Goal: Contribute content: Add original content to the website for others to see

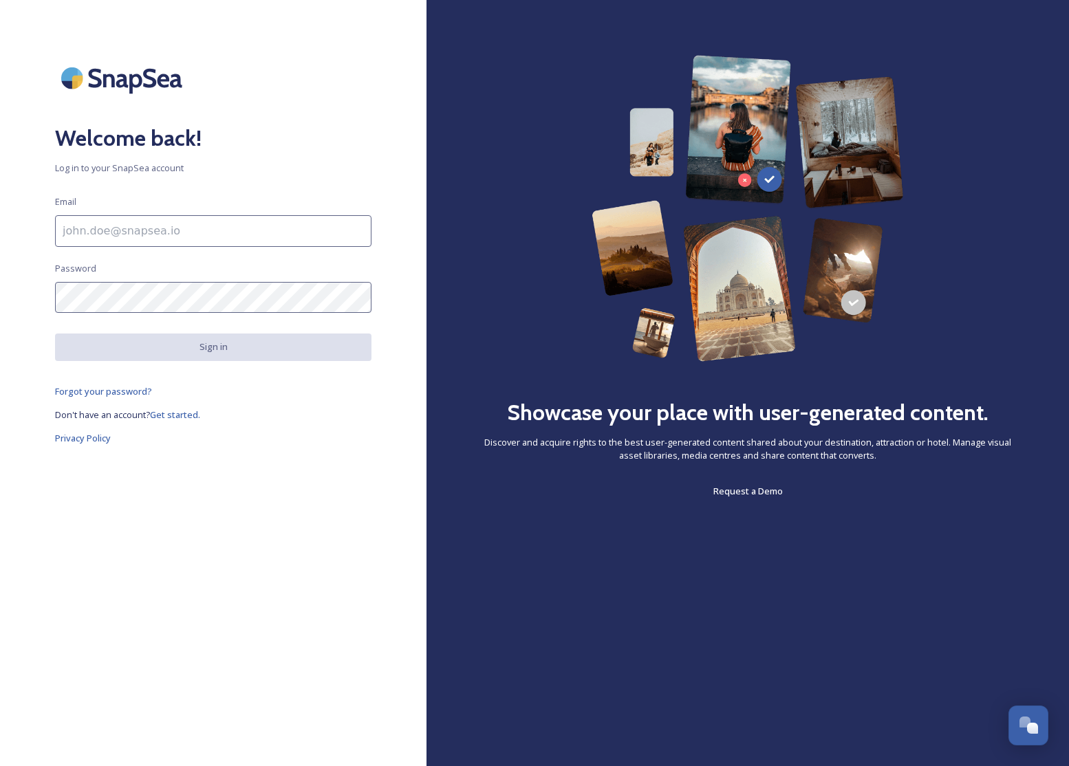
click at [136, 238] on input at bounding box center [213, 231] width 316 height 32
type input "[EMAIL_ADDRESS][DOMAIN_NAME]"
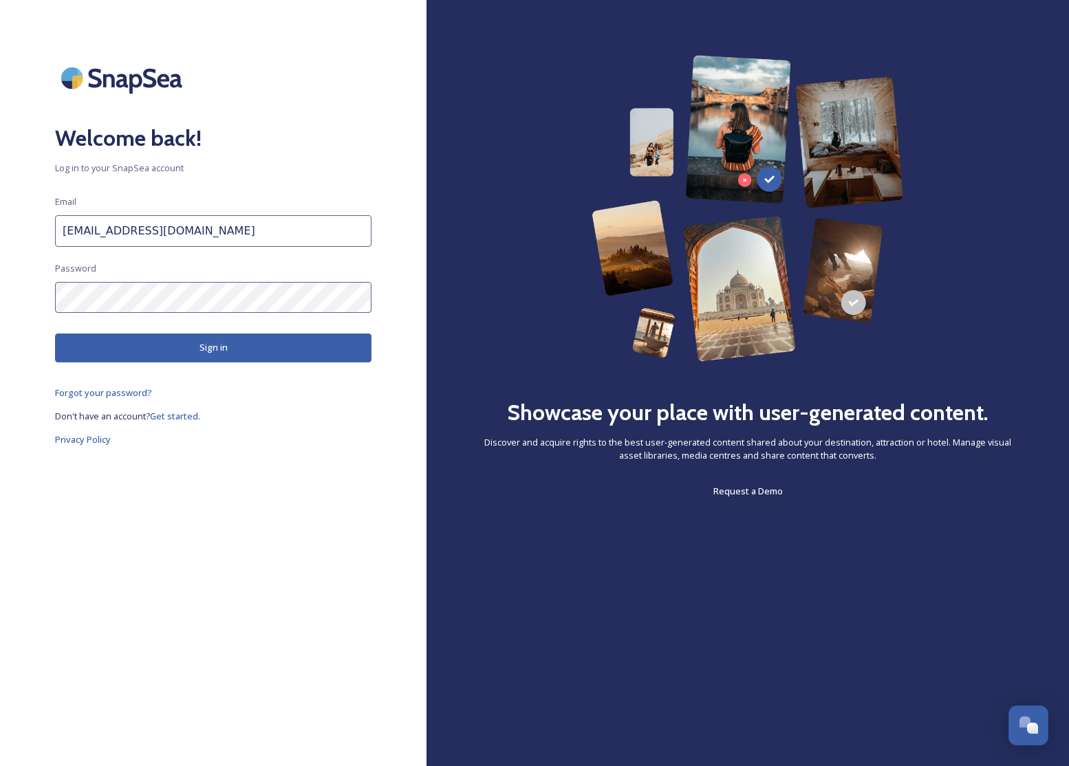
click at [182, 341] on button "Sign in" at bounding box center [213, 348] width 316 height 28
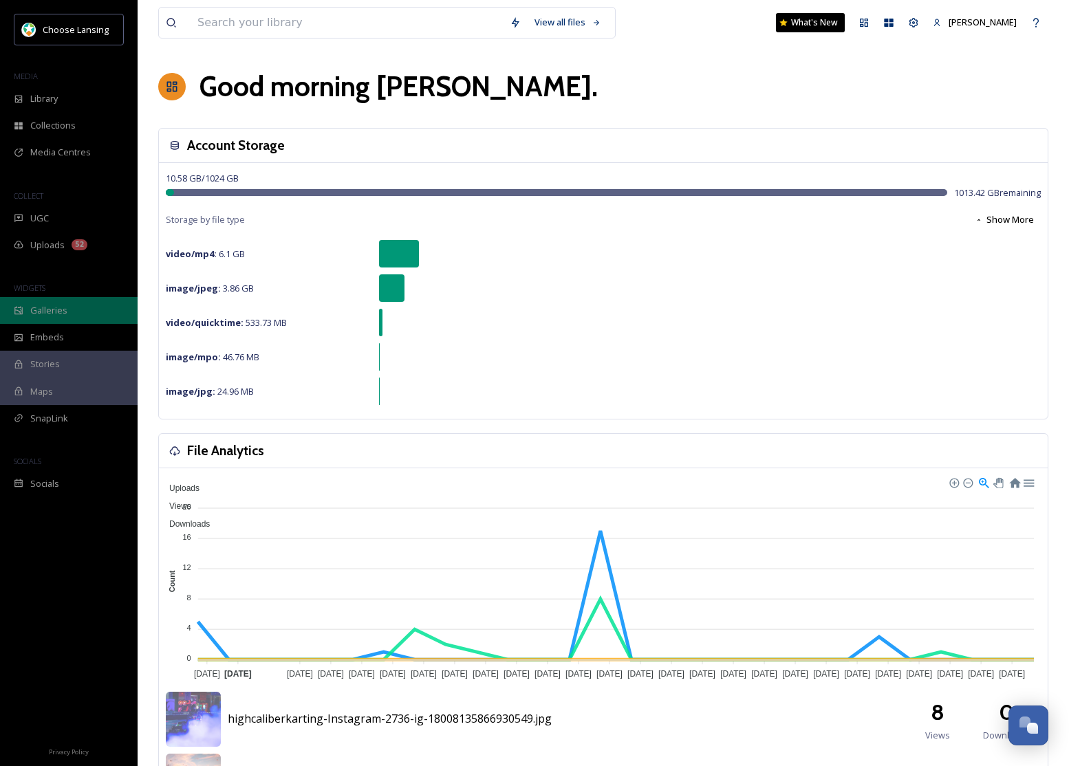
click at [71, 312] on div "Galleries" at bounding box center [69, 310] width 138 height 27
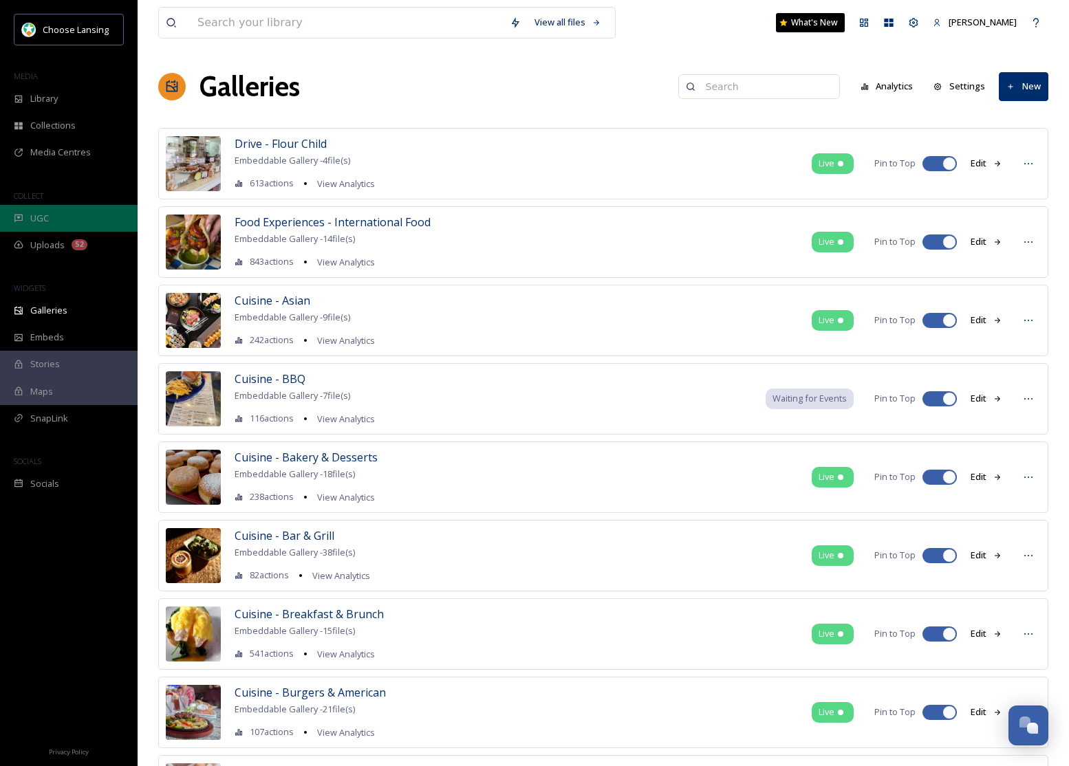
click at [65, 222] on div "UGC" at bounding box center [69, 218] width 138 height 27
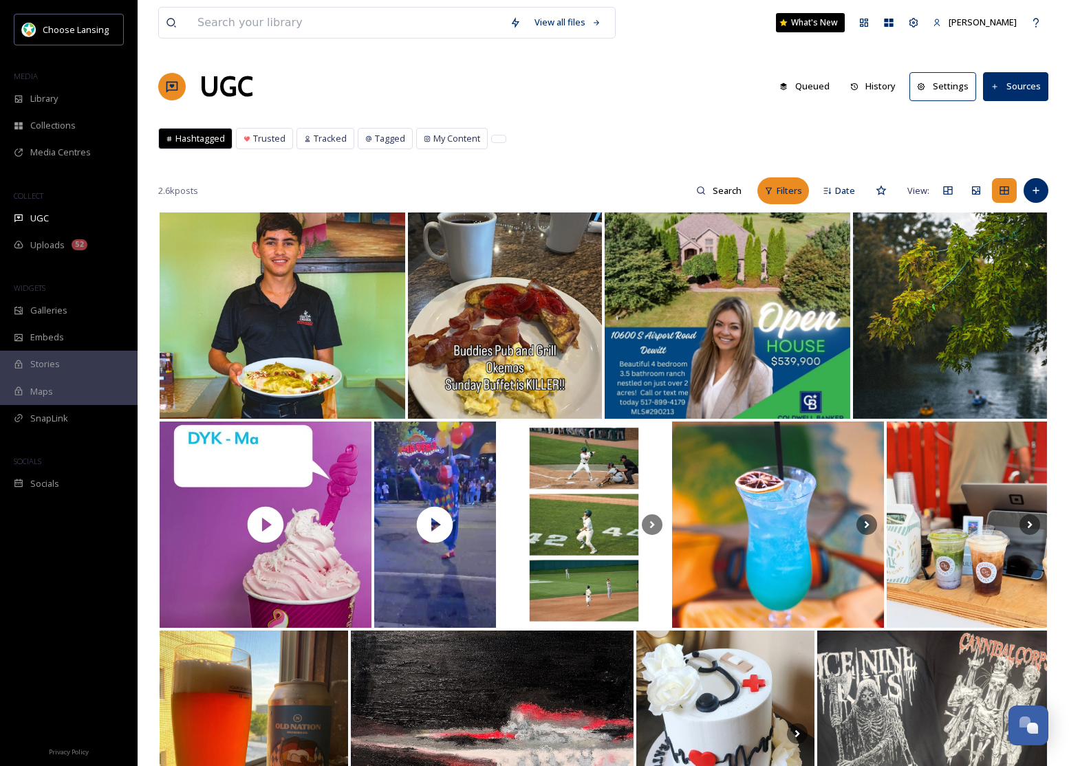
click at [781, 196] on span "Filters" at bounding box center [789, 190] width 25 height 13
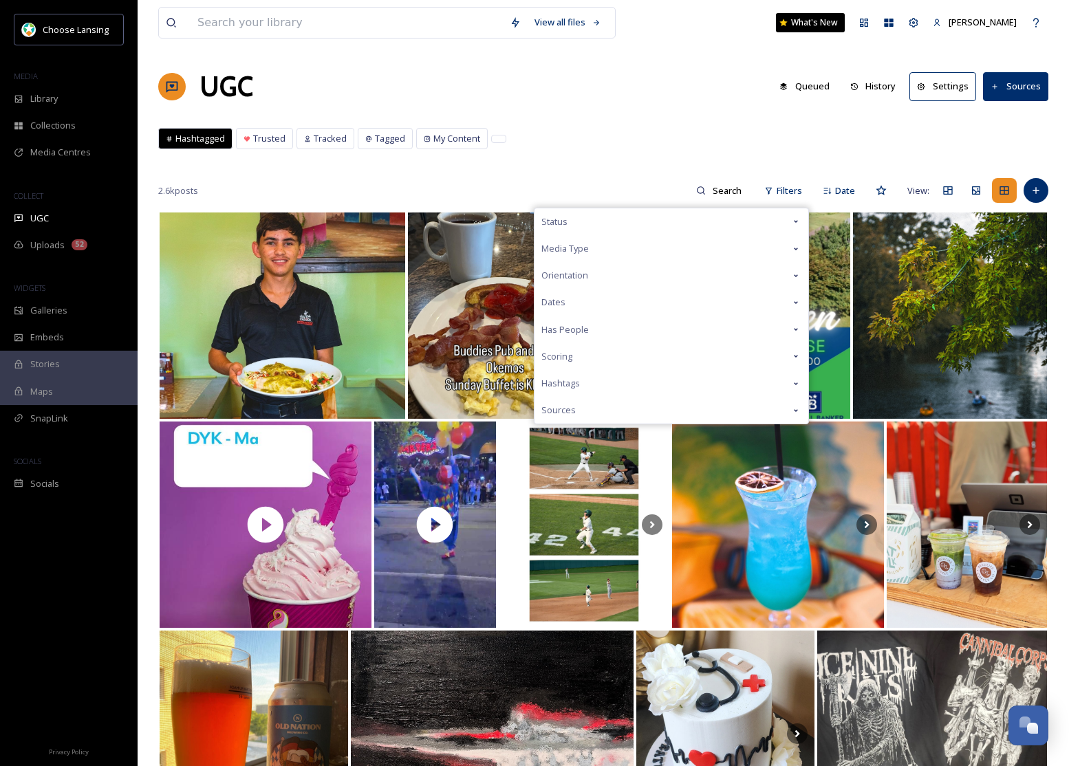
click at [793, 246] on icon at bounding box center [796, 249] width 11 height 11
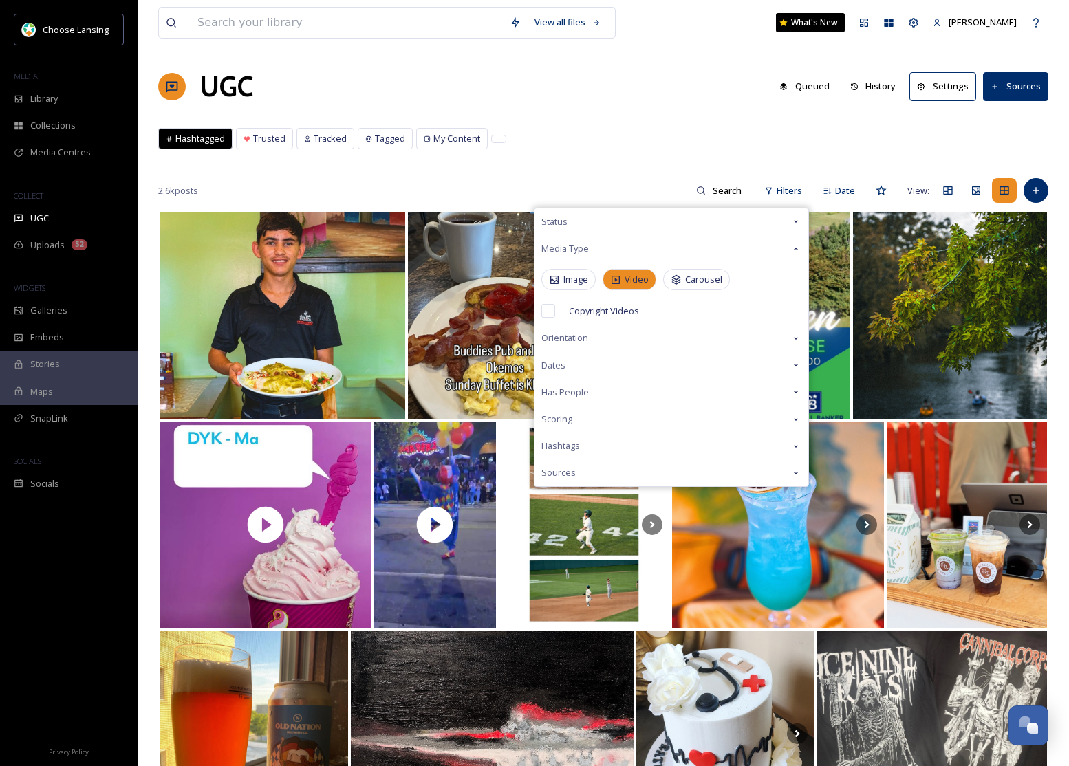
drag, startPoint x: 636, startPoint y: 276, endPoint x: 642, endPoint y: 268, distance: 10.3
click at [636, 276] on span "Video" at bounding box center [637, 279] width 24 height 13
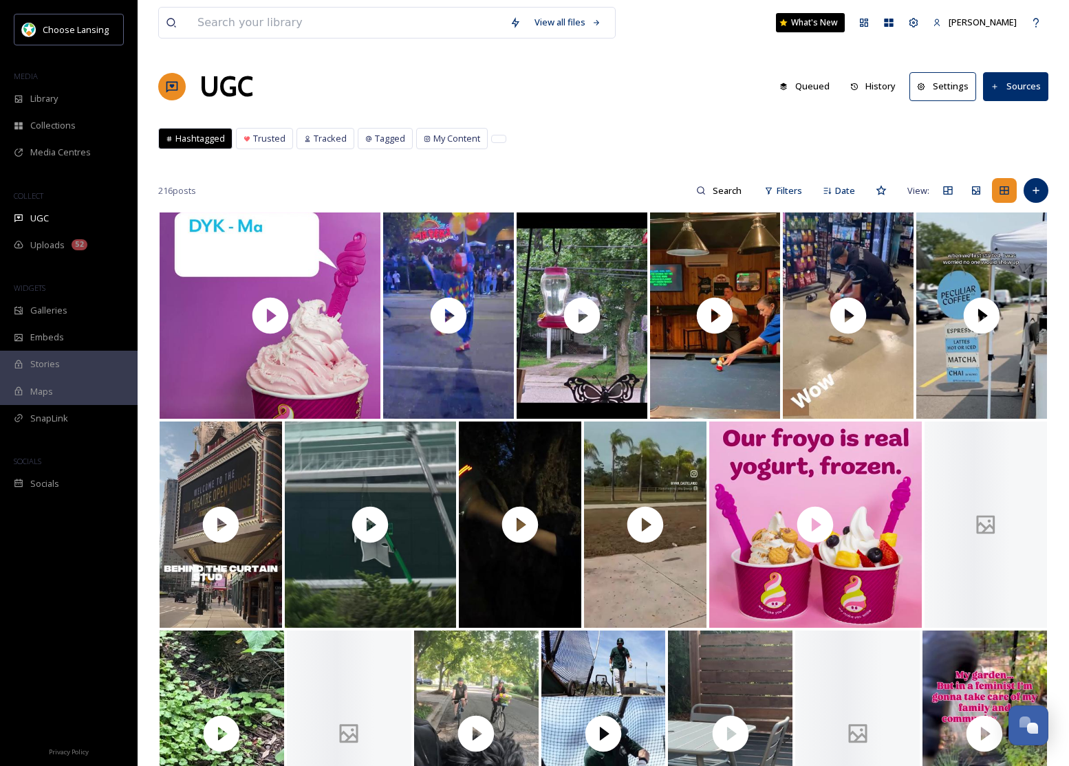
click at [621, 151] on div "Hashtagged Trusted Tracked Tagged My Content Hashtagged Trusted Tracked Tagged …" at bounding box center [603, 142] width 890 height 28
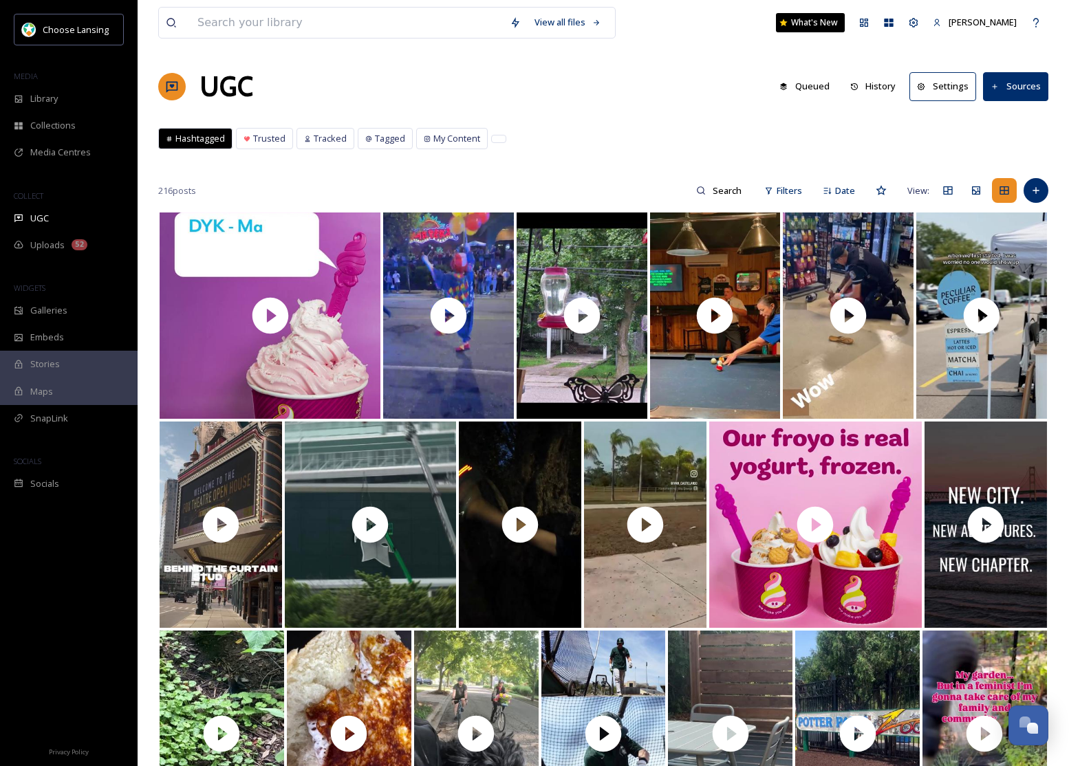
click at [1031, 83] on button "Sources" at bounding box center [1015, 86] width 65 height 28
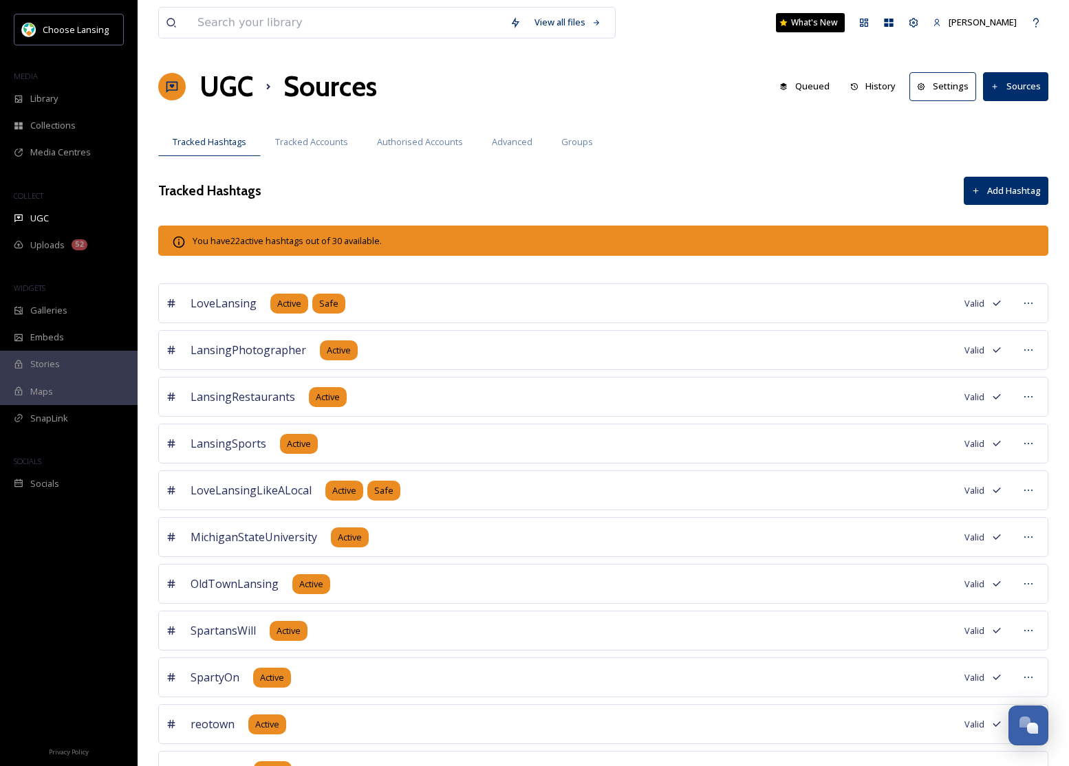
scroll to position [1, 0]
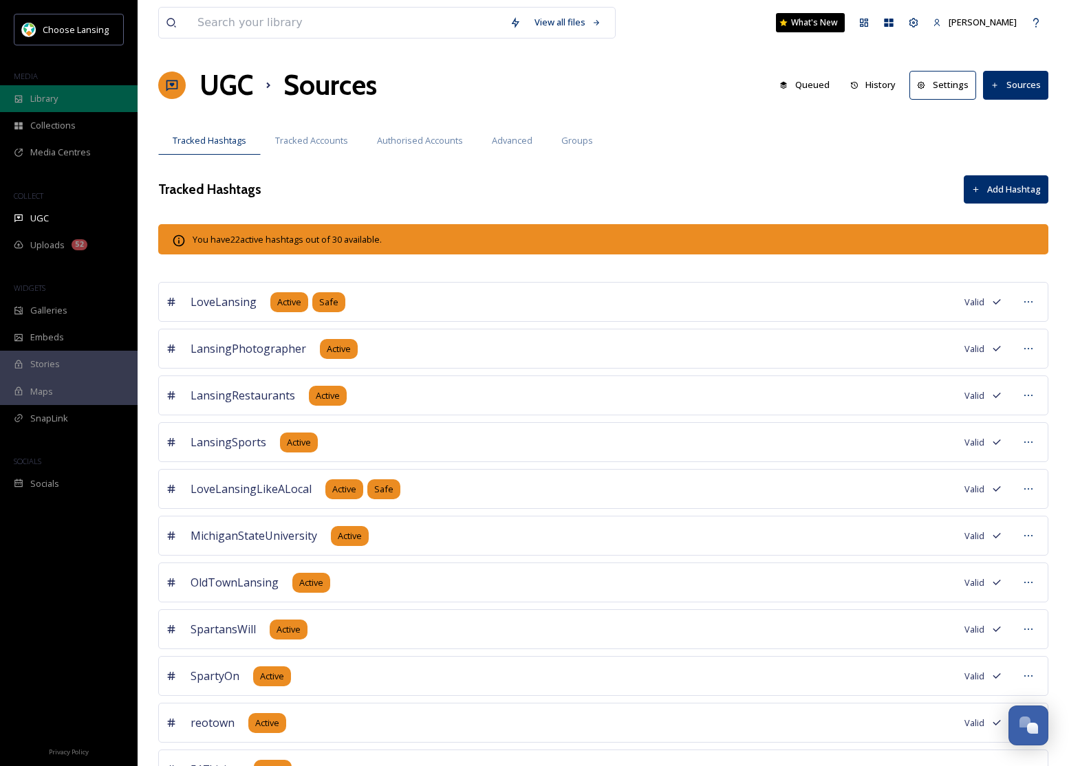
click at [68, 96] on div "Library" at bounding box center [69, 98] width 138 height 27
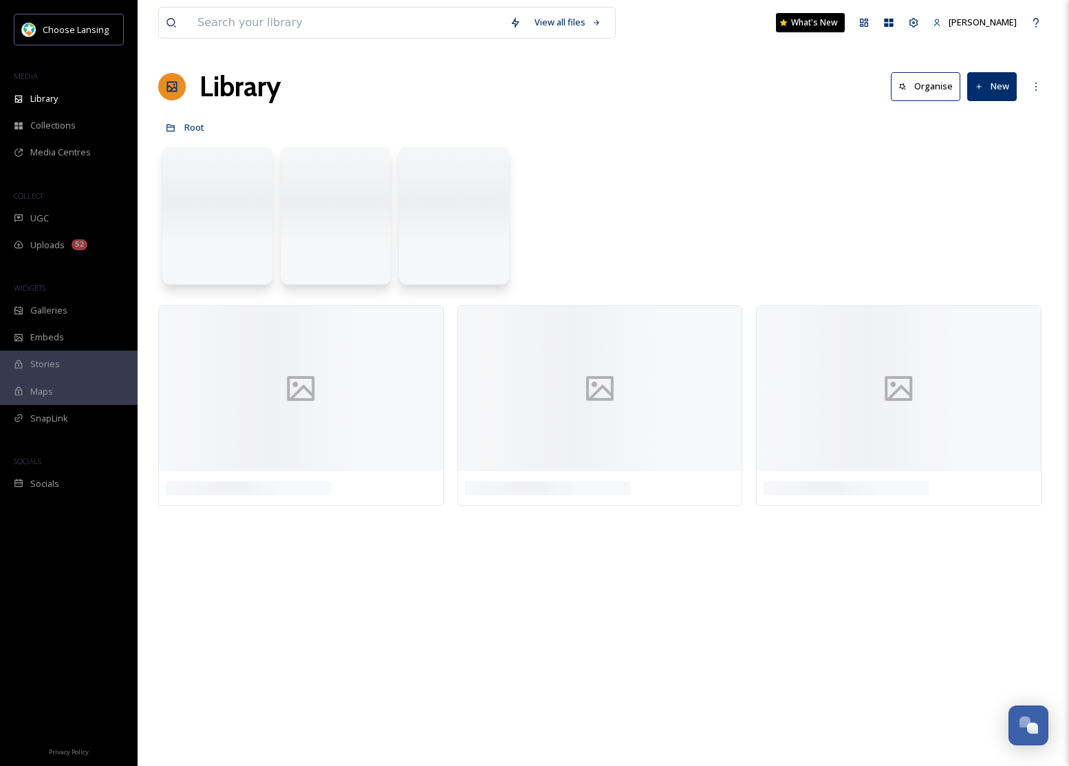
click at [994, 88] on button "New" at bounding box center [992, 86] width 50 height 28
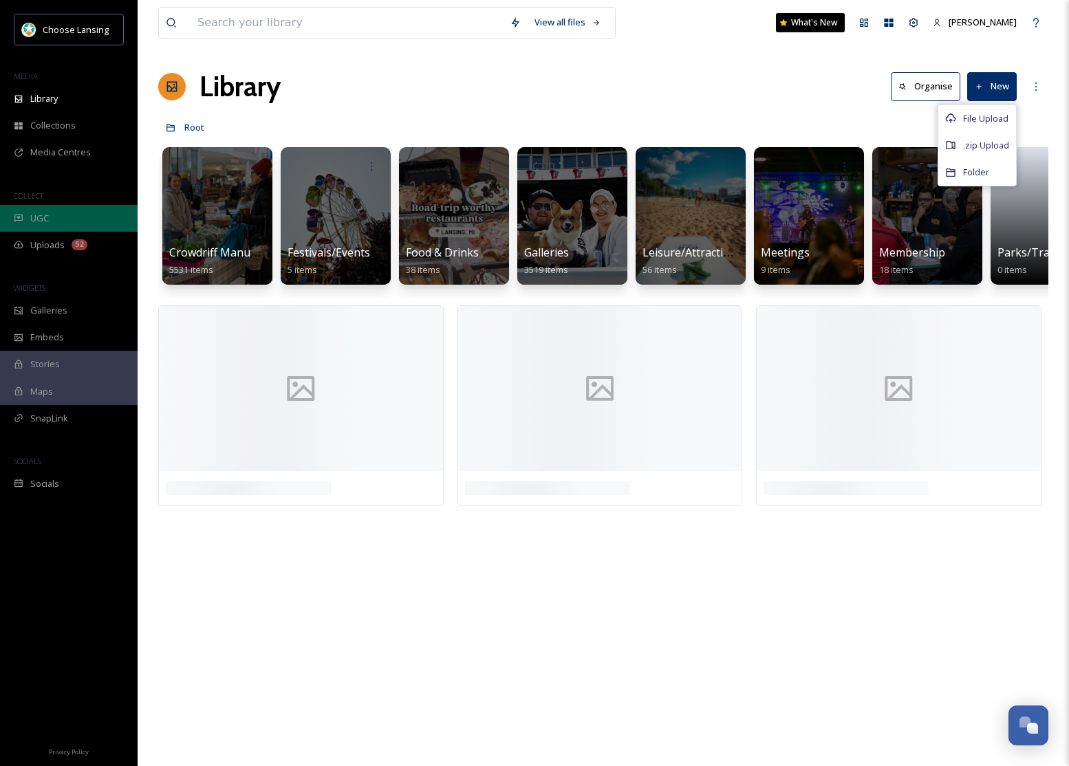
click at [53, 219] on div "UGC" at bounding box center [69, 218] width 138 height 27
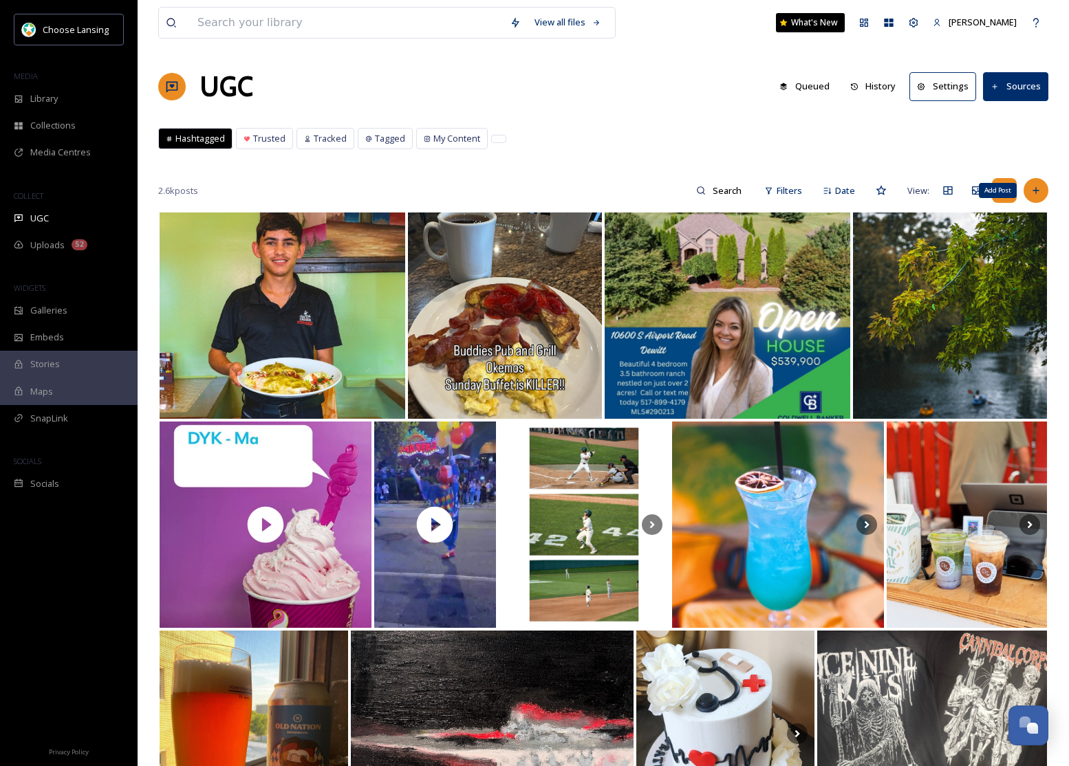
click at [1038, 186] on icon at bounding box center [1036, 190] width 11 height 11
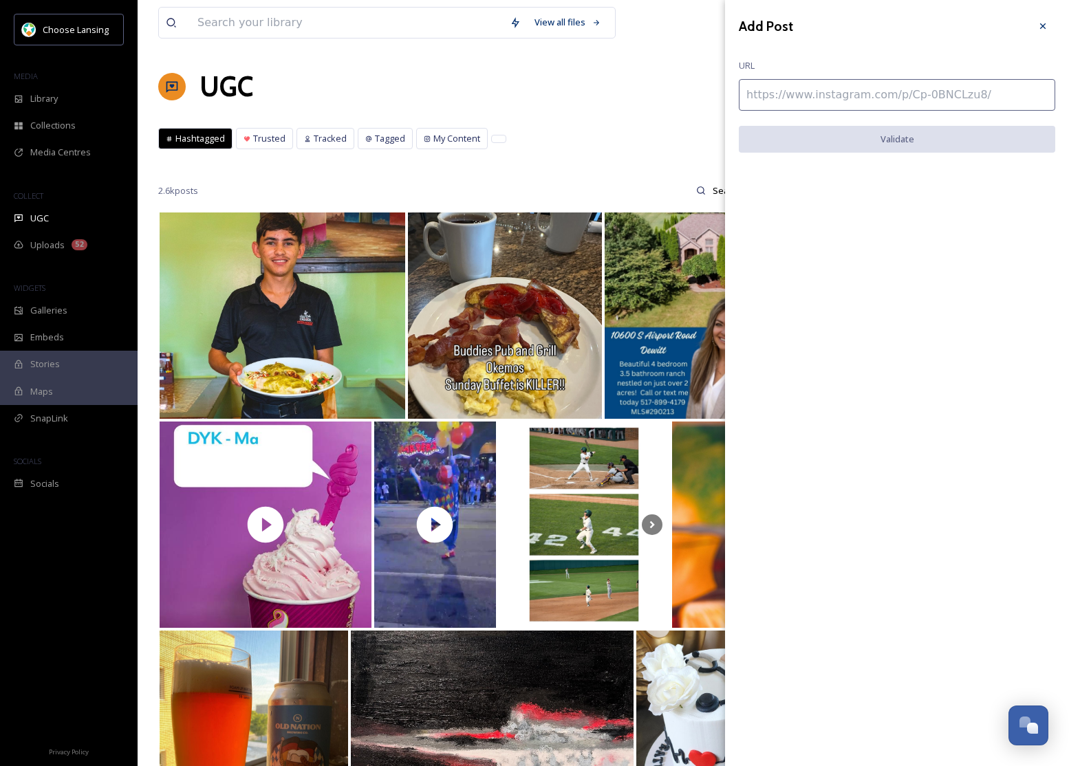
click at [878, 101] on input at bounding box center [897, 95] width 316 height 32
paste input "[URL][DOMAIN_NAME]"
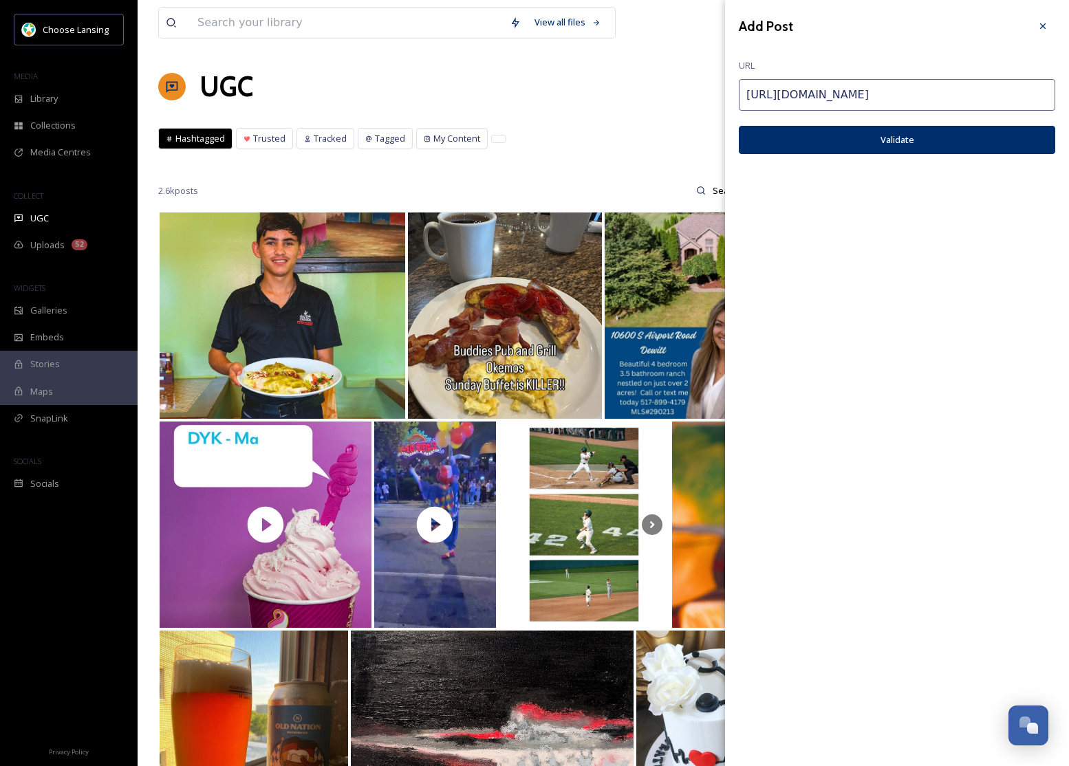
type input "[URL][DOMAIN_NAME]"
click at [919, 139] on button "Validate" at bounding box center [897, 140] width 316 height 28
click at [893, 144] on button "Add Post" at bounding box center [897, 140] width 316 height 28
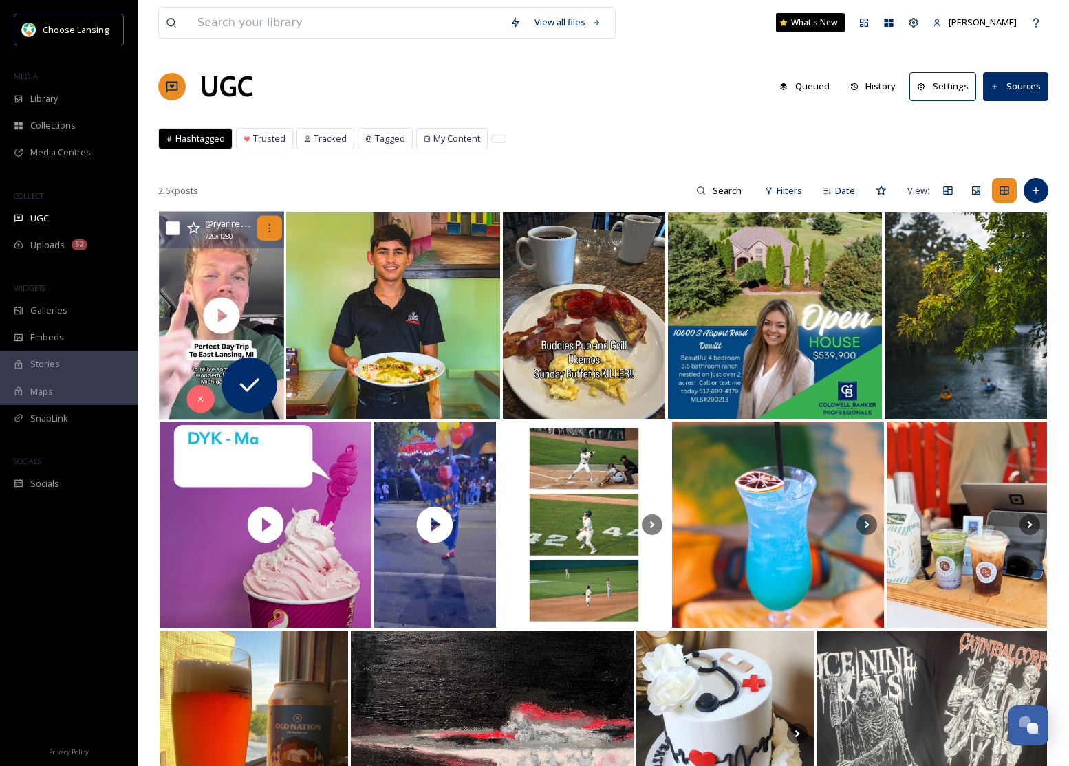
click at [272, 229] on icon at bounding box center [269, 228] width 11 height 11
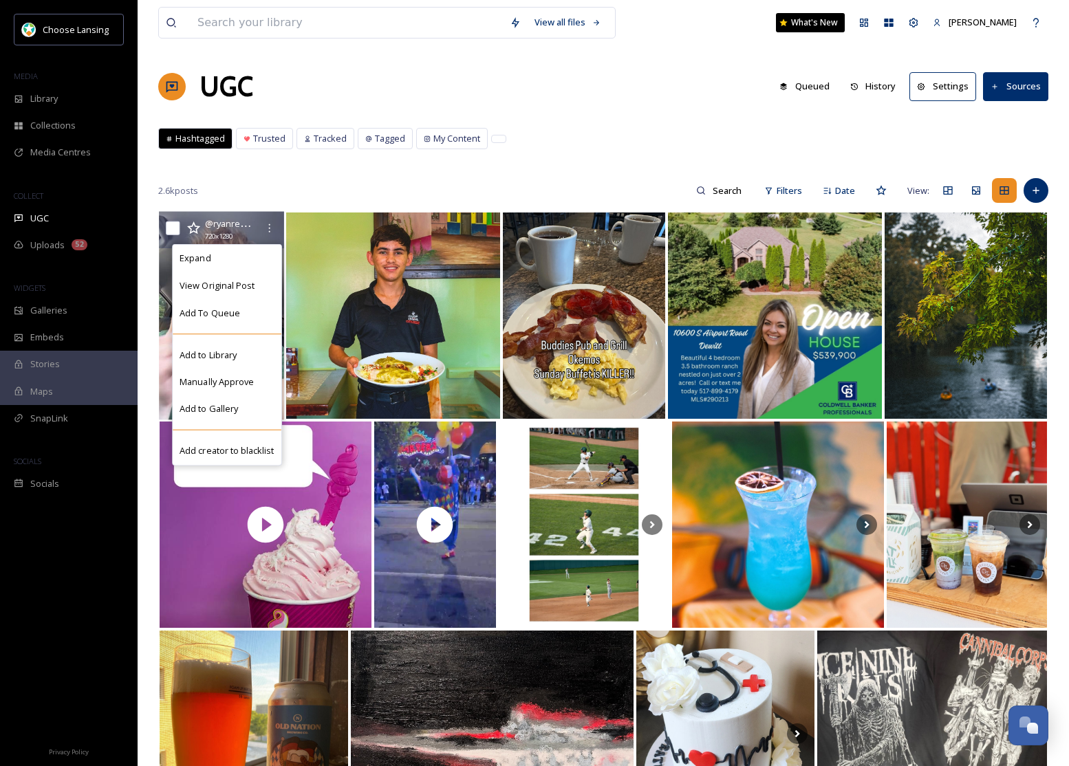
click at [233, 406] on span "Add to Gallery" at bounding box center [209, 409] width 58 height 13
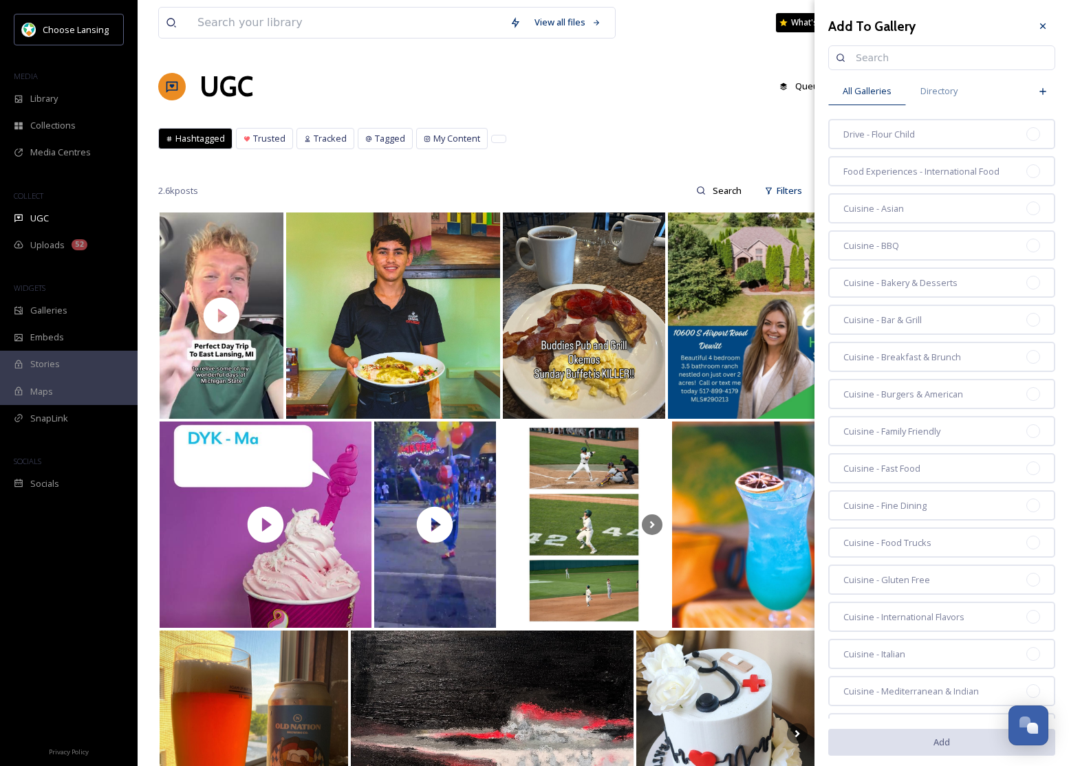
click at [903, 65] on input at bounding box center [948, 58] width 199 height 28
type input "collab"
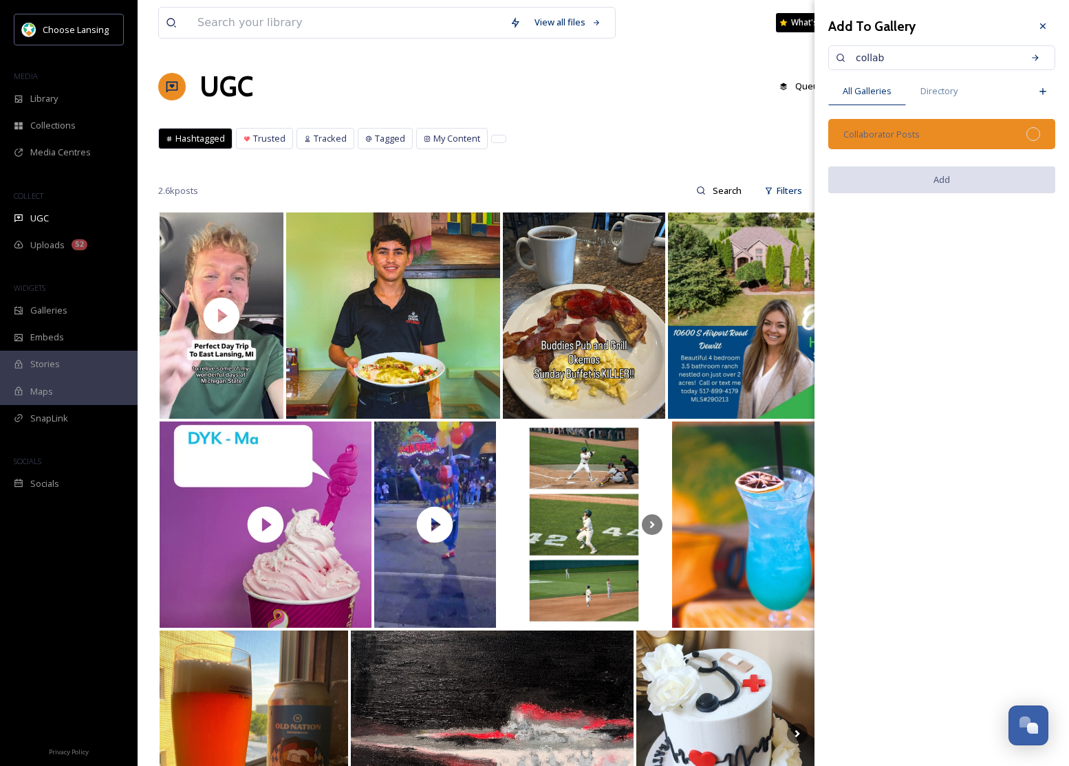
click at [940, 142] on div "Collaborator Posts" at bounding box center [941, 134] width 227 height 30
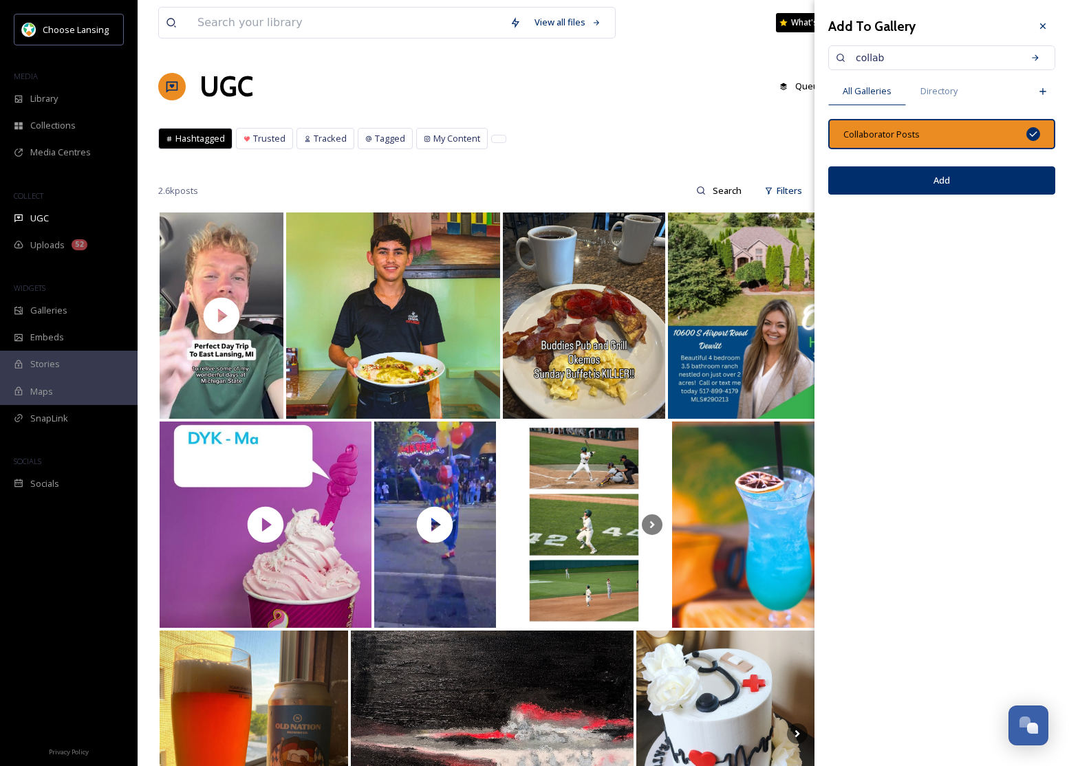
click at [973, 182] on button "Add" at bounding box center [941, 181] width 227 height 28
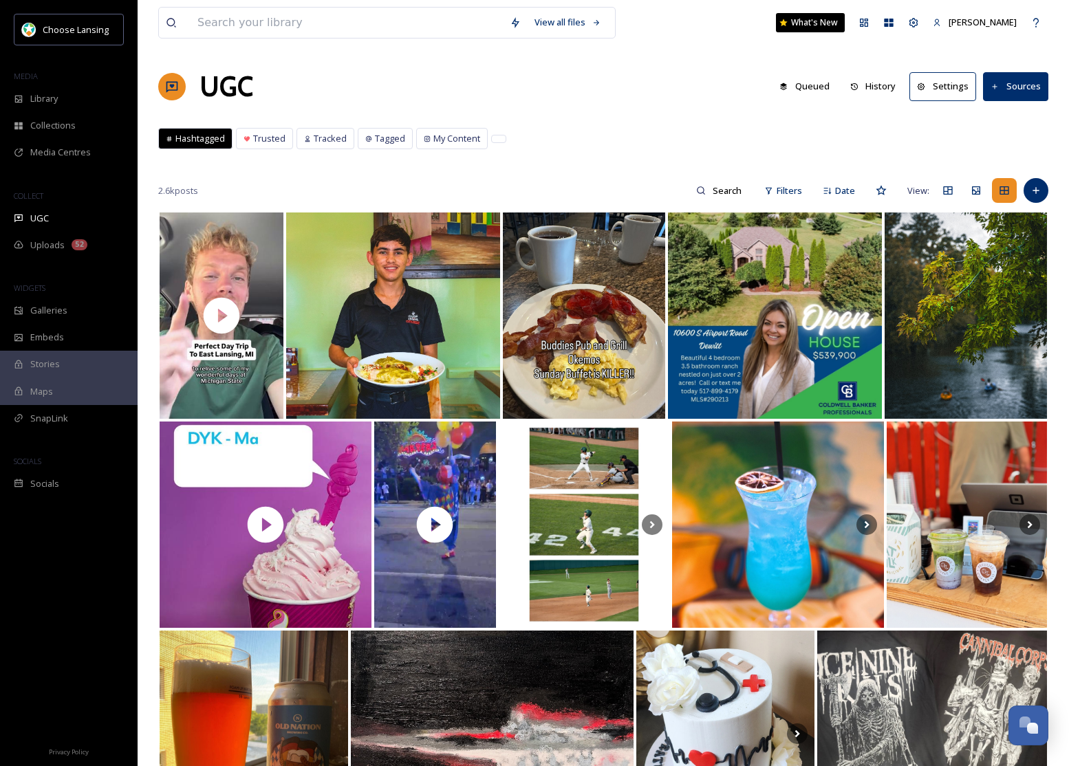
drag, startPoint x: 585, startPoint y: 129, endPoint x: 863, endPoint y: 129, distance: 278.0
click at [585, 129] on div "Hashtagged Trusted Tracked Tagged My Content Hashtagged Trusted Tracked Tagged …" at bounding box center [603, 142] width 890 height 28
click at [1035, 199] on div "Add Post" at bounding box center [1036, 190] width 25 height 25
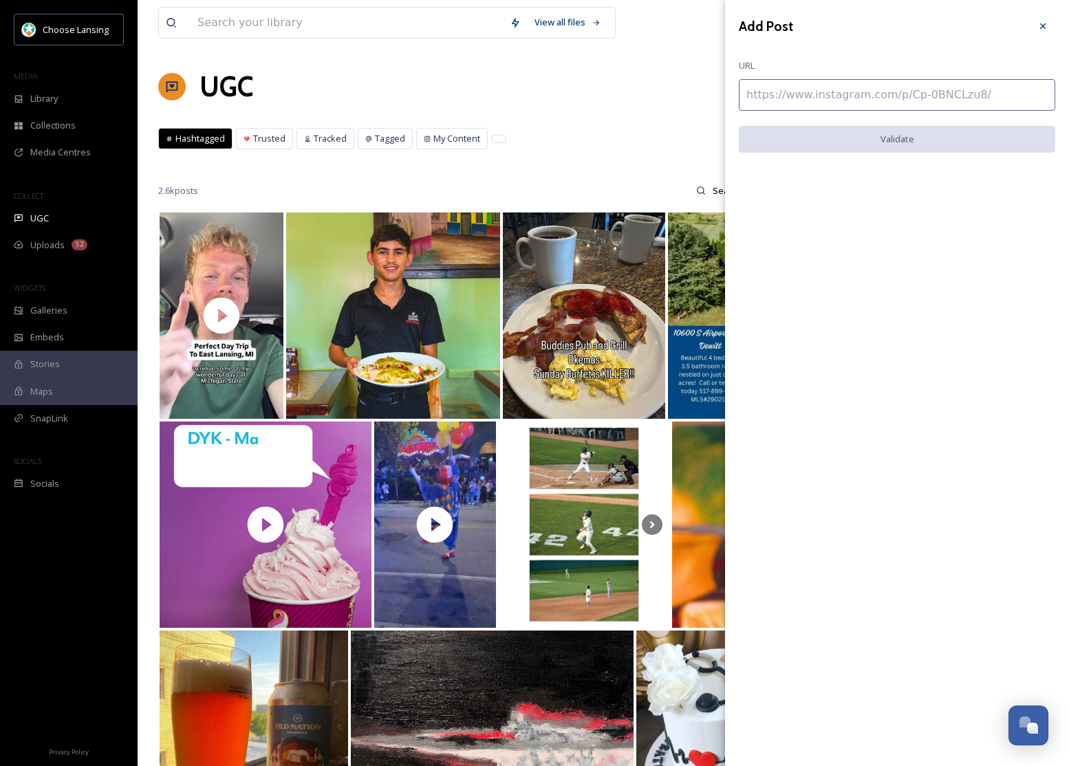
click at [816, 92] on input at bounding box center [897, 95] width 316 height 32
paste input "[URL][DOMAIN_NAME]"
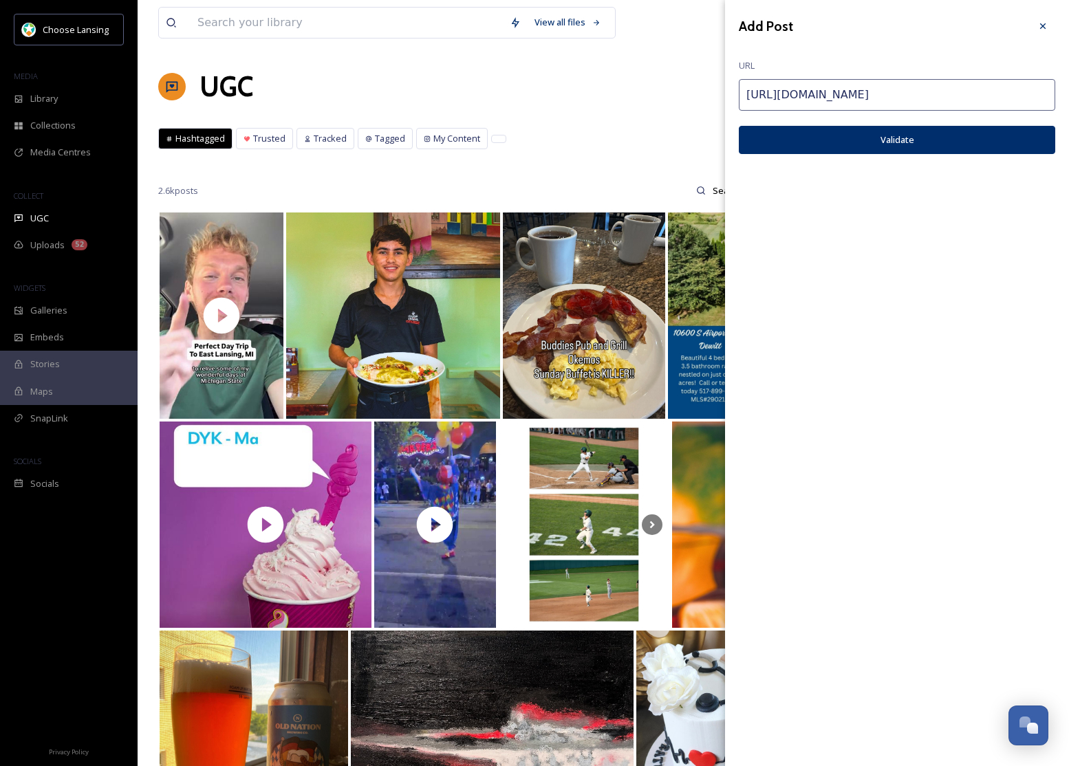
type input "[URL][DOMAIN_NAME]"
click at [868, 140] on button "Validate" at bounding box center [897, 140] width 316 height 28
drag, startPoint x: 875, startPoint y: 132, endPoint x: 885, endPoint y: 137, distance: 10.8
click at [875, 132] on button "Add Post" at bounding box center [897, 140] width 316 height 28
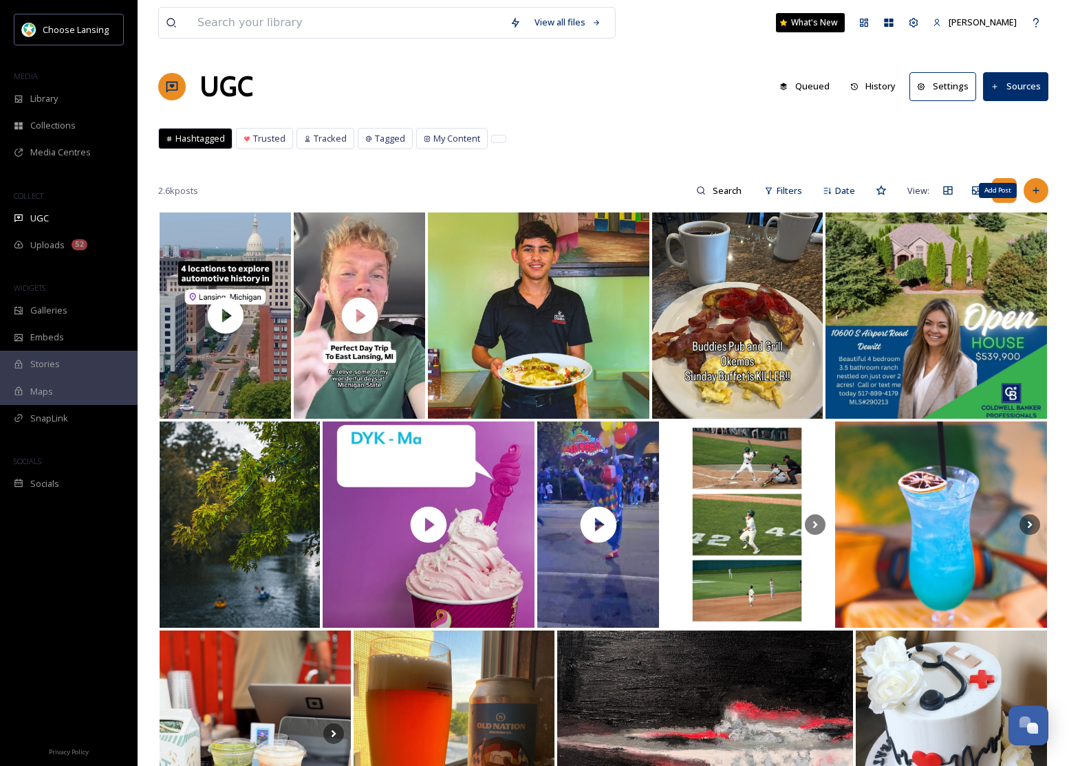
click at [1035, 184] on div "Add Post" at bounding box center [1036, 190] width 25 height 25
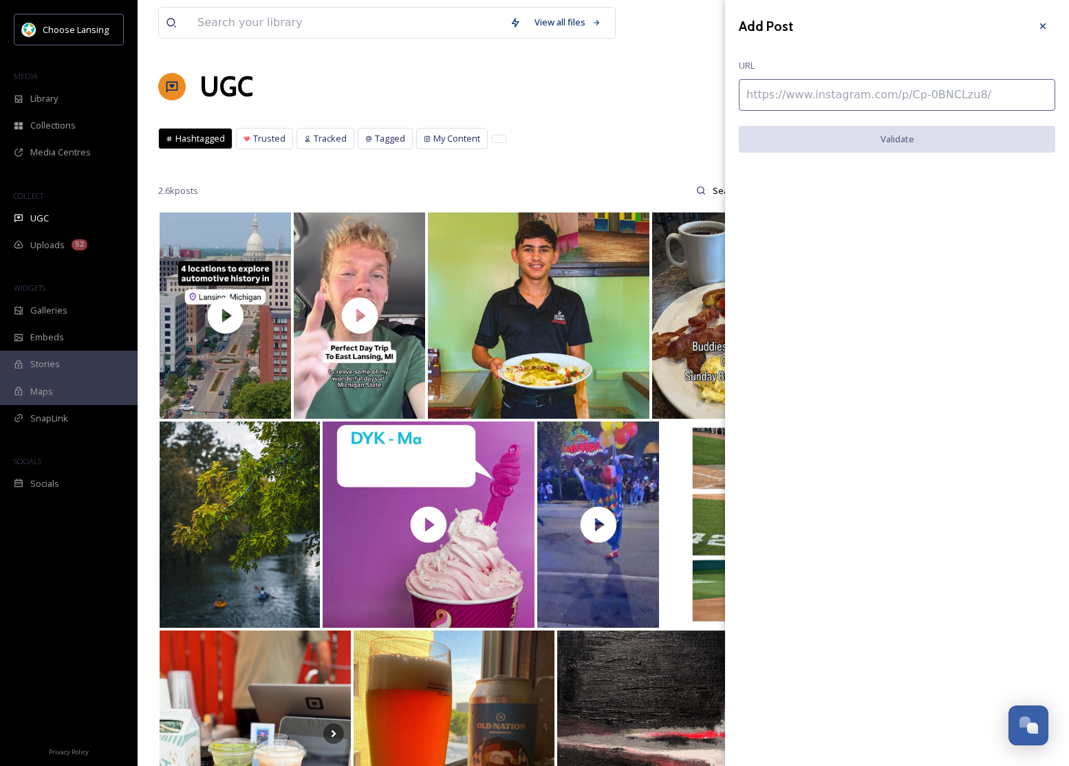
click at [851, 95] on input at bounding box center [897, 95] width 316 height 32
paste input "[URL][DOMAIN_NAME]"
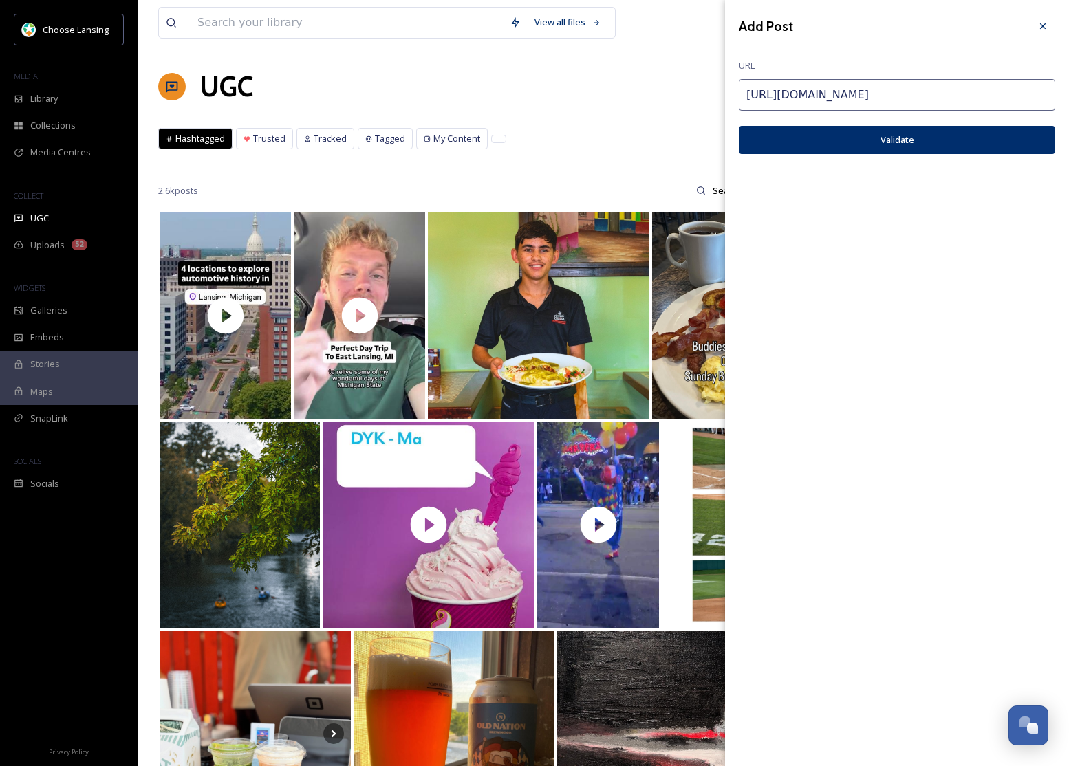
click at [861, 137] on button "Validate" at bounding box center [897, 140] width 316 height 28
click at [874, 142] on button "Add Post" at bounding box center [897, 140] width 316 height 28
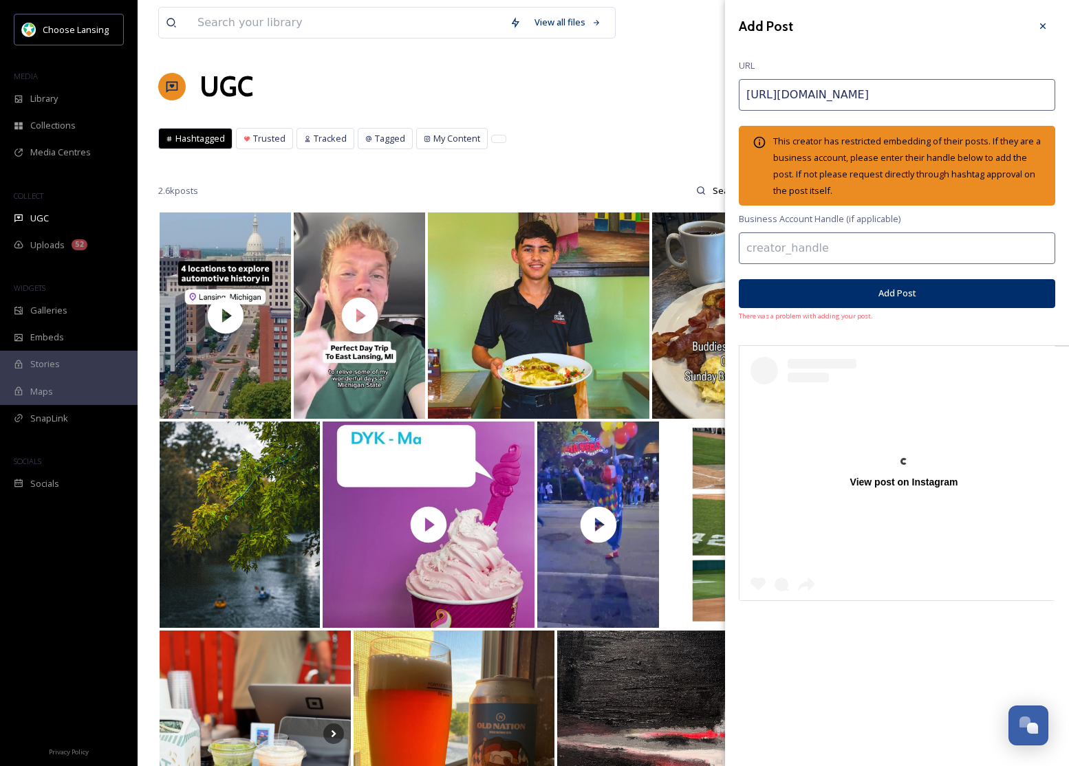
drag, startPoint x: 892, startPoint y: 96, endPoint x: 621, endPoint y: 86, distance: 271.3
click at [621, 86] on div "View all files What's New [PERSON_NAME] UGC Queued History Settings Sources Has…" at bounding box center [604, 645] width 932 height 1291
paste input "DNRZQEmR79C/"
type input "[URL][DOMAIN_NAME]"
click at [953, 288] on button "Add Post" at bounding box center [897, 293] width 316 height 28
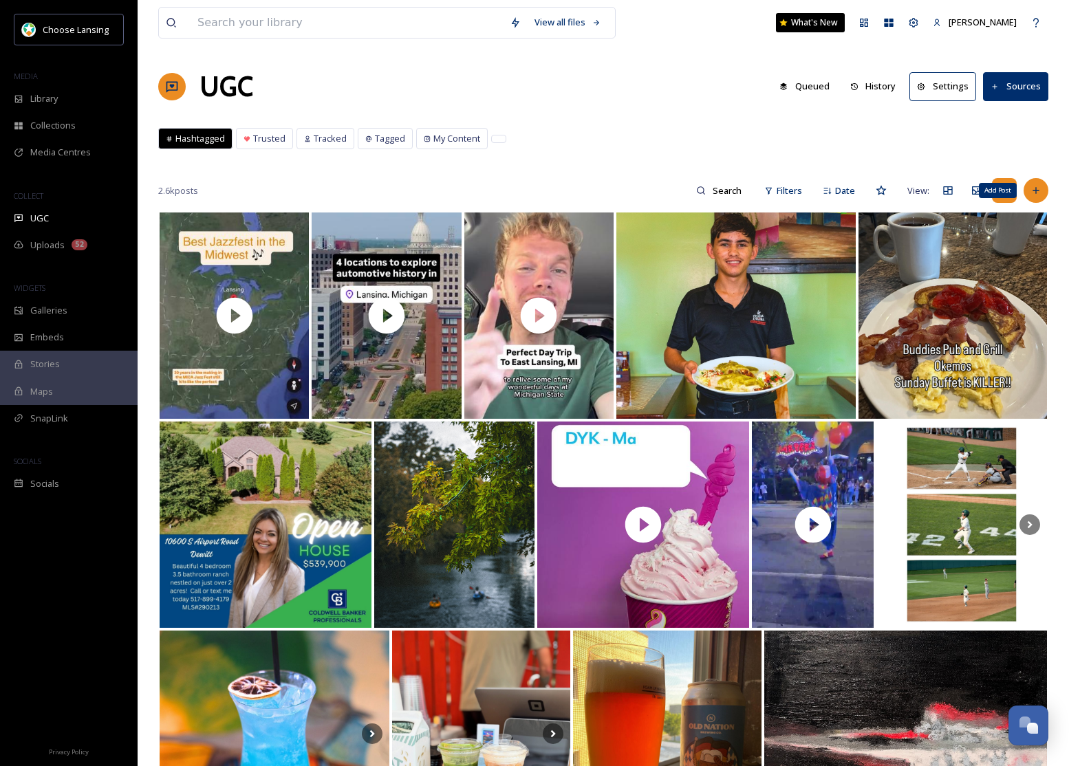
click at [1034, 191] on icon at bounding box center [1036, 191] width 6 height 6
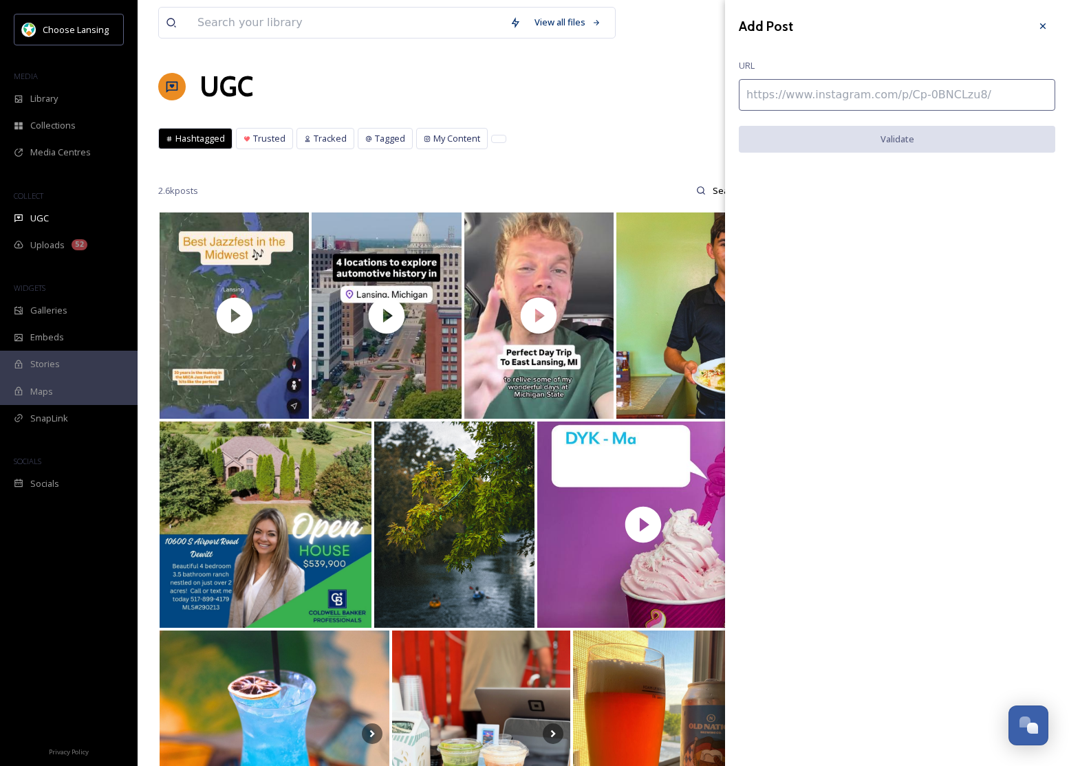
click at [848, 89] on input at bounding box center [897, 95] width 316 height 32
paste input "[URL][DOMAIN_NAME]"
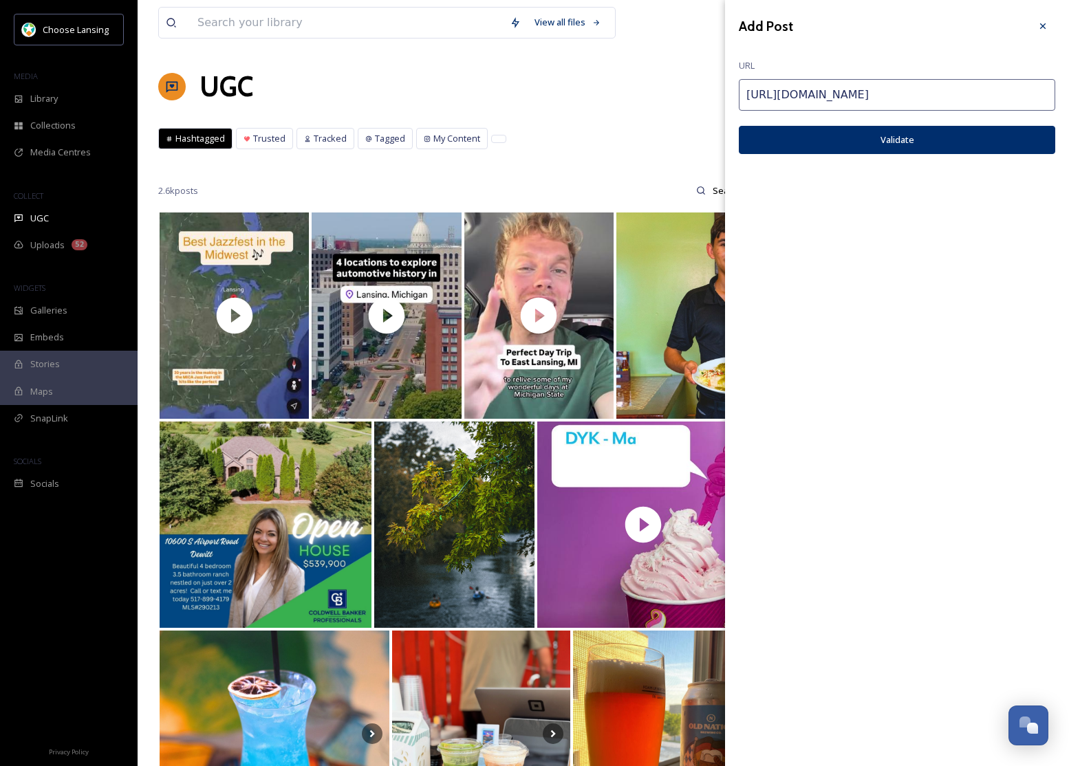
click at [888, 149] on button "Validate" at bounding box center [897, 140] width 316 height 28
click at [891, 147] on button "Add Post" at bounding box center [897, 140] width 316 height 28
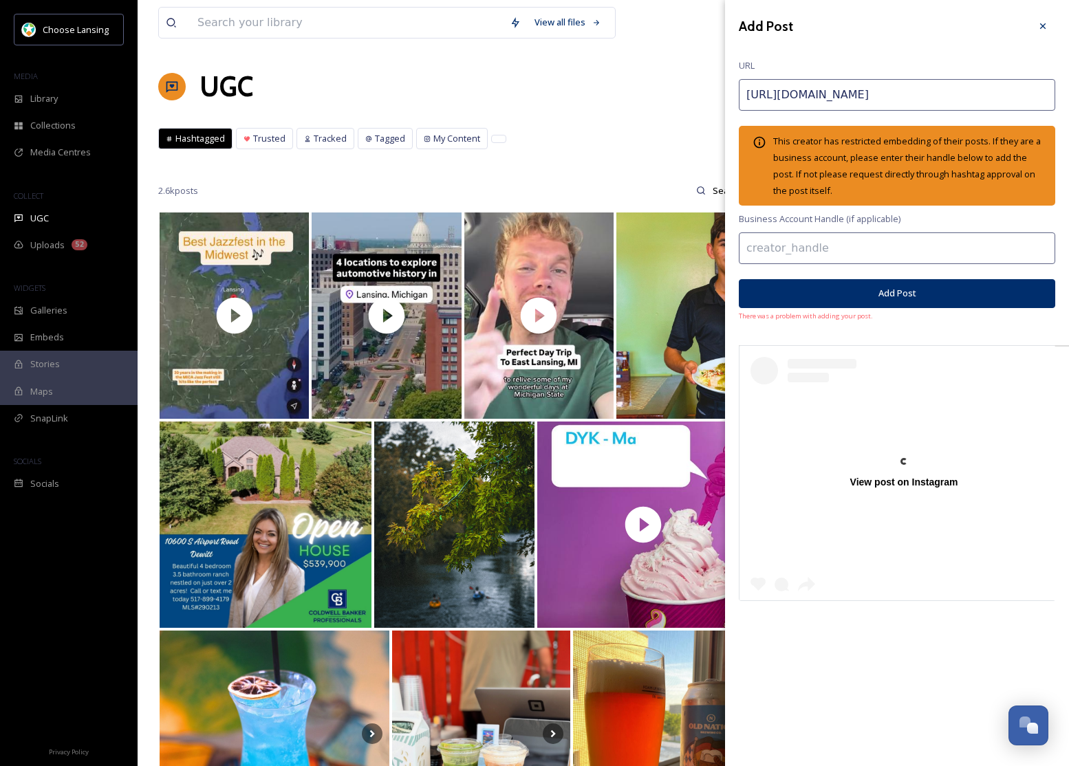
drag, startPoint x: 585, startPoint y: 85, endPoint x: 557, endPoint y: 85, distance: 28.2
click at [557, 85] on div "View all files What's New [PERSON_NAME] UGC Queued History Settings Sources Has…" at bounding box center [604, 750] width 932 height 1501
paste input "DHjHGMHxlk7/"
type input "[URL][DOMAIN_NAME]"
click at [879, 289] on button "Add Post" at bounding box center [897, 293] width 316 height 28
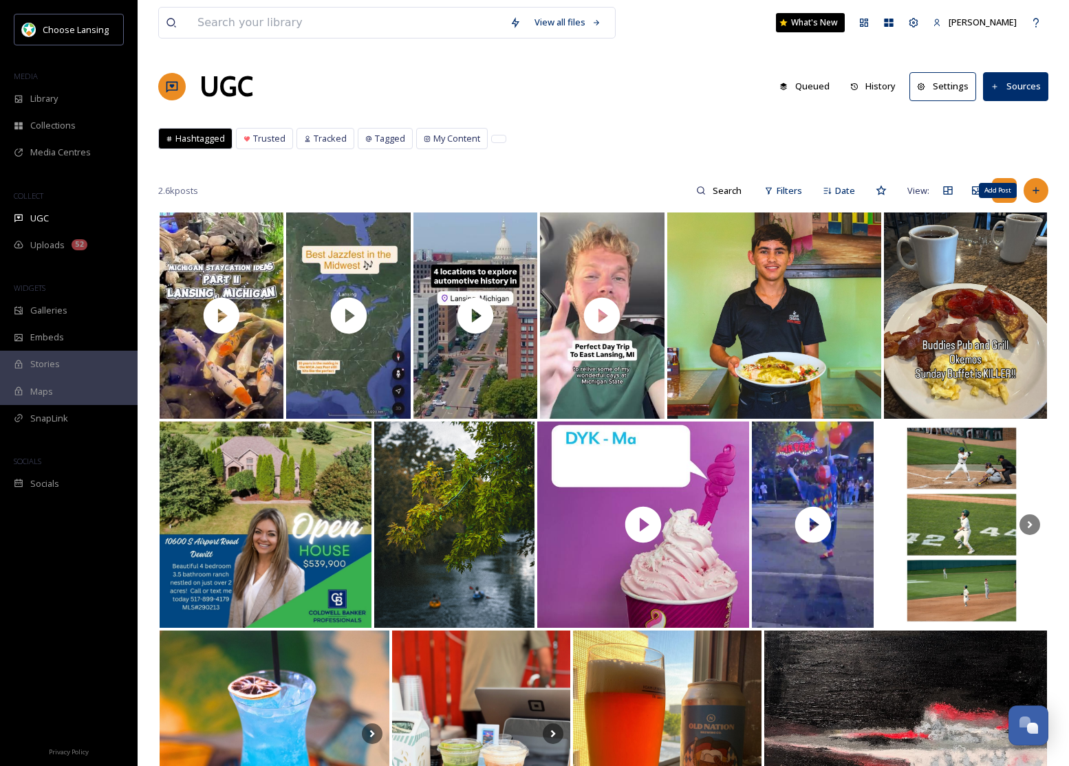
click at [1040, 190] on icon at bounding box center [1036, 190] width 11 height 11
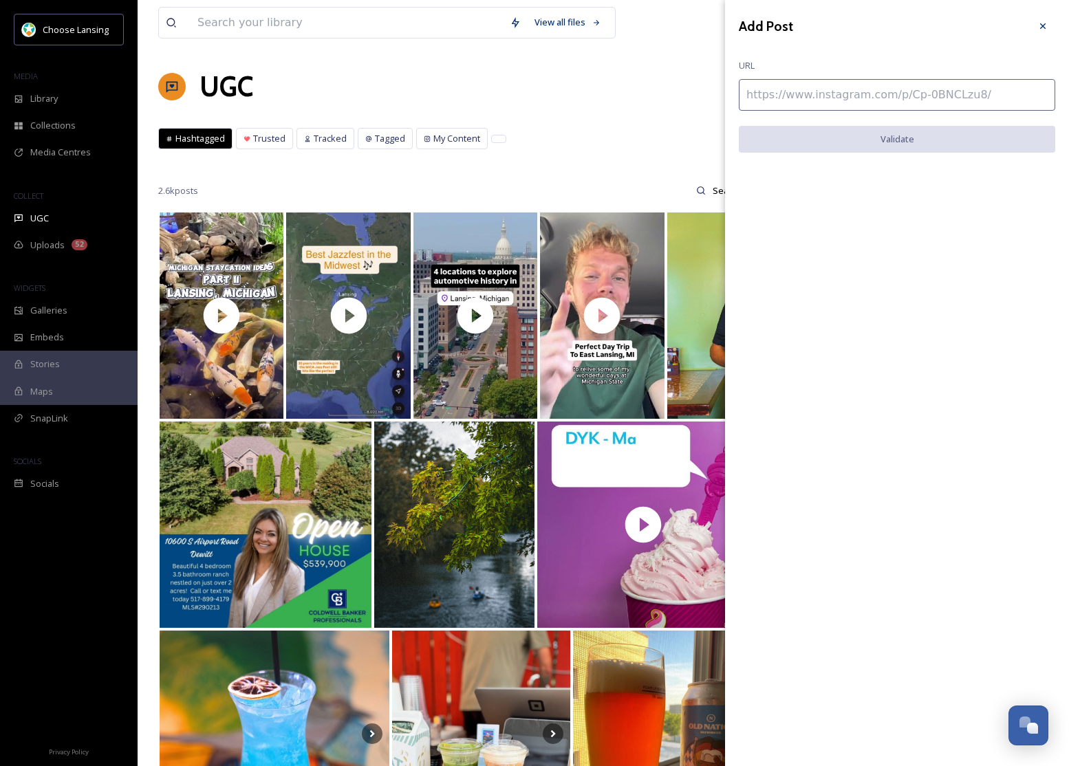
click at [912, 95] on input at bounding box center [897, 95] width 316 height 32
paste input "[URL][DOMAIN_NAME]"
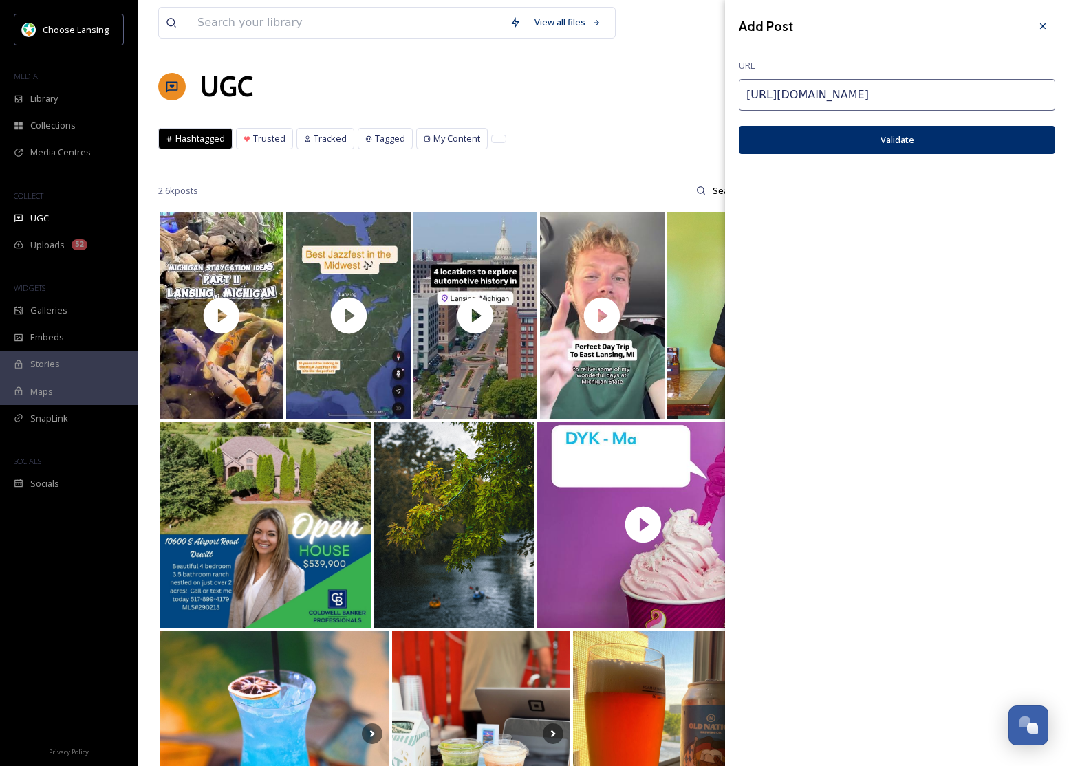
type input "[URL][DOMAIN_NAME]"
click at [914, 138] on button "Validate" at bounding box center [897, 140] width 316 height 28
click at [914, 138] on button "Add Post" at bounding box center [897, 140] width 316 height 28
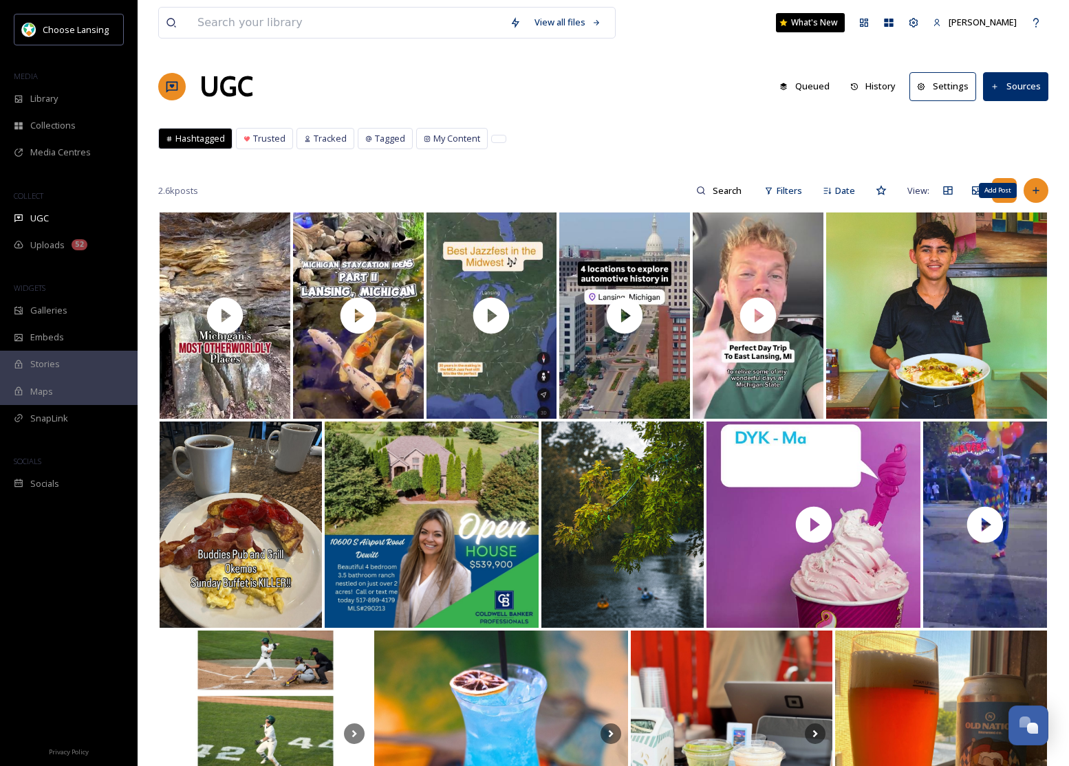
click at [1038, 193] on icon at bounding box center [1036, 190] width 11 height 11
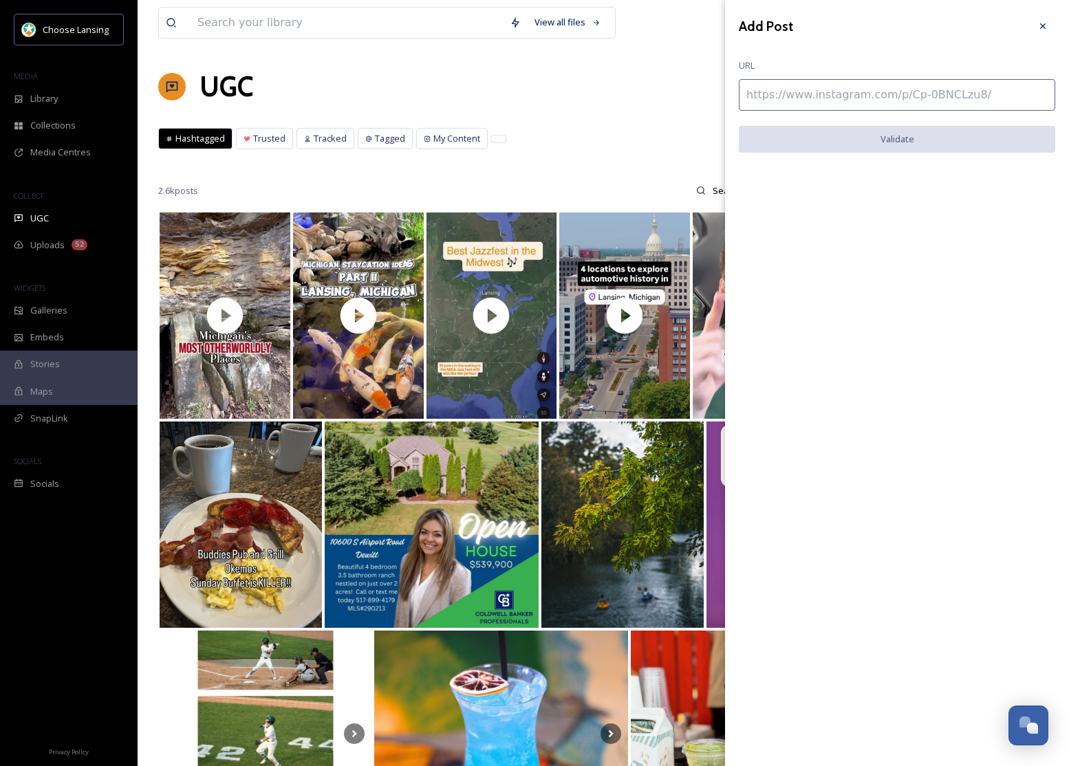
click at [861, 102] on input at bounding box center [897, 95] width 316 height 32
paste input "[URL][DOMAIN_NAME]"
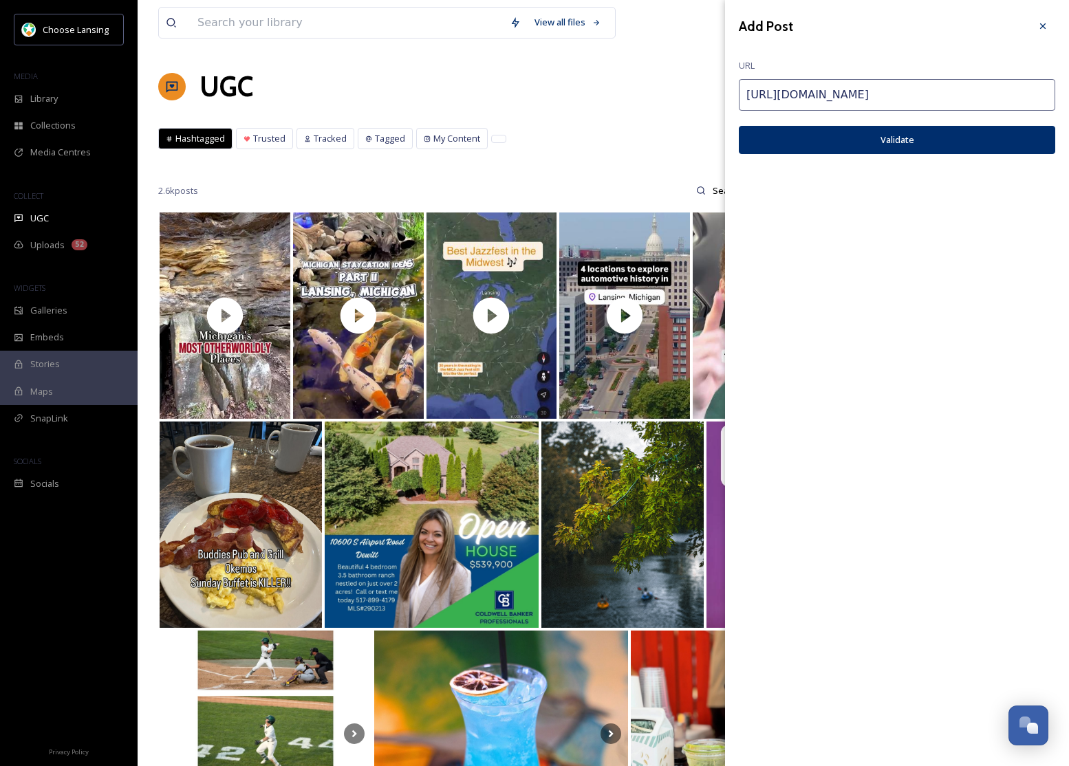
type input "[URL][DOMAIN_NAME]"
click at [892, 134] on button "Validate" at bounding box center [897, 140] width 316 height 28
click at [877, 132] on button "Add Post" at bounding box center [897, 140] width 316 height 28
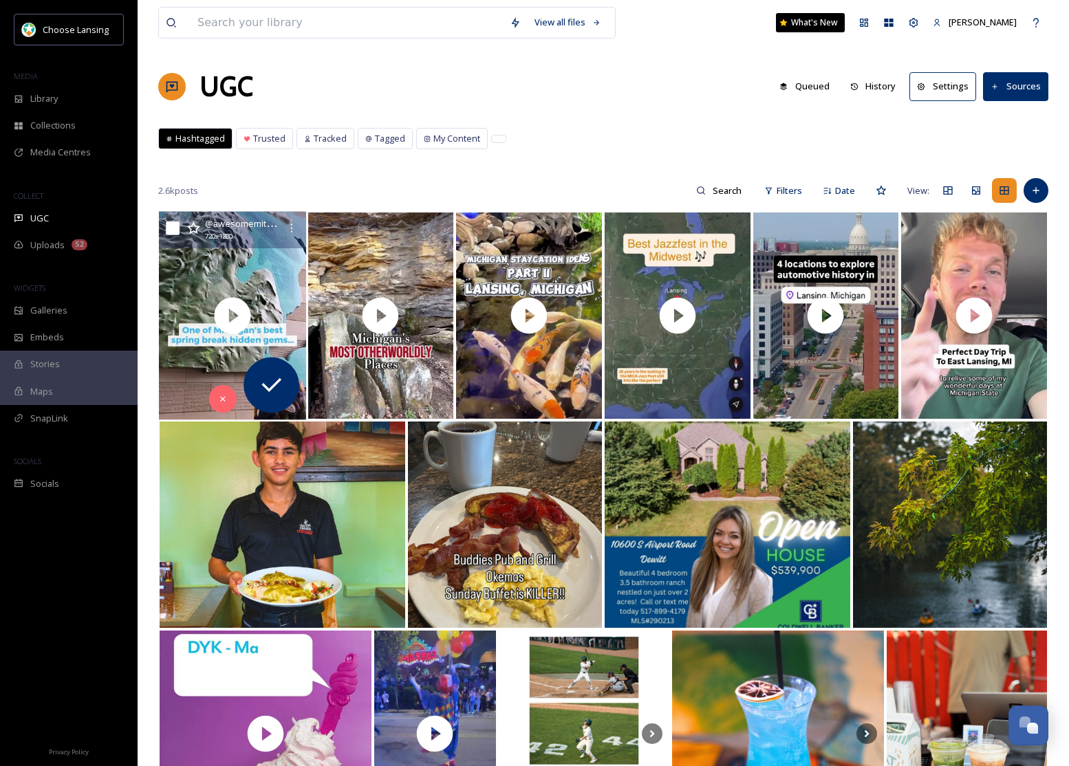
drag, startPoint x: 173, startPoint y: 226, endPoint x: 242, endPoint y: 228, distance: 68.8
click at [173, 226] on input "checkbox" at bounding box center [173, 229] width 14 height 14
checkbox input "true"
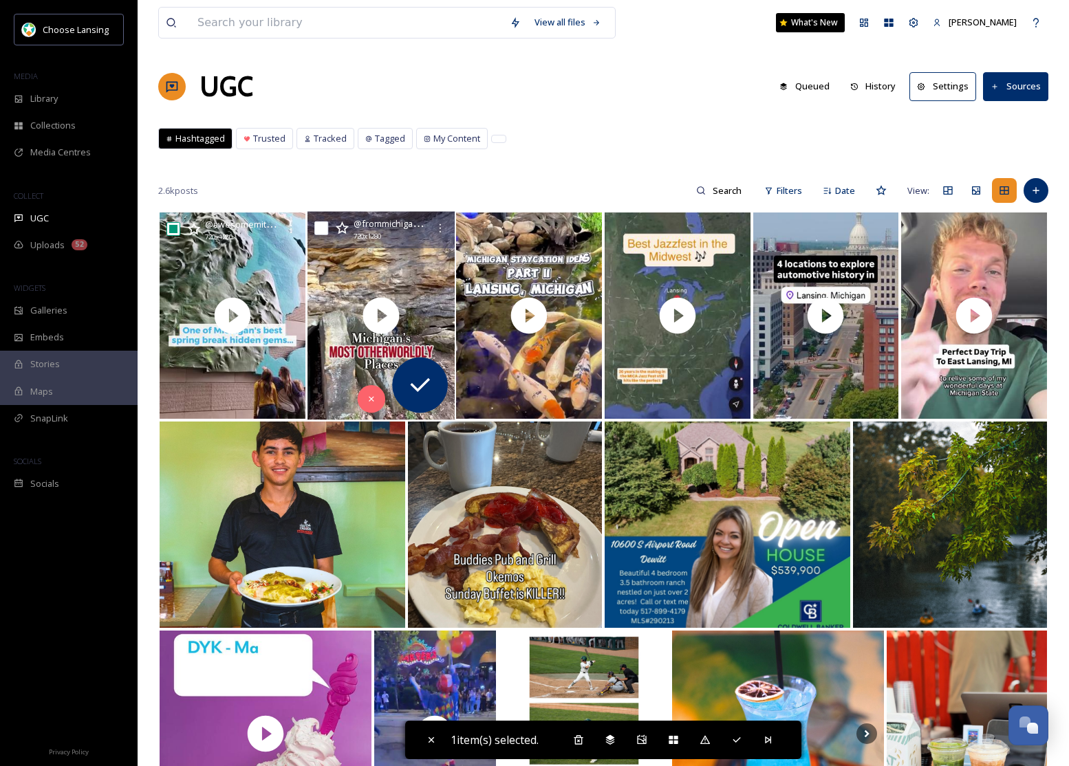
click at [320, 231] on input "checkbox" at bounding box center [321, 229] width 14 height 14
checkbox input "true"
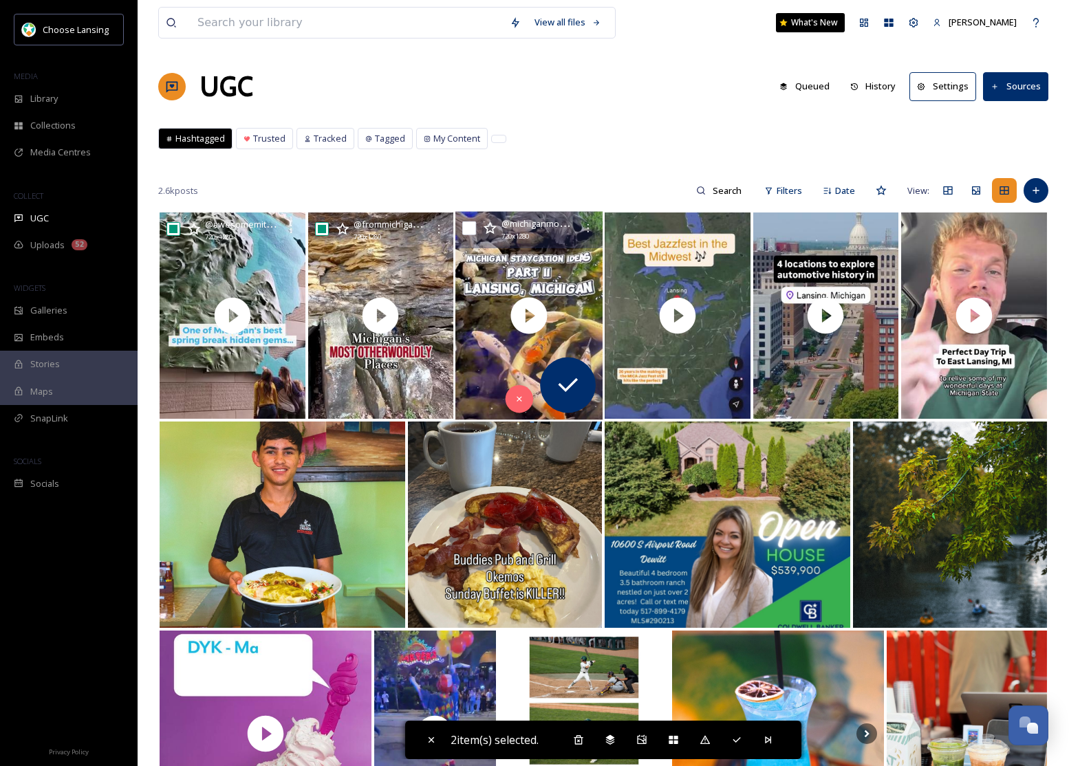
drag, startPoint x: 466, startPoint y: 233, endPoint x: 481, endPoint y: 233, distance: 15.1
click at [468, 233] on input "checkbox" at bounding box center [469, 229] width 14 height 14
checkbox input "true"
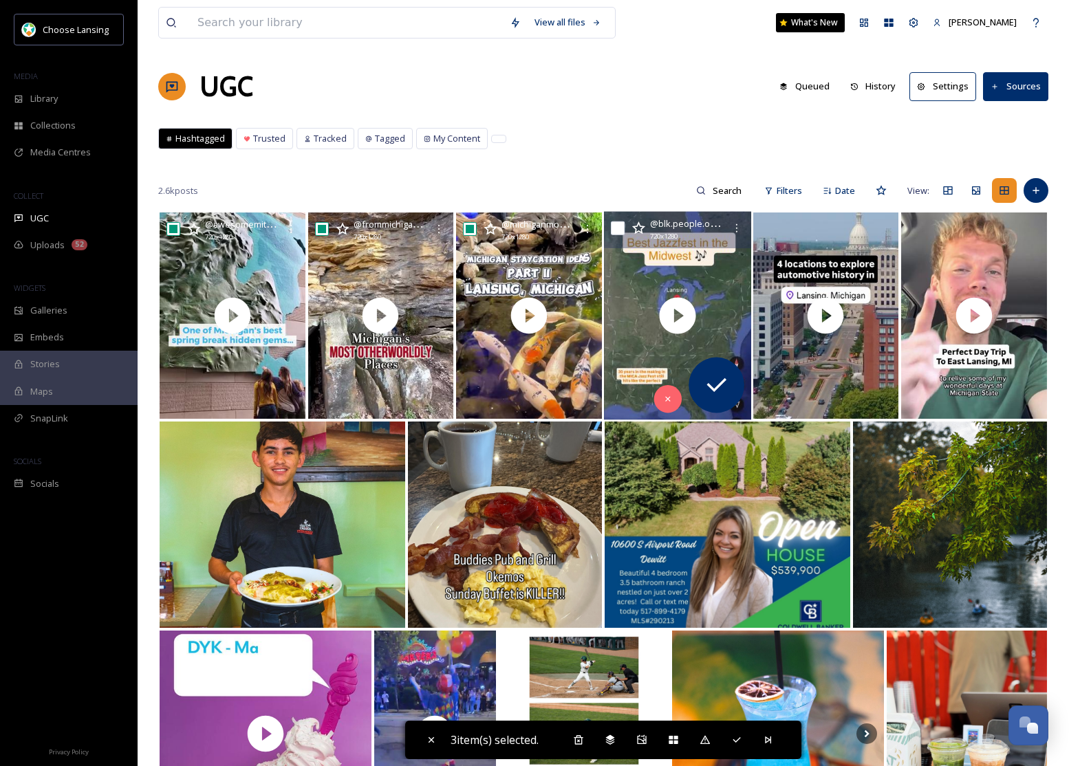
drag, startPoint x: 619, startPoint y: 230, endPoint x: 662, endPoint y: 230, distance: 42.7
click at [619, 230] on input "checkbox" at bounding box center [618, 229] width 14 height 14
checkbox input "true"
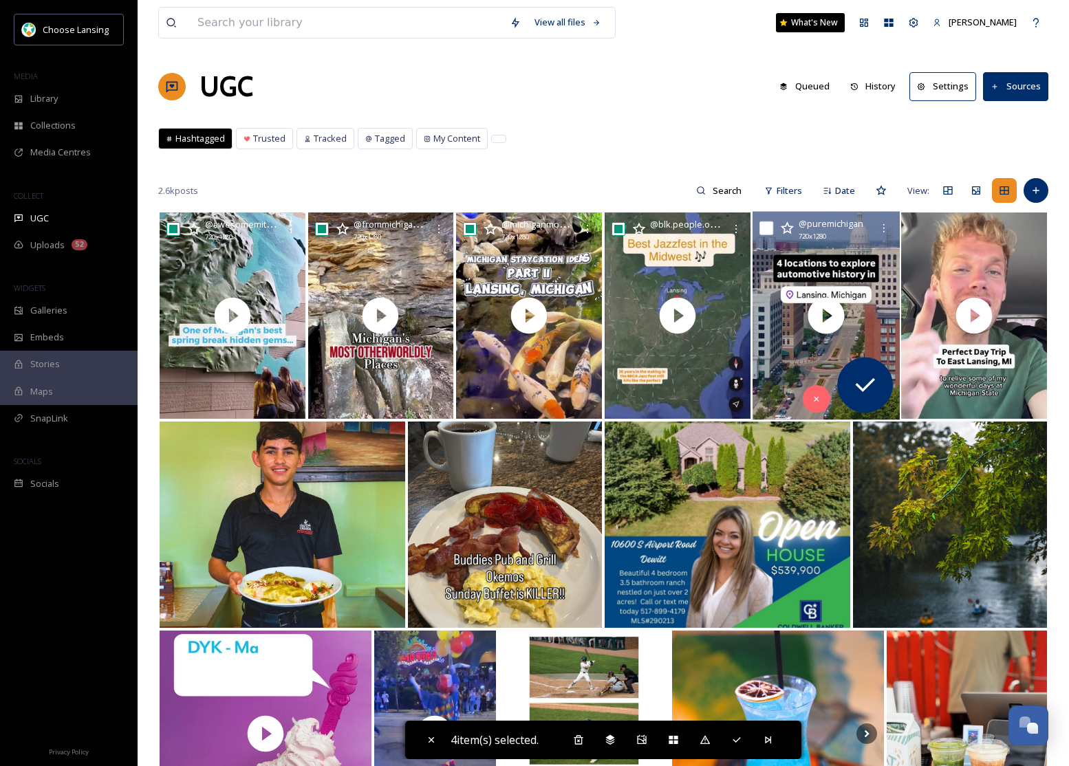
click at [769, 229] on input "checkbox" at bounding box center [767, 229] width 14 height 14
checkbox input "true"
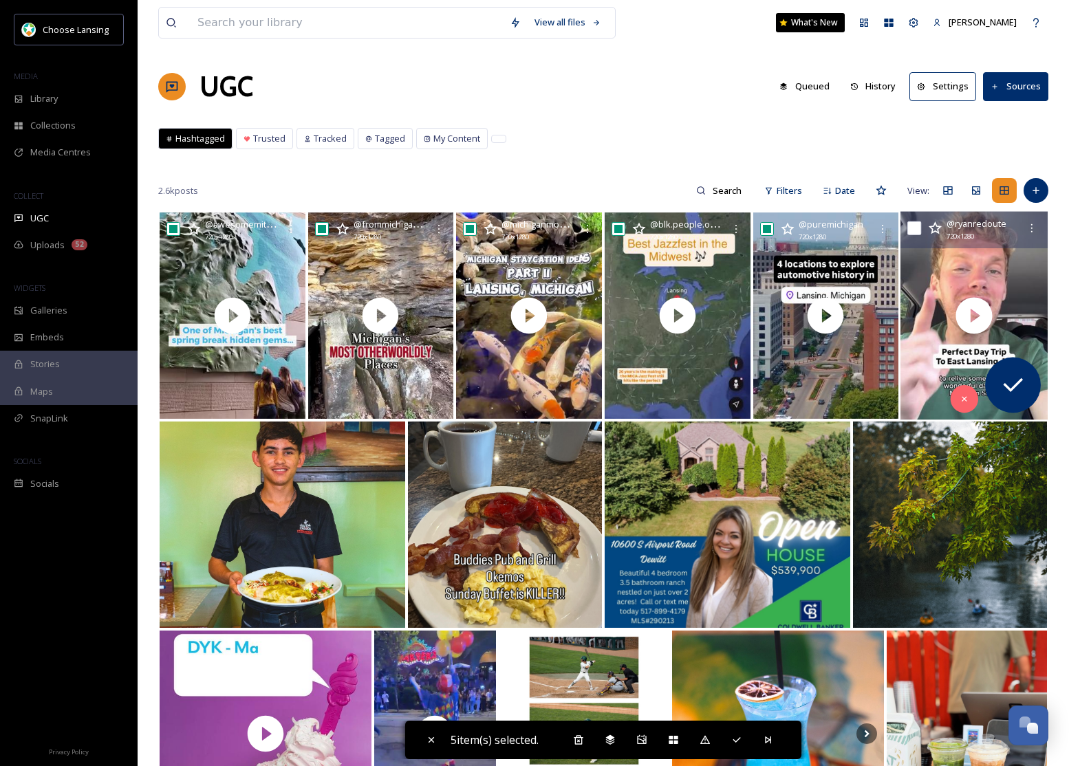
drag, startPoint x: 916, startPoint y: 227, endPoint x: 935, endPoint y: 255, distance: 33.2
click at [916, 228] on input "checkbox" at bounding box center [915, 229] width 14 height 14
checkbox input "true"
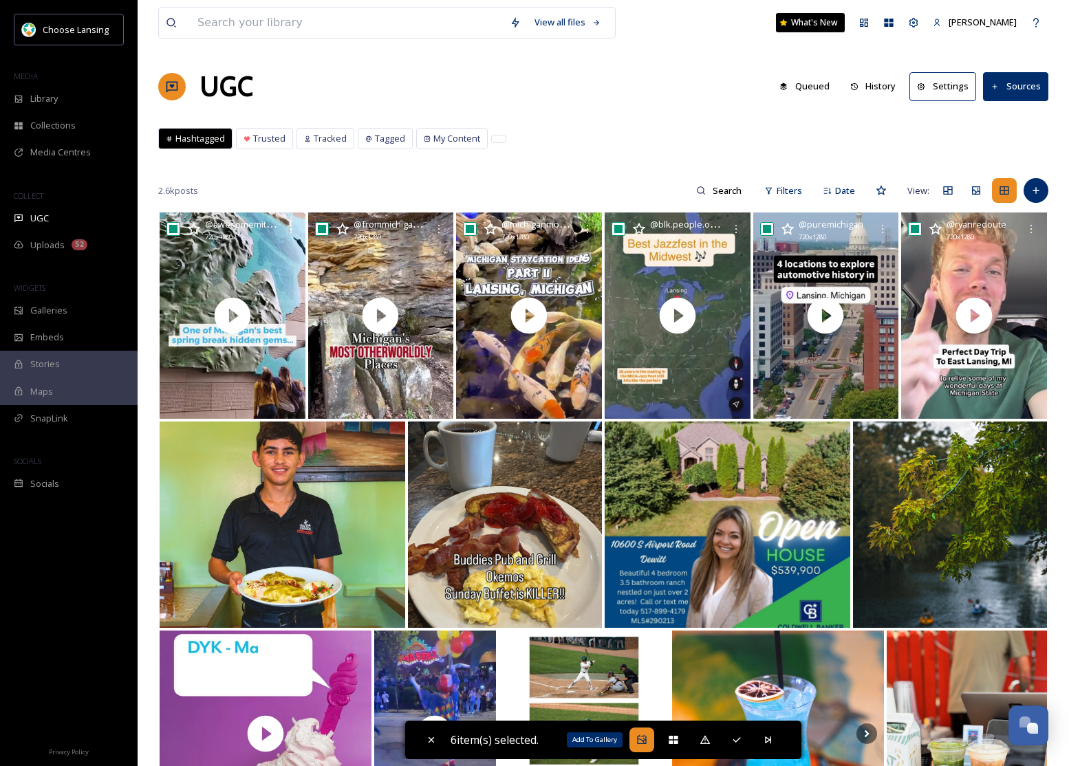
click at [641, 746] on div "Add To Gallery" at bounding box center [642, 740] width 25 height 25
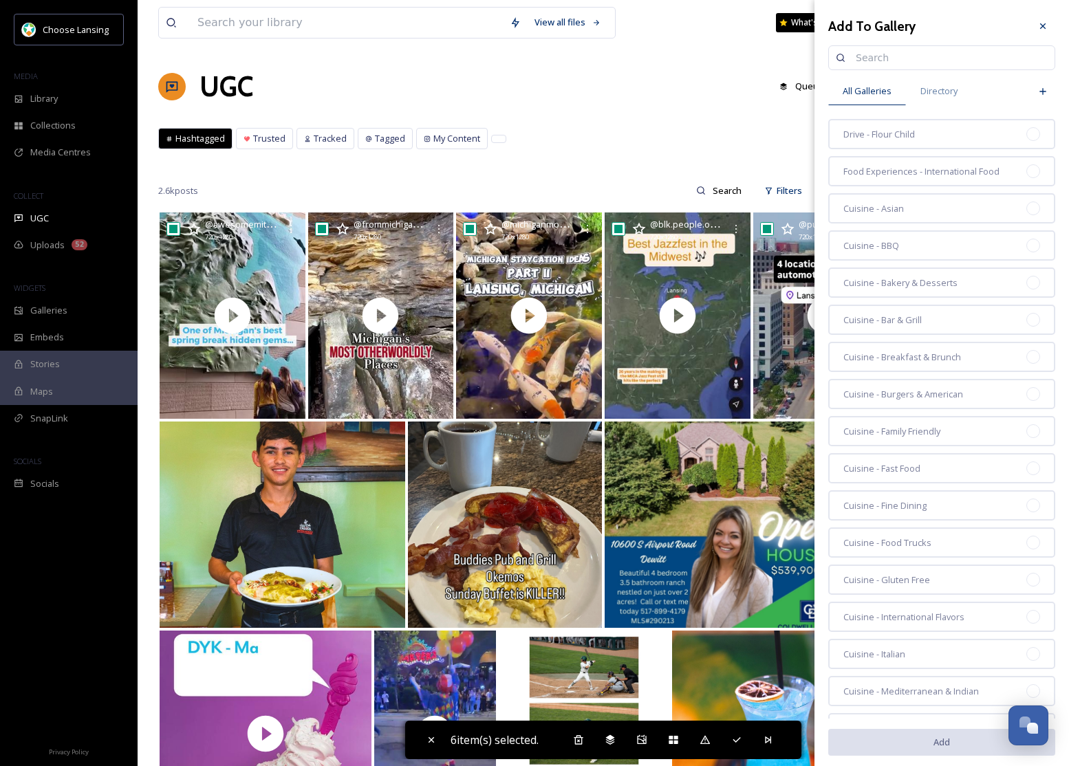
click at [861, 58] on input at bounding box center [948, 58] width 199 height 28
type input "collab"
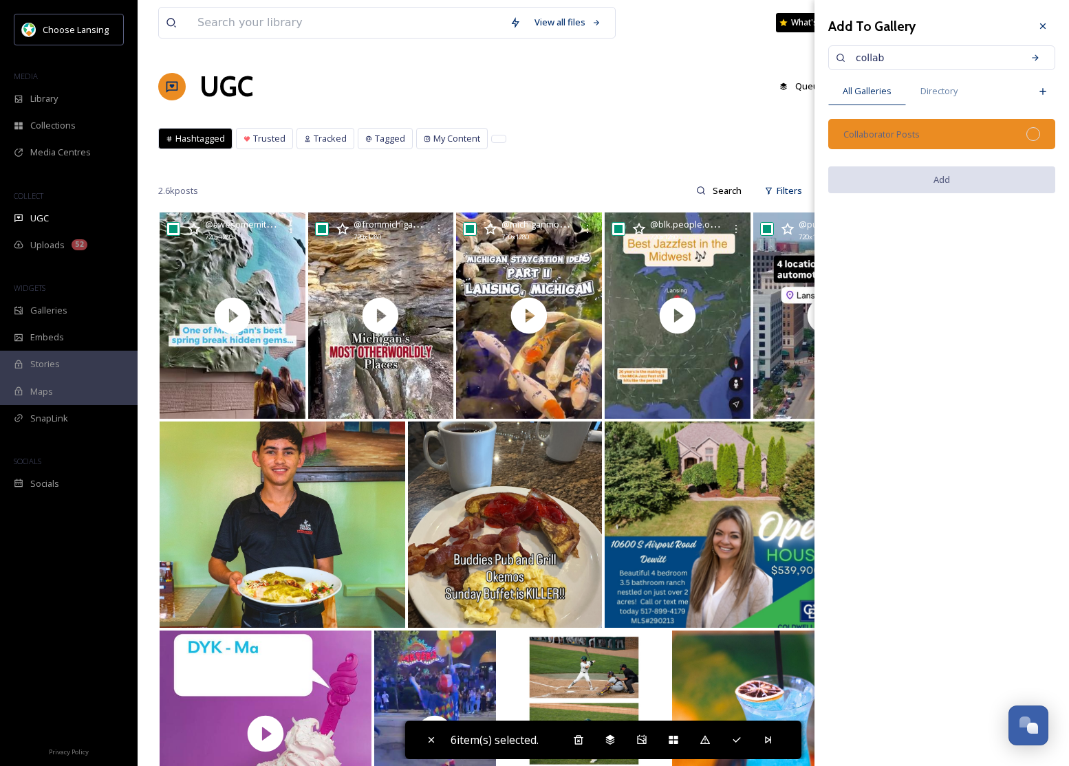
click at [895, 128] on span "Collaborator Posts" at bounding box center [882, 134] width 76 height 13
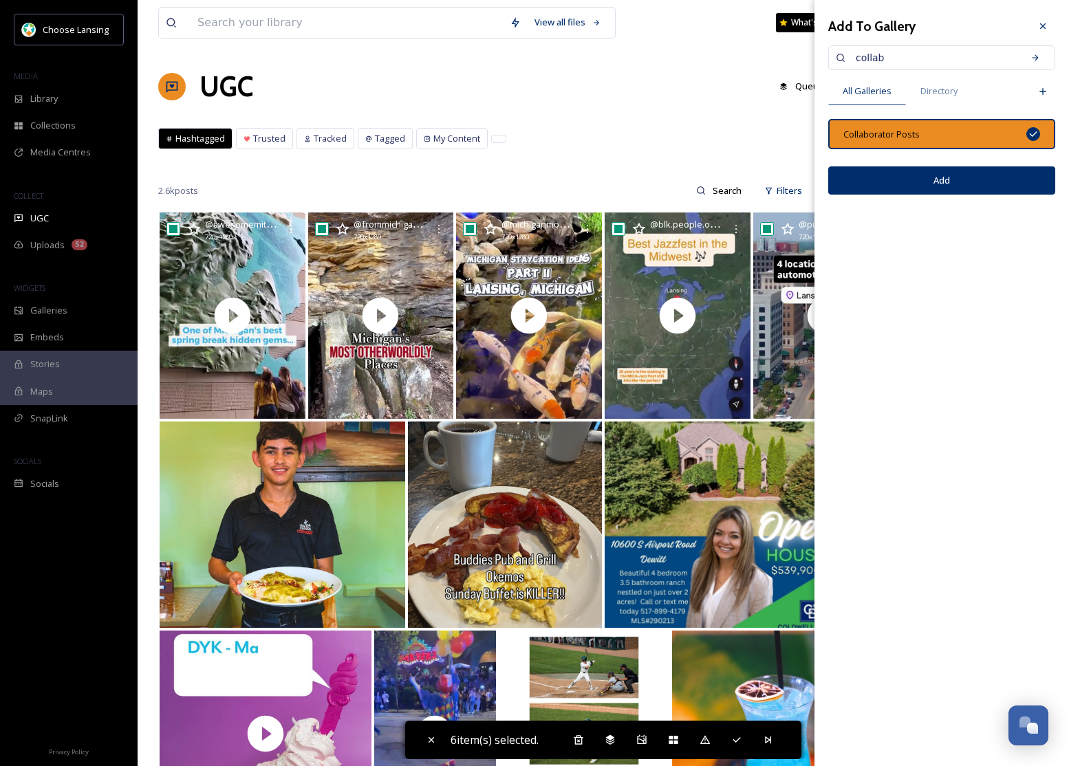
click at [951, 191] on button "Add" at bounding box center [941, 181] width 227 height 28
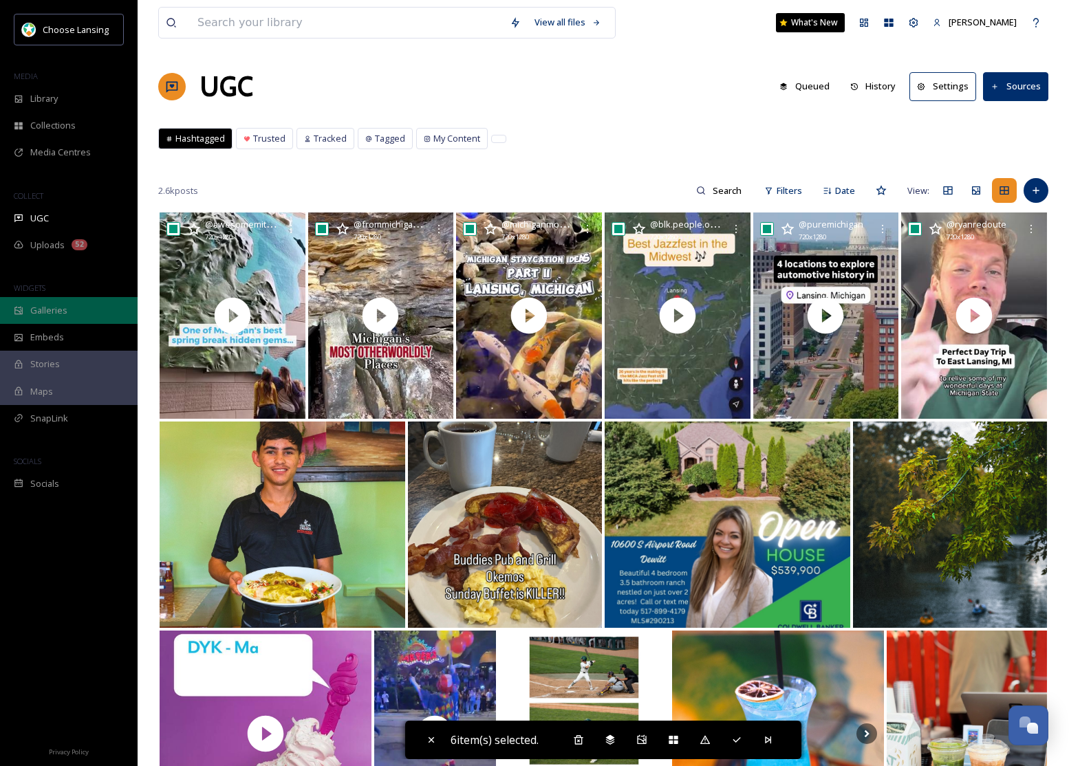
click at [35, 314] on span "Galleries" at bounding box center [48, 310] width 37 height 13
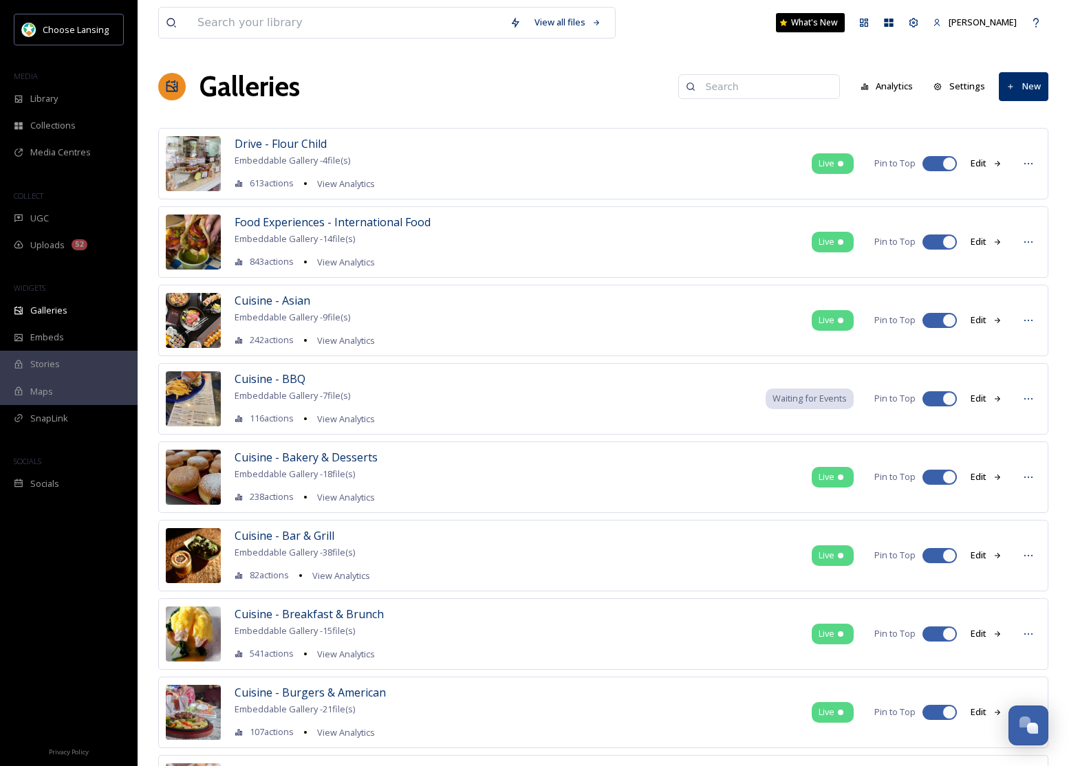
click at [758, 83] on input at bounding box center [765, 87] width 133 height 28
type input "collab"
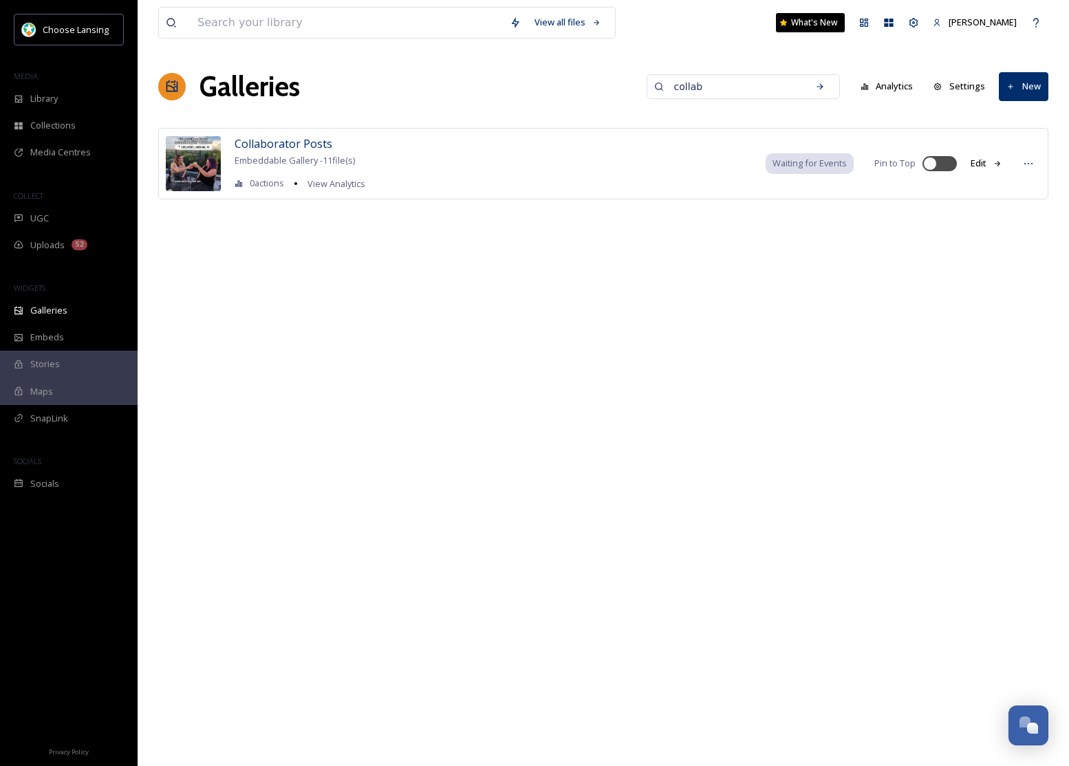
click at [788, 165] on span "Waiting for Events" at bounding box center [810, 163] width 74 height 13
click at [1034, 167] on div at bounding box center [1028, 163] width 25 height 25
click at [1016, 184] on div "Edit Gallery" at bounding box center [1002, 193] width 75 height 27
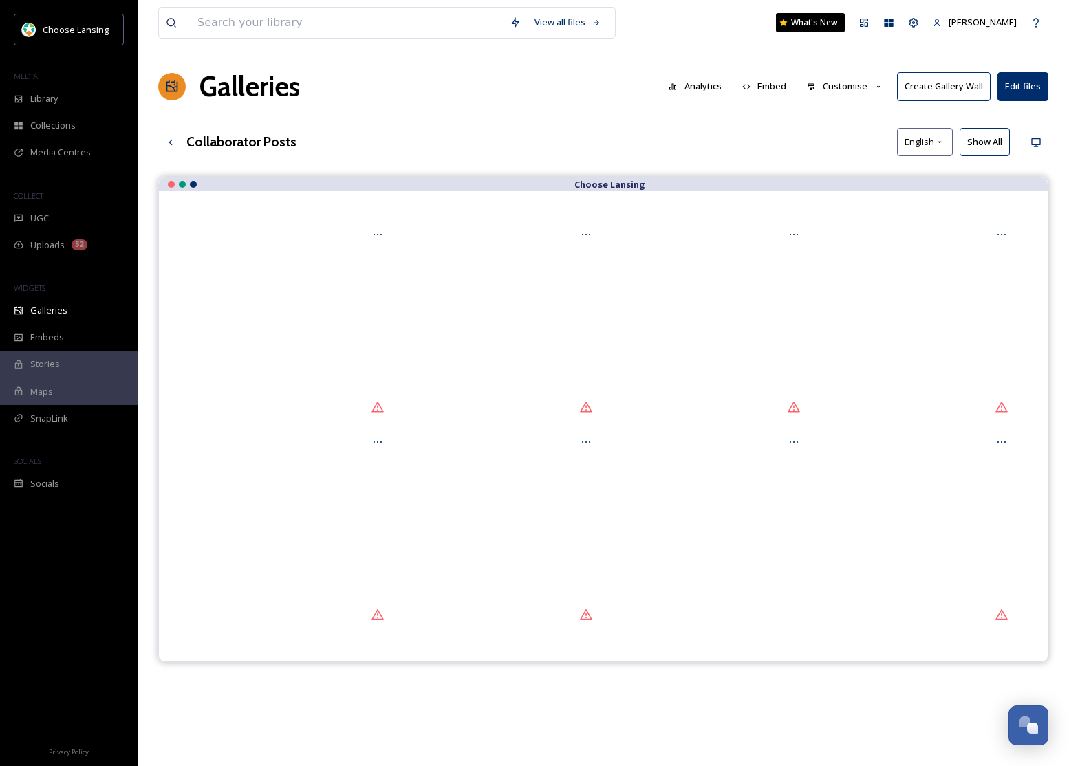
click at [846, 92] on button "Customise" at bounding box center [845, 86] width 90 height 27
click at [841, 112] on div "Layout" at bounding box center [849, 118] width 96 height 27
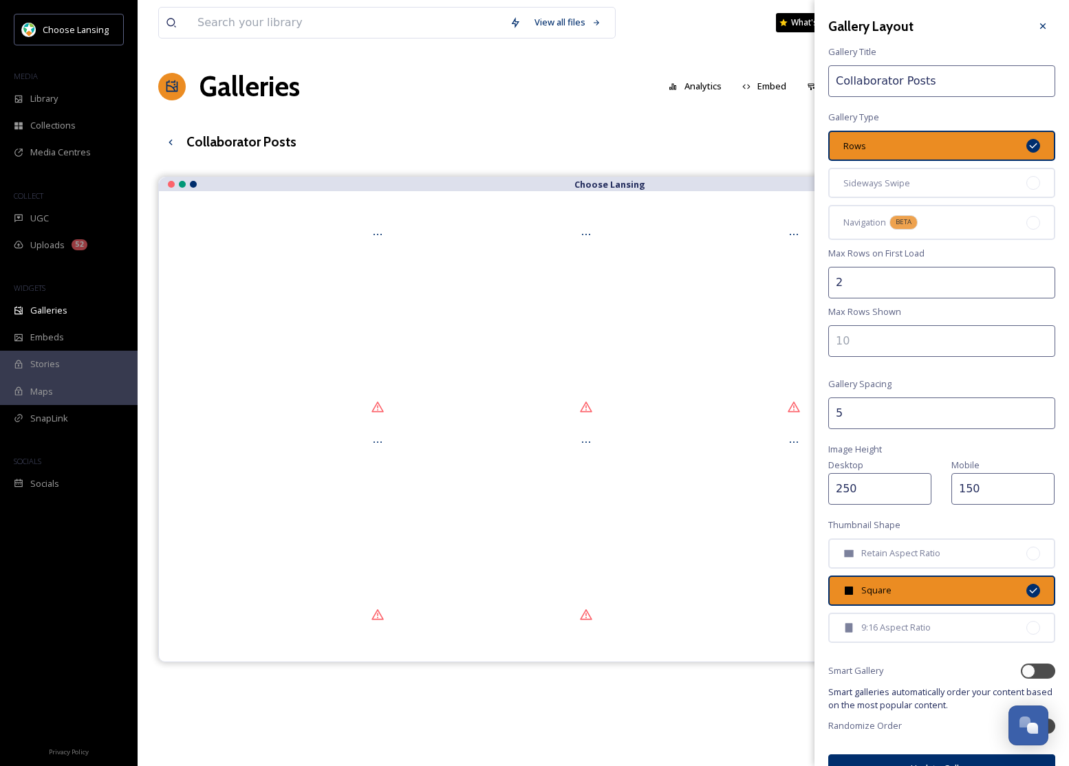
scroll to position [26, 0]
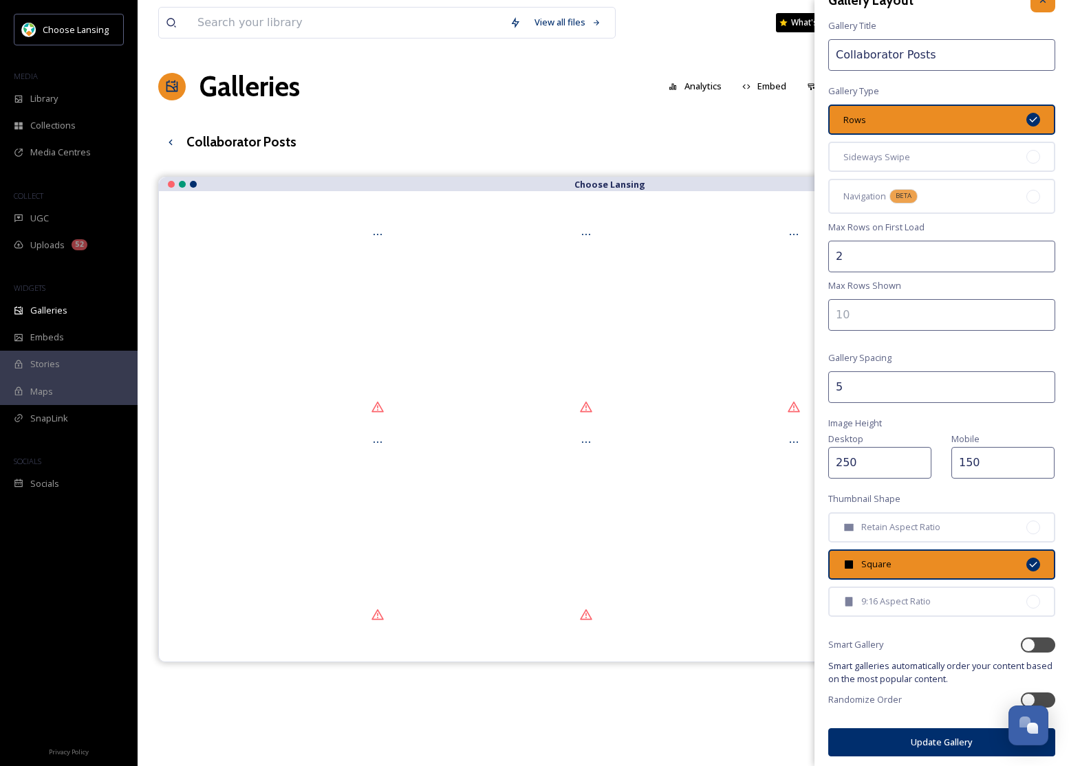
click at [1040, 5] on icon at bounding box center [1043, -1] width 11 height 11
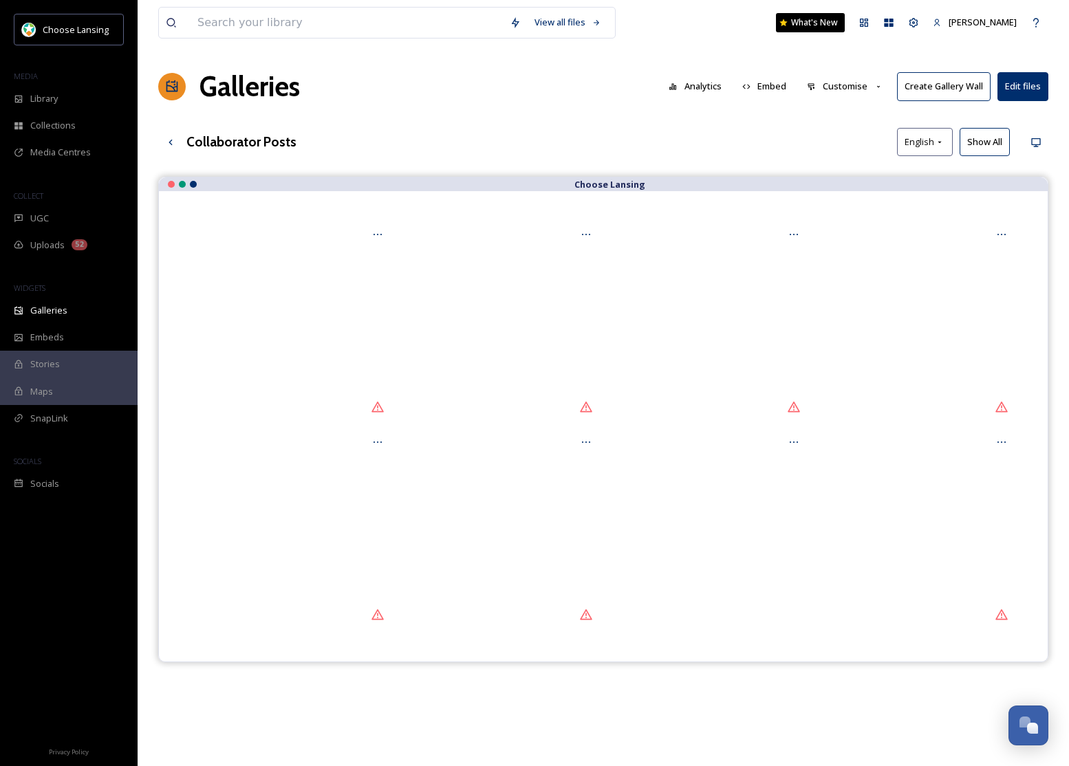
click at [863, 87] on button "Customise" at bounding box center [845, 86] width 90 height 27
click at [848, 138] on span "Thumbnails" at bounding box center [832, 144] width 48 height 13
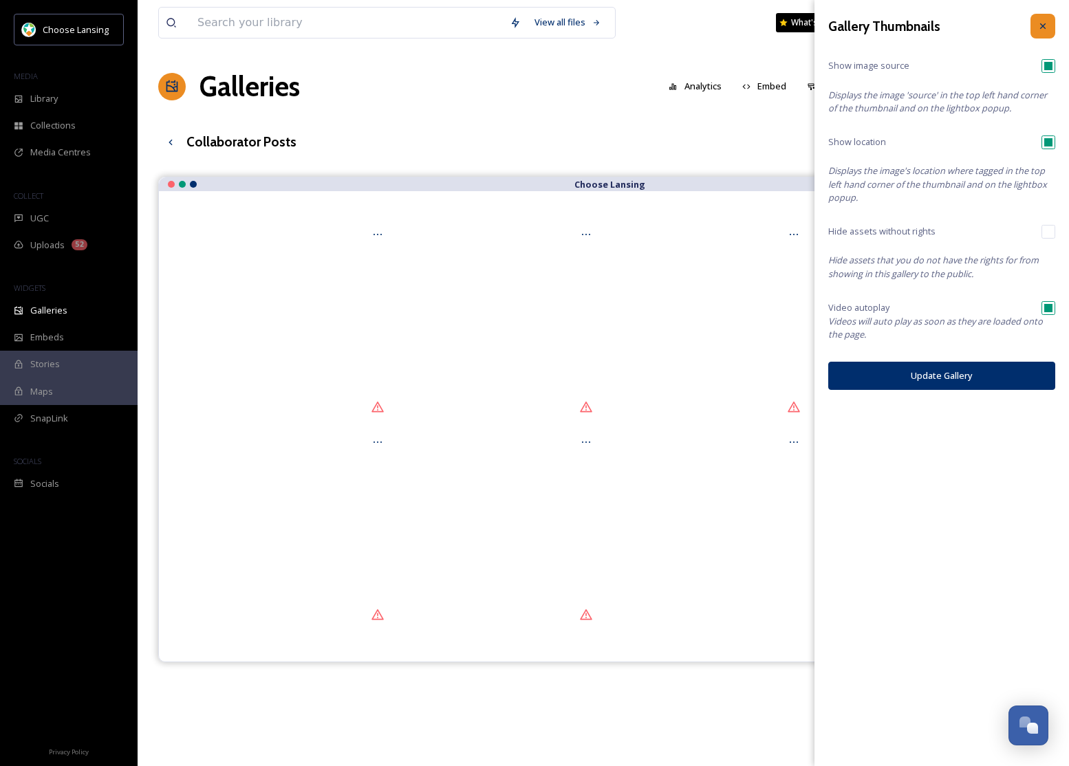
click at [1054, 19] on div at bounding box center [1043, 26] width 25 height 25
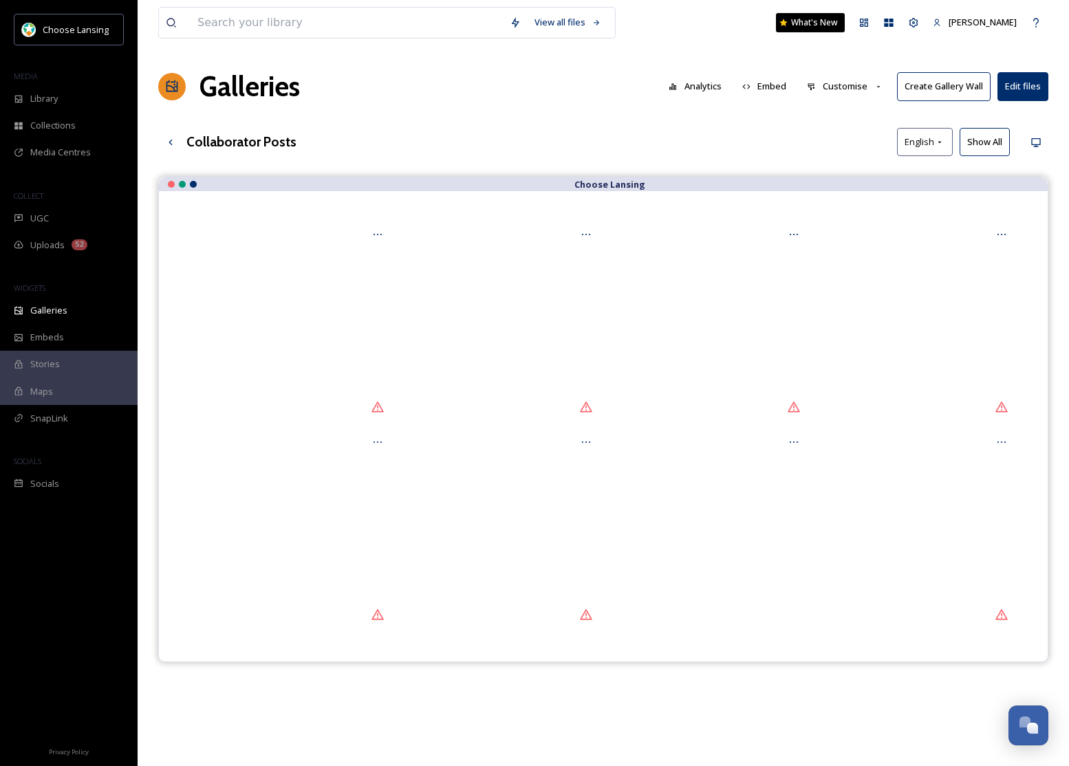
click at [835, 87] on button "Customise" at bounding box center [845, 86] width 90 height 27
click at [864, 217] on div "Template" at bounding box center [849, 225] width 96 height 27
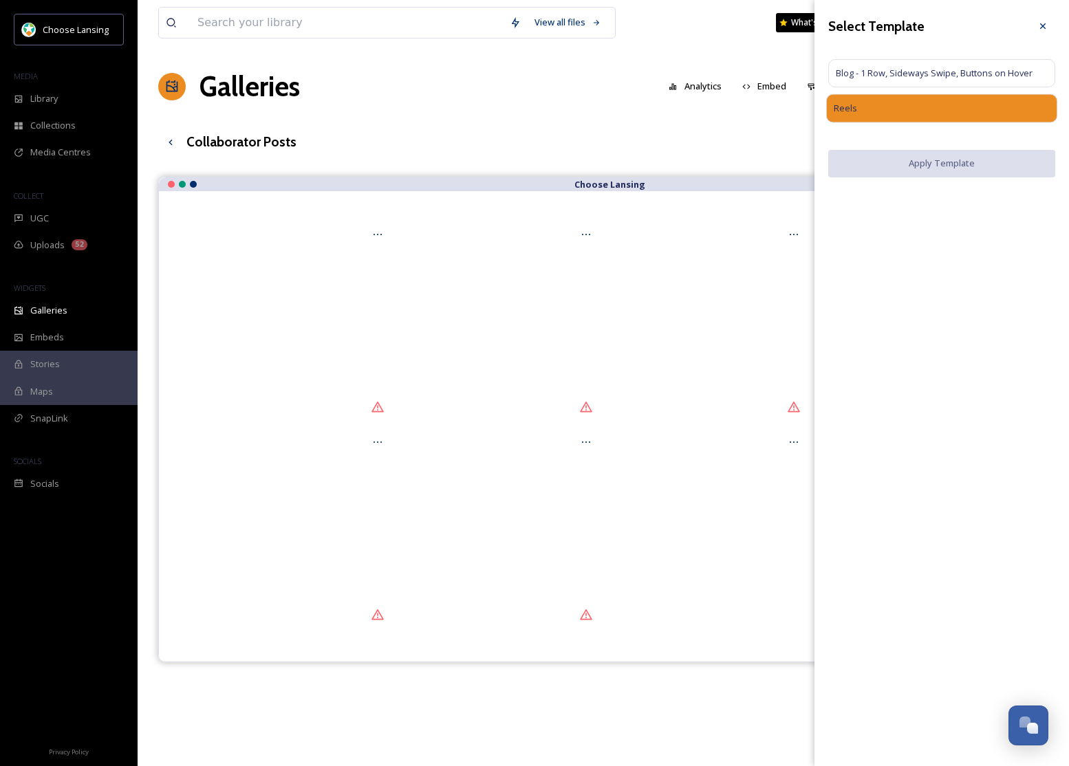
click at [980, 112] on div "Reels" at bounding box center [942, 108] width 232 height 29
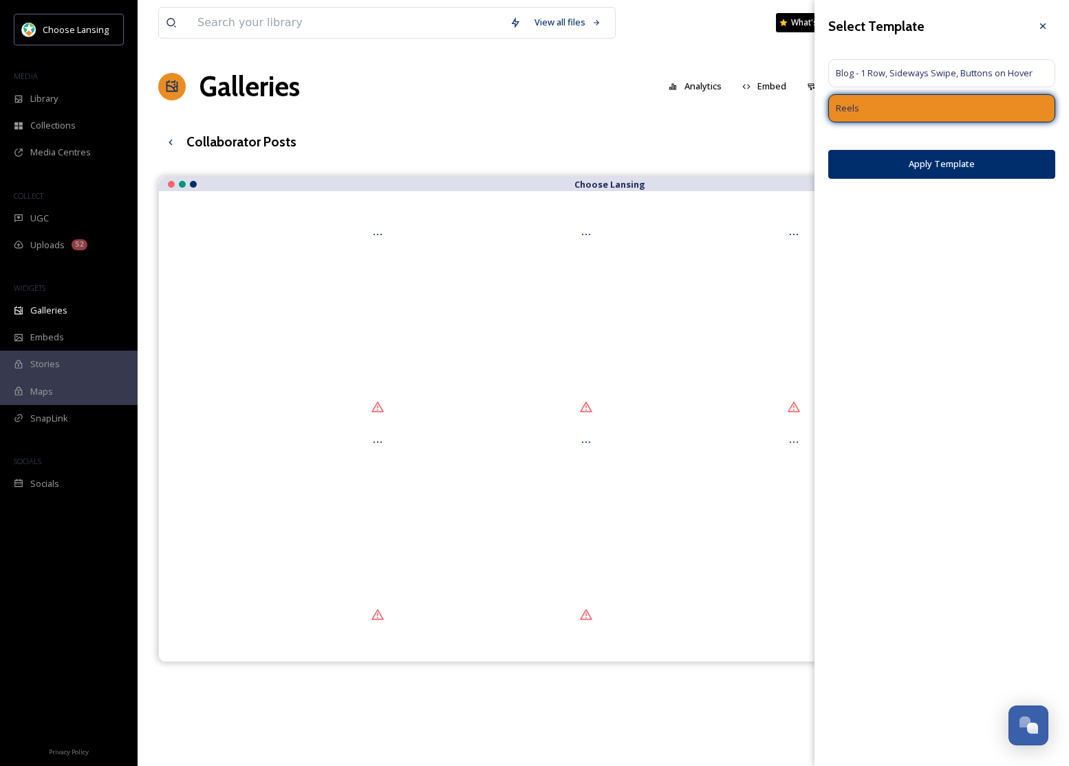
click at [963, 166] on button "Apply Template" at bounding box center [941, 164] width 227 height 28
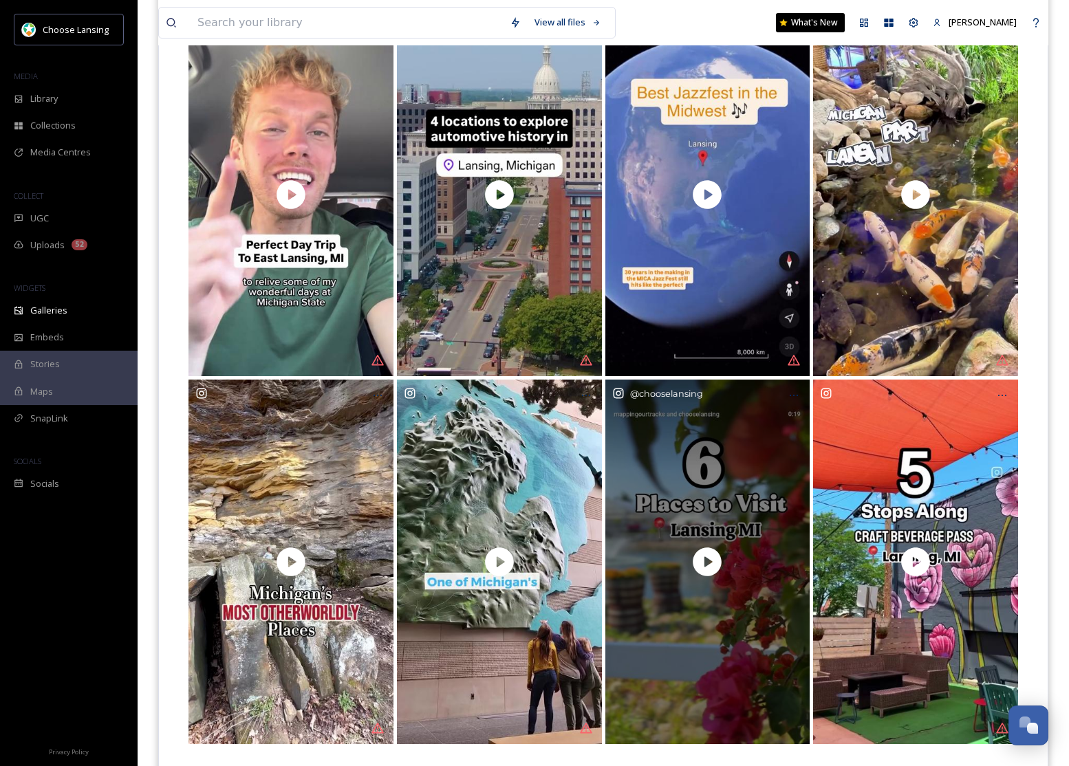
scroll to position [235, 0]
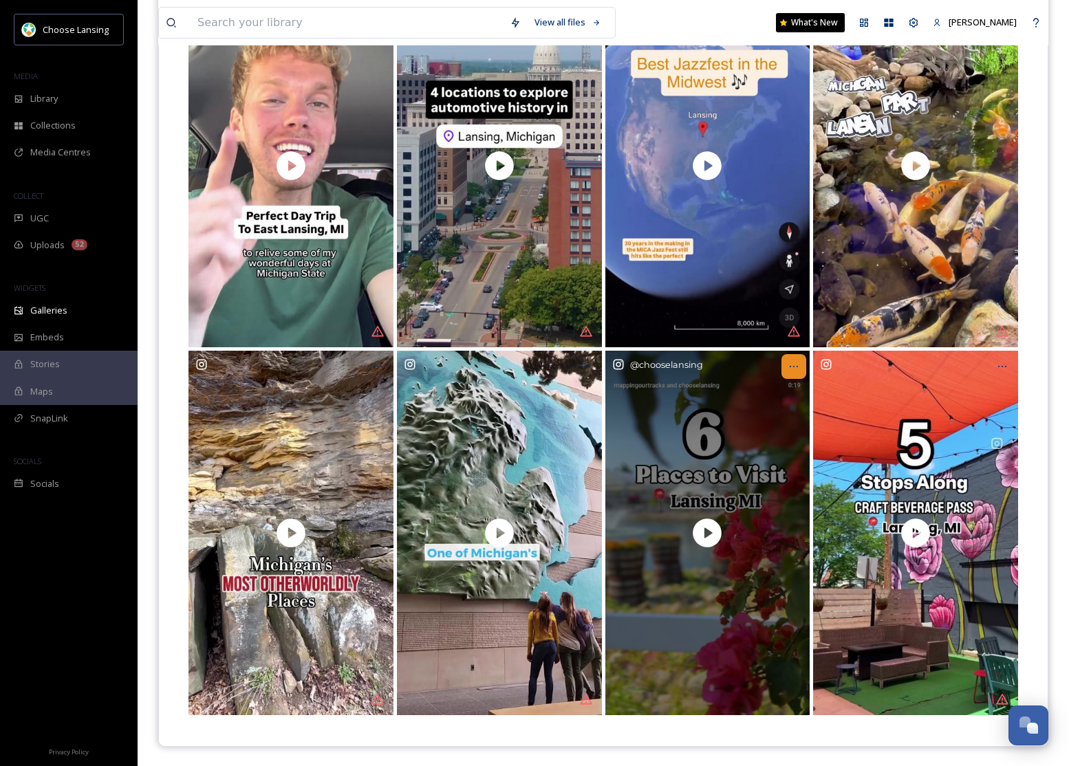
click at [800, 366] on div at bounding box center [794, 366] width 25 height 25
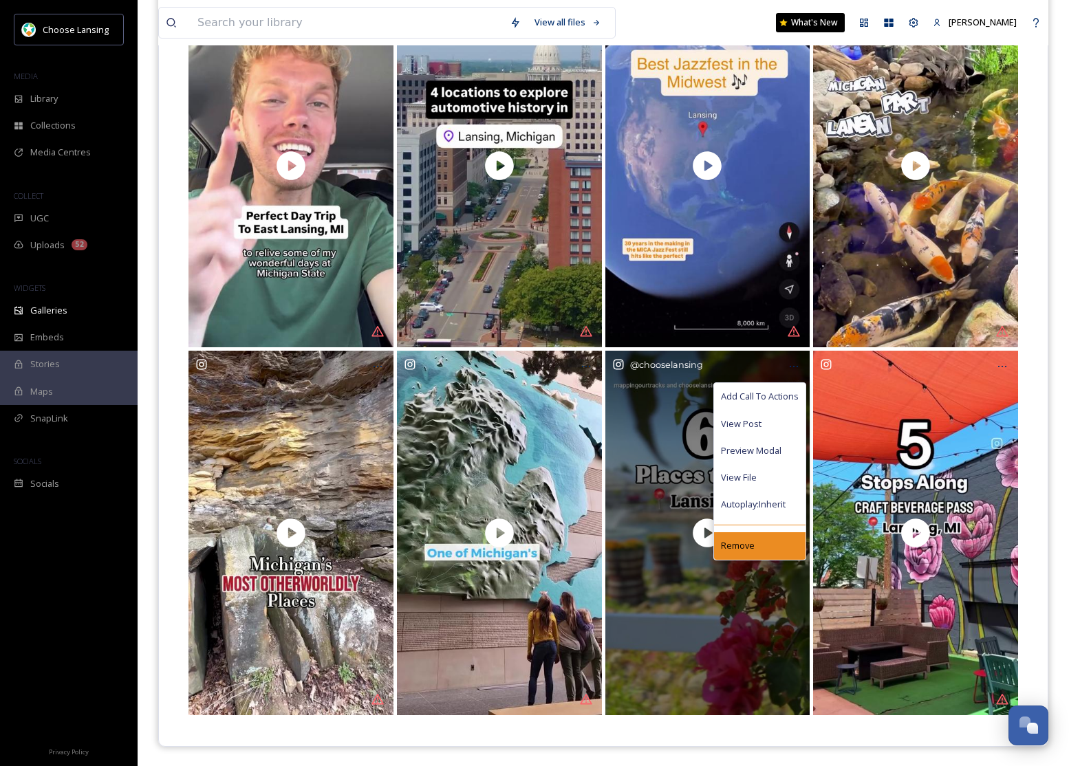
click at [763, 541] on div "Remove" at bounding box center [760, 546] width 92 height 27
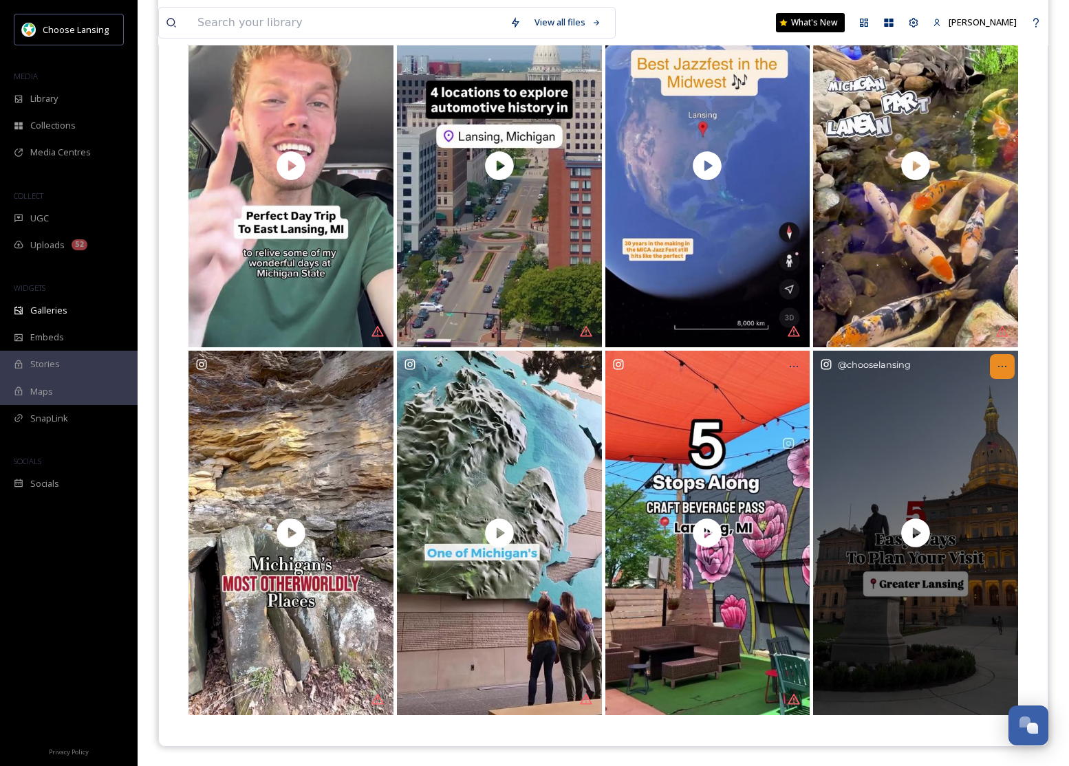
click at [1008, 365] on div at bounding box center [1002, 366] width 25 height 25
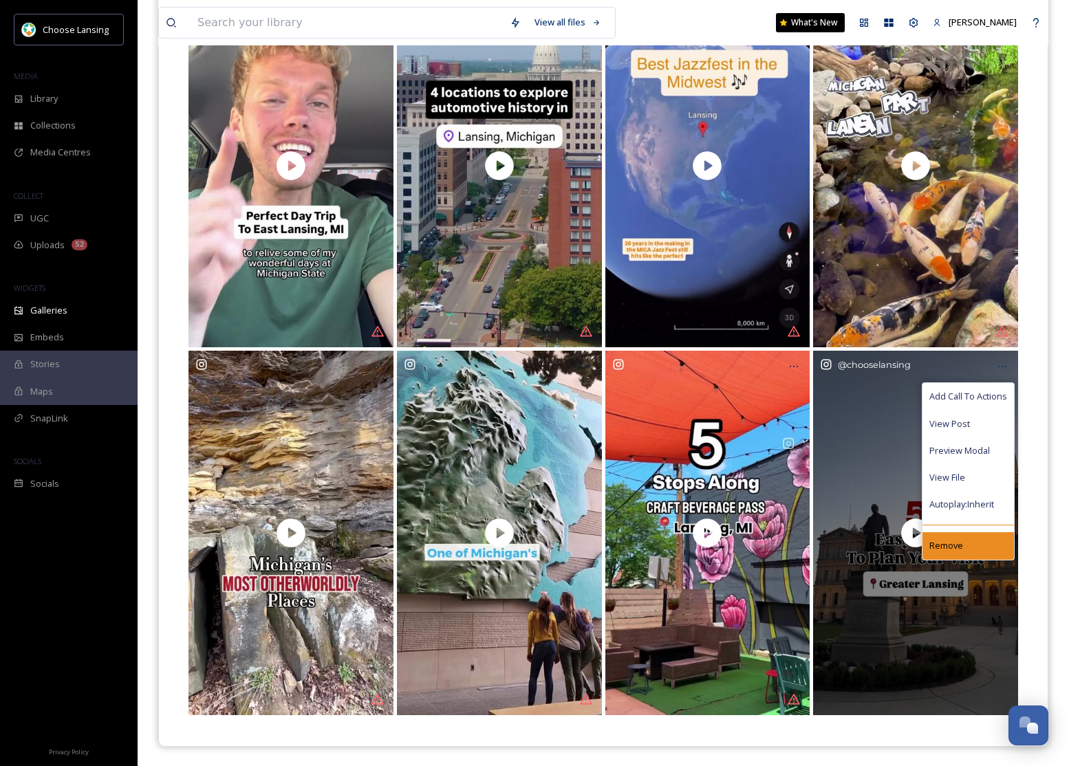
click at [949, 536] on div "Remove" at bounding box center [969, 546] width 92 height 27
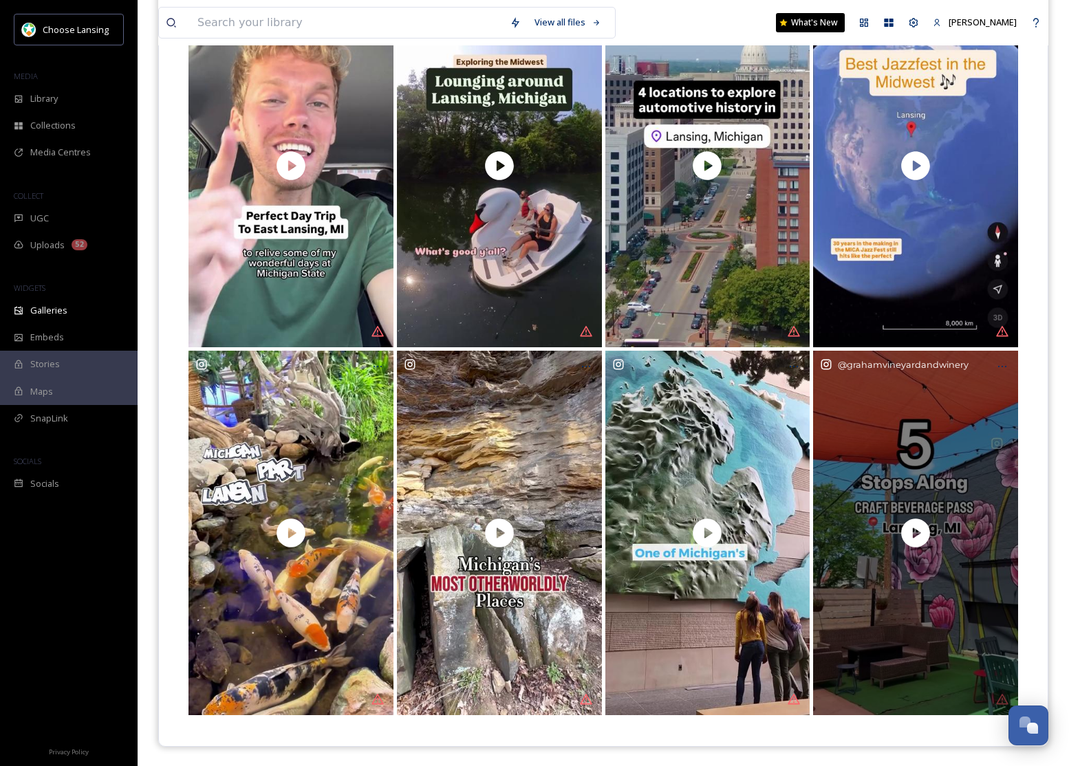
click at [914, 428] on div "@ grahamvineyardandwinery" at bounding box center [915, 533] width 205 height 364
click at [919, 533] on icon at bounding box center [916, 533] width 34 height 34
click at [997, 361] on icon at bounding box center [1002, 366] width 11 height 11
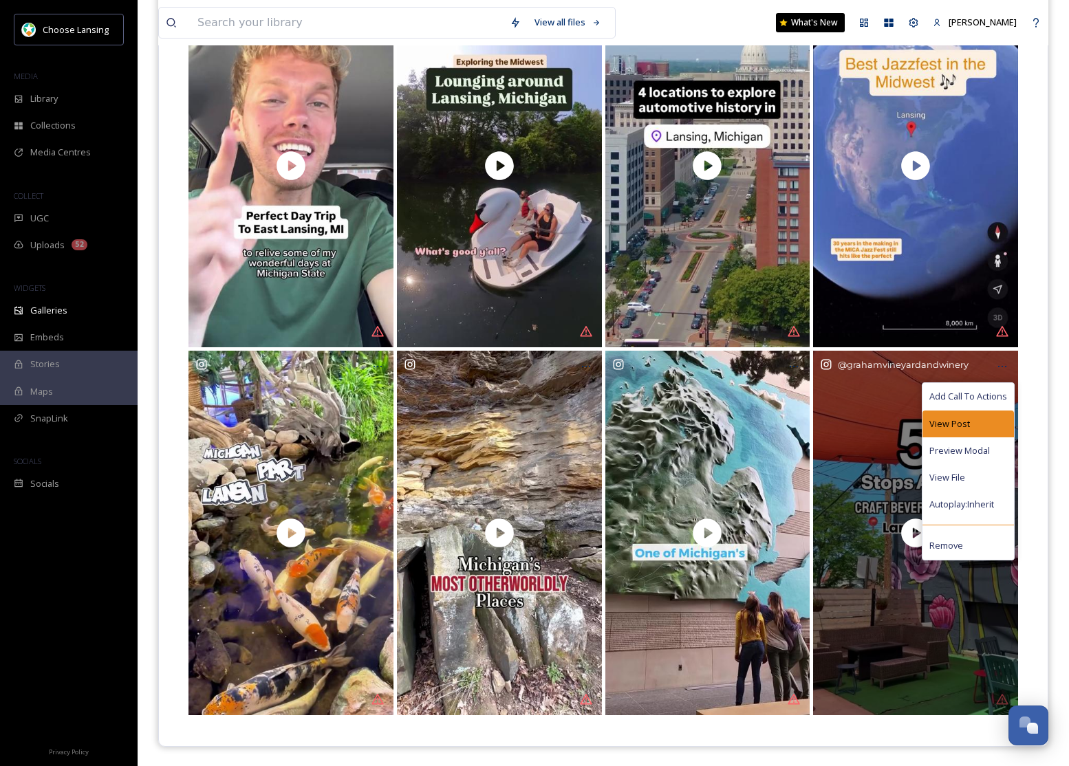
click at [974, 428] on div "View Post" at bounding box center [969, 424] width 92 height 27
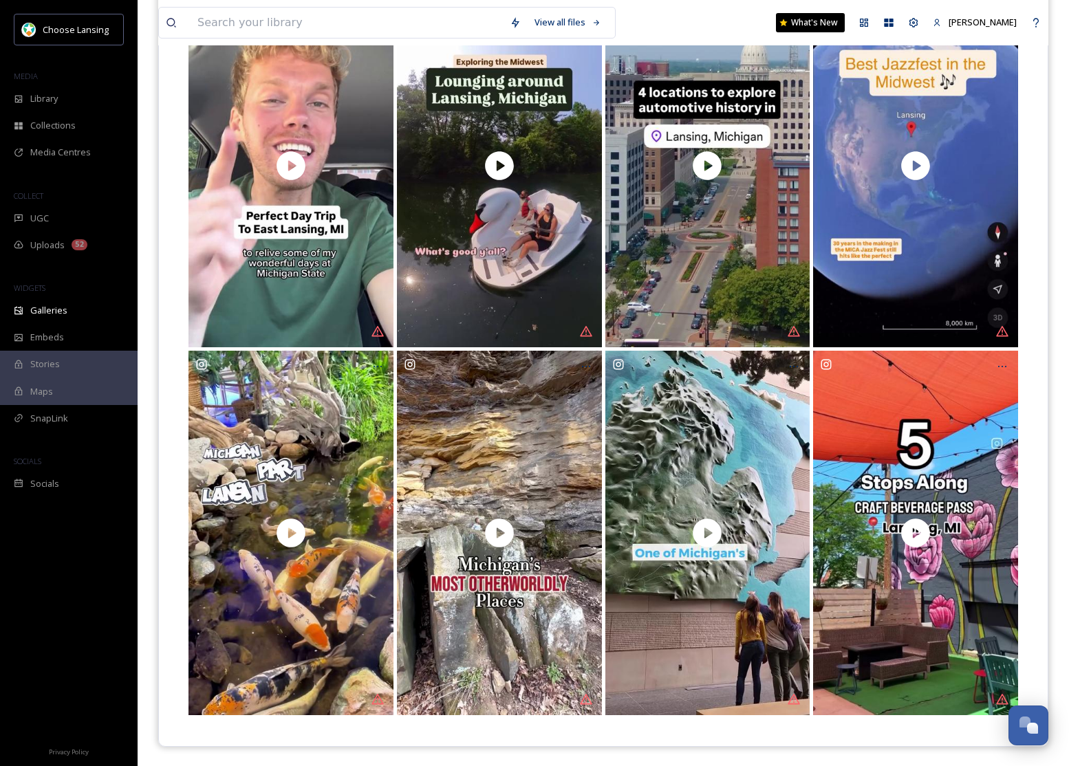
click at [1045, 586] on div at bounding box center [603, 351] width 889 height 791
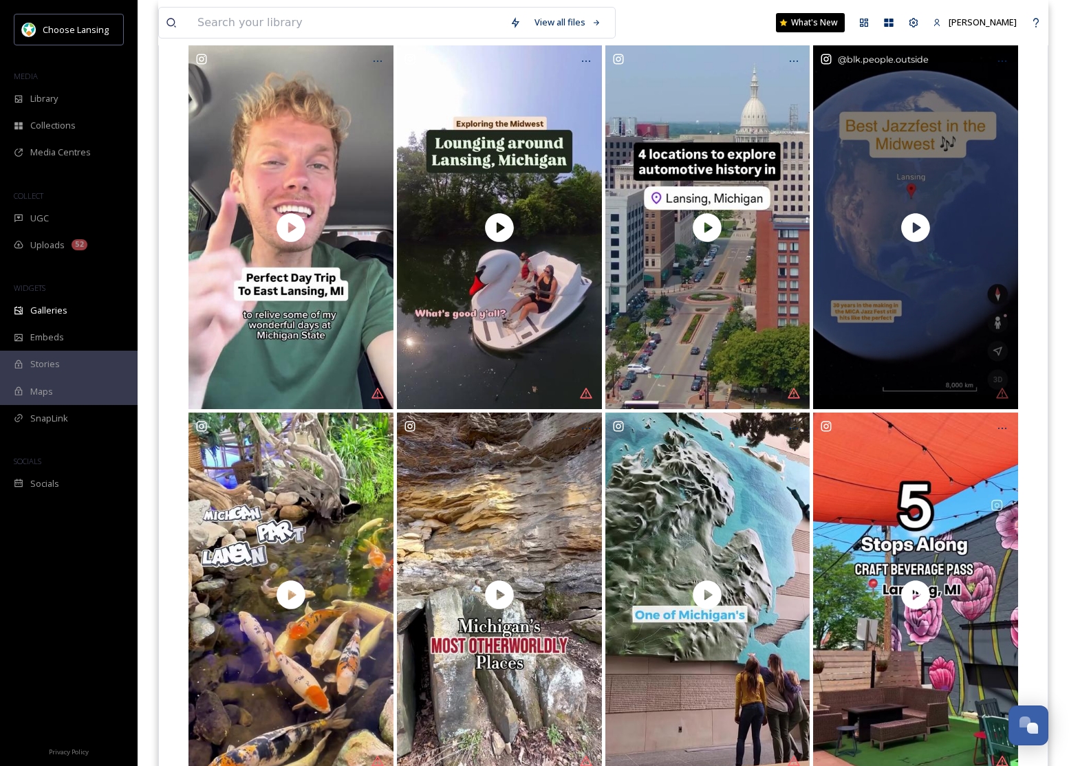
scroll to position [173, 0]
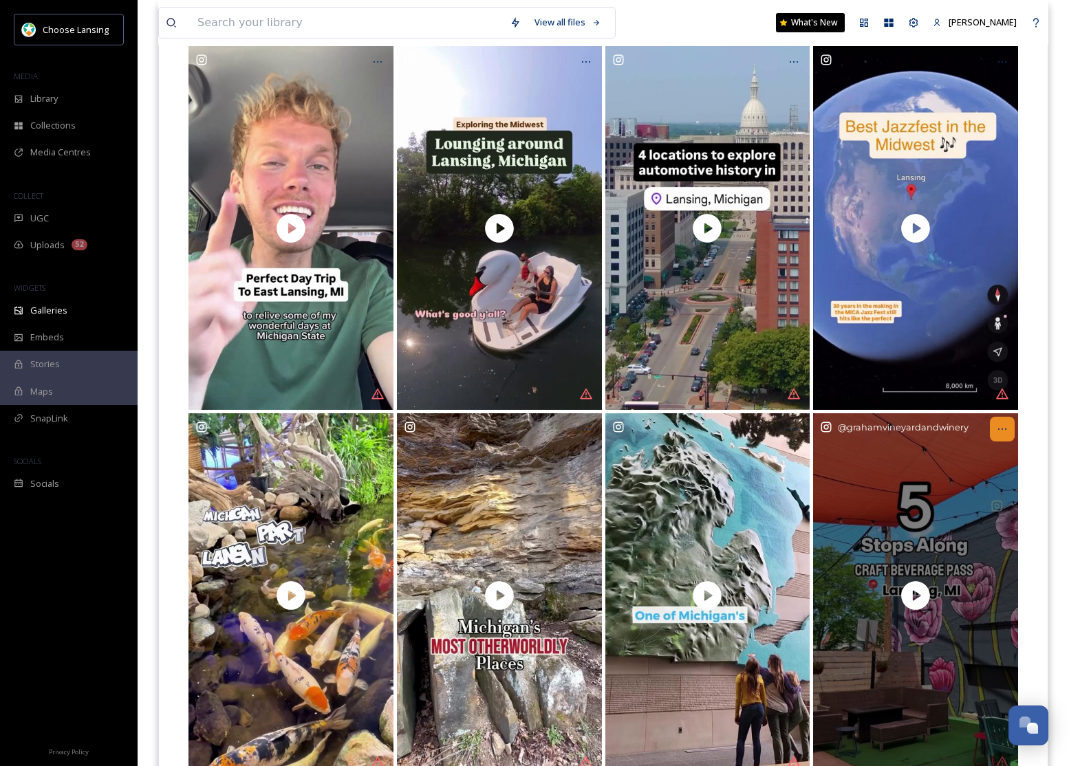
click at [1001, 425] on icon at bounding box center [1002, 429] width 11 height 11
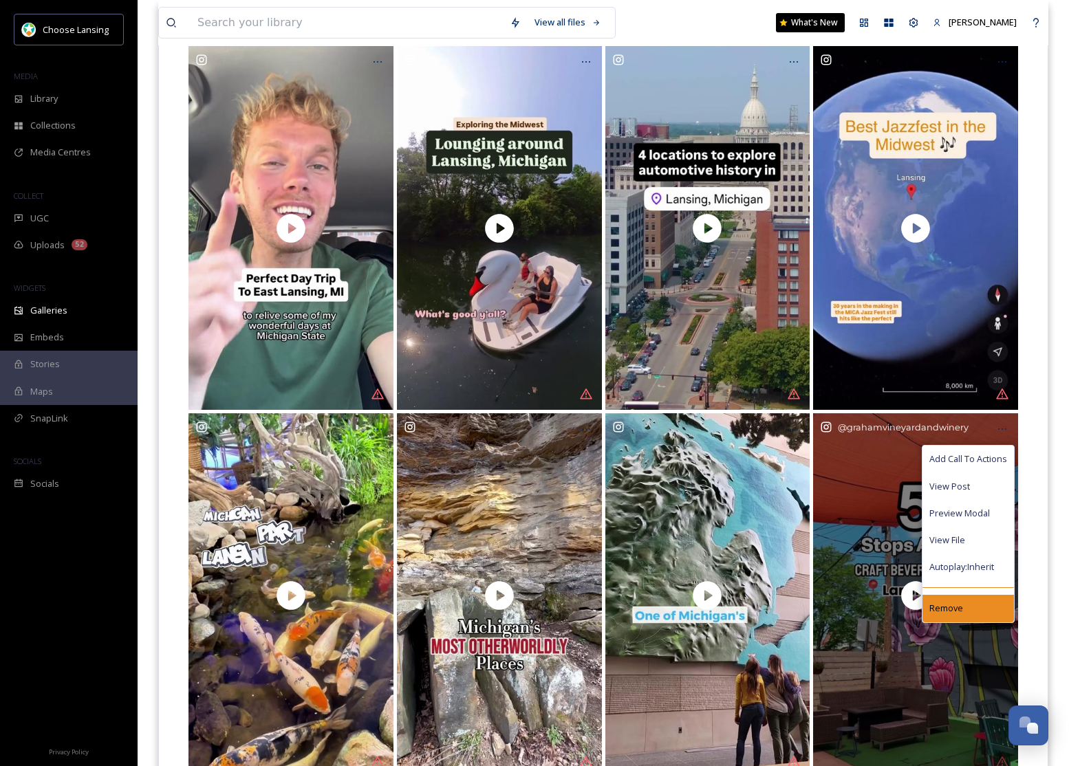
click at [989, 611] on div "Remove" at bounding box center [969, 608] width 92 height 27
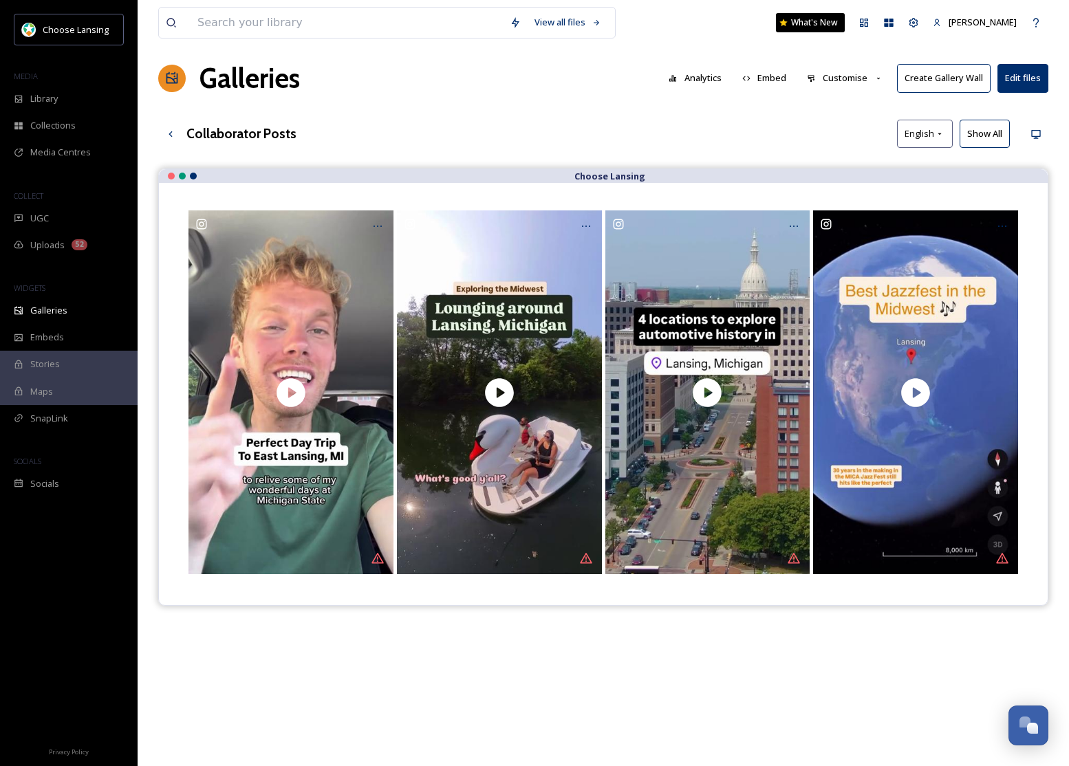
scroll to position [0, 0]
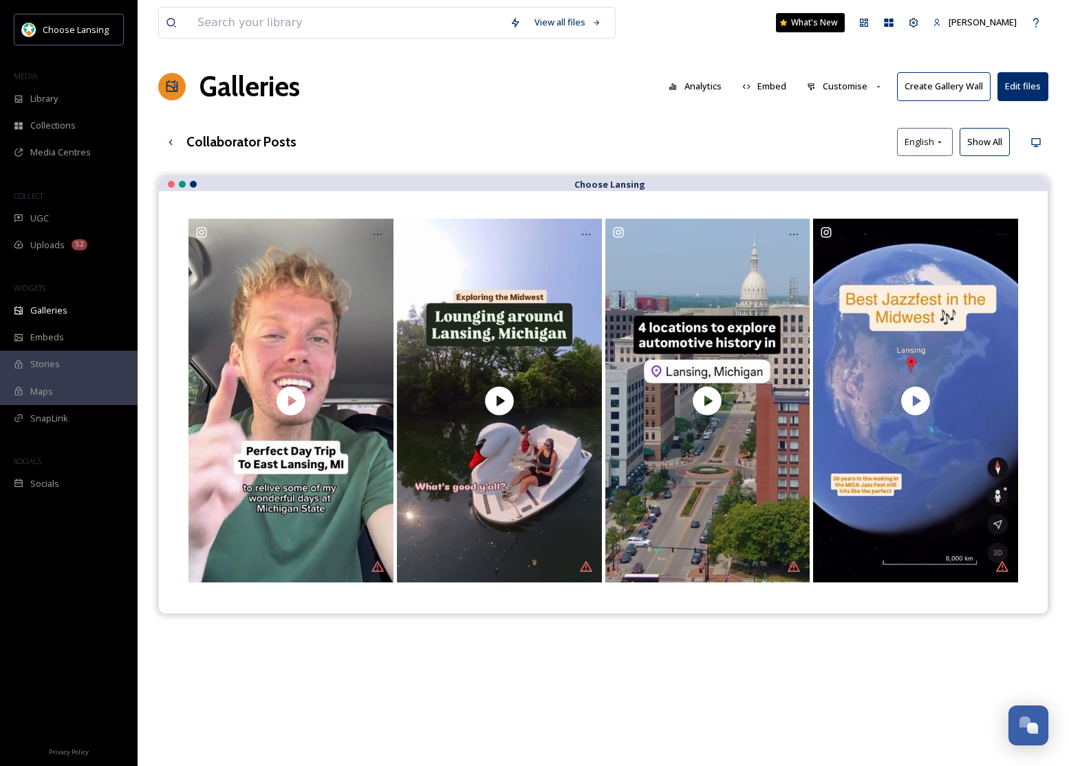
drag, startPoint x: 849, startPoint y: 91, endPoint x: 847, endPoint y: 101, distance: 10.5
click at [849, 91] on button "Customise" at bounding box center [845, 86] width 90 height 27
click at [842, 111] on div "Layout" at bounding box center [849, 118] width 96 height 27
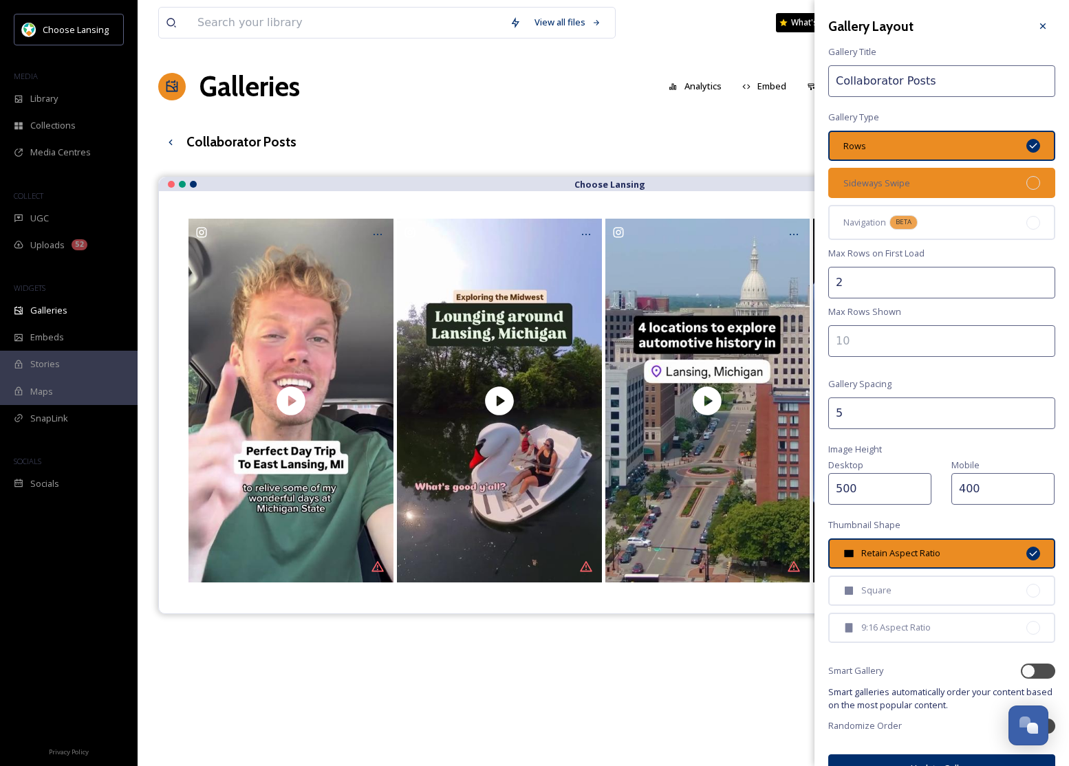
click at [926, 178] on div "Sideways Swipe" at bounding box center [941, 183] width 227 height 30
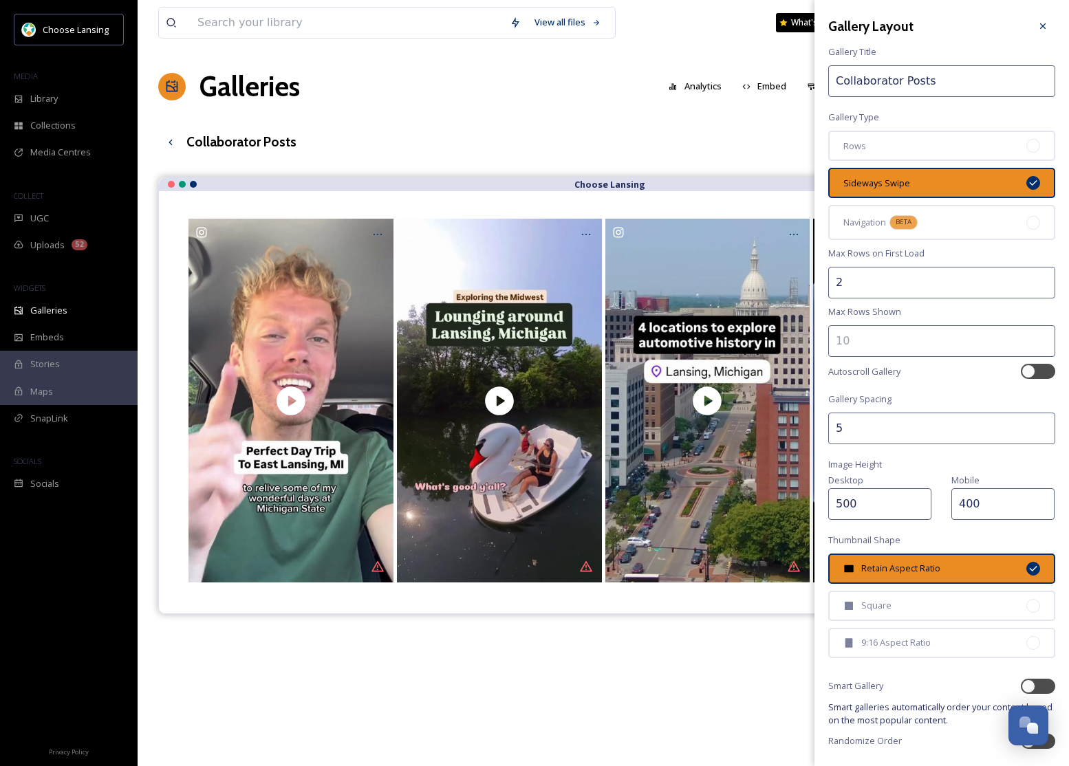
scroll to position [41, 0]
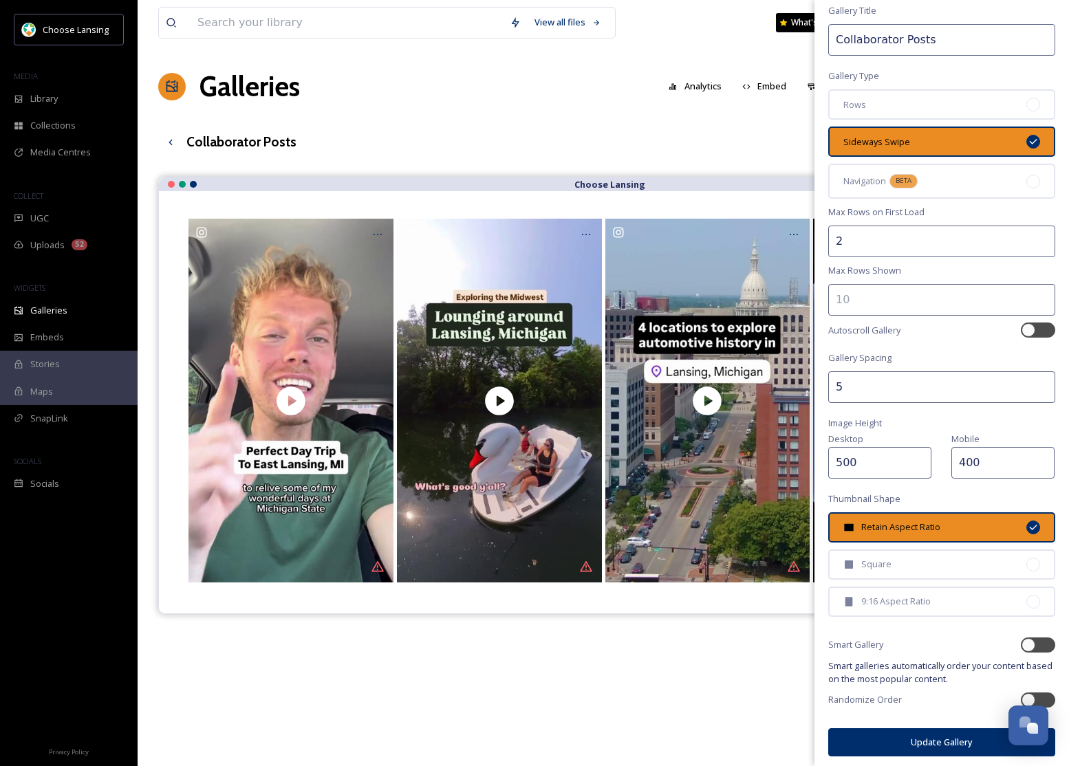
click at [942, 737] on button "Update Gallery" at bounding box center [941, 743] width 227 height 28
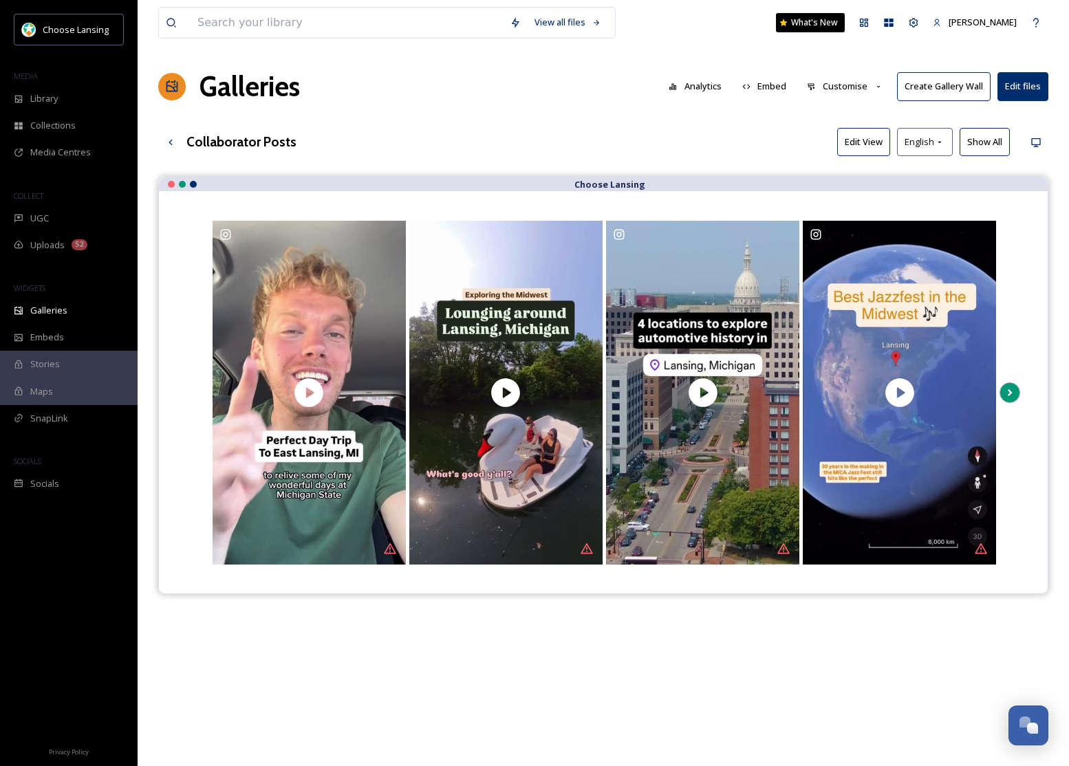
click at [1015, 393] on icon at bounding box center [1009, 393] width 19 height 21
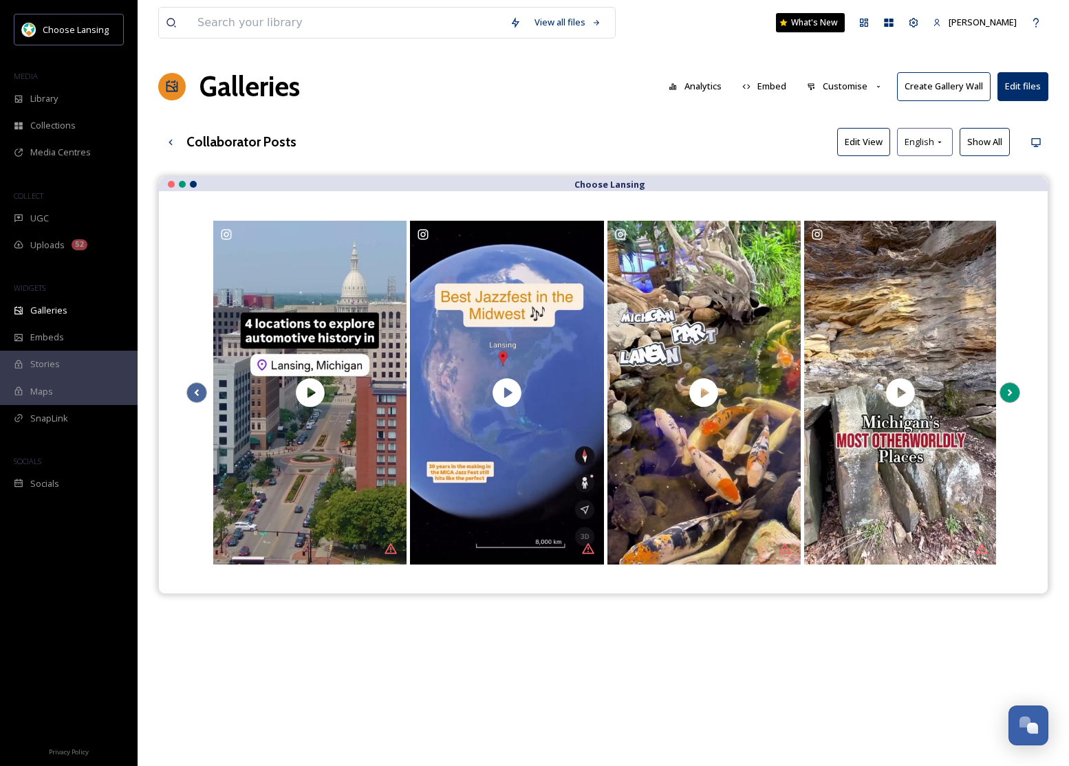
click at [1016, 393] on icon at bounding box center [1009, 393] width 19 height 21
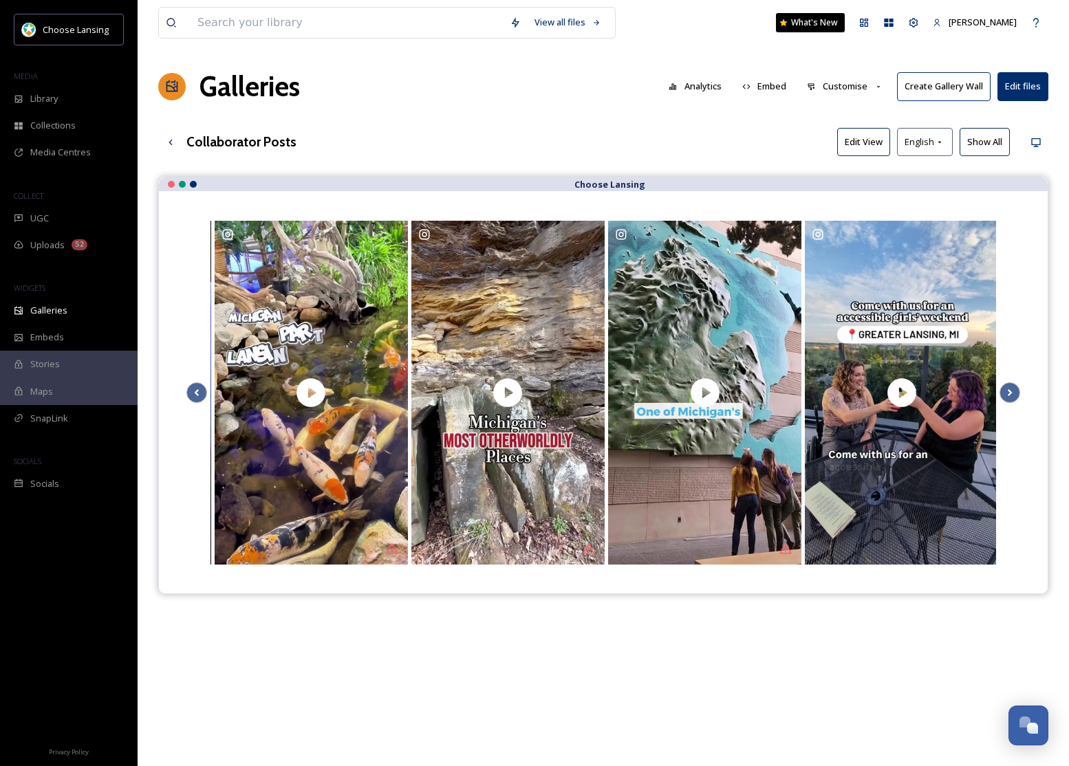
click at [1016, 392] on icon at bounding box center [1009, 393] width 19 height 21
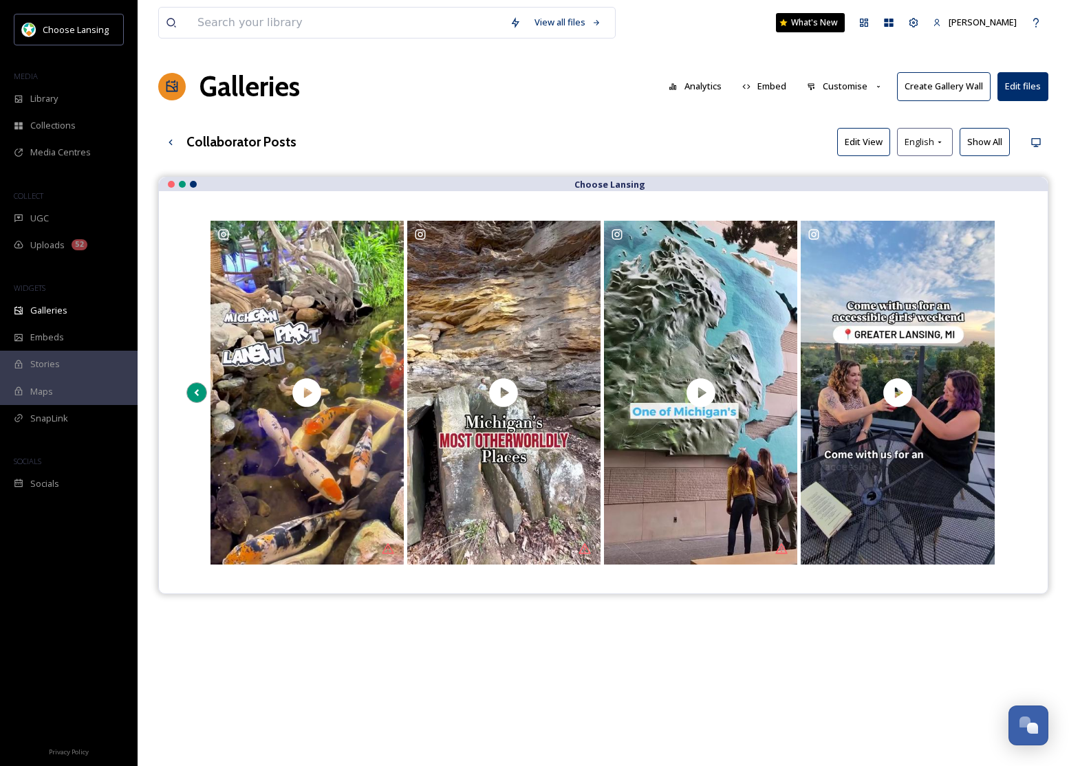
click at [199, 393] on icon at bounding box center [196, 393] width 19 height 21
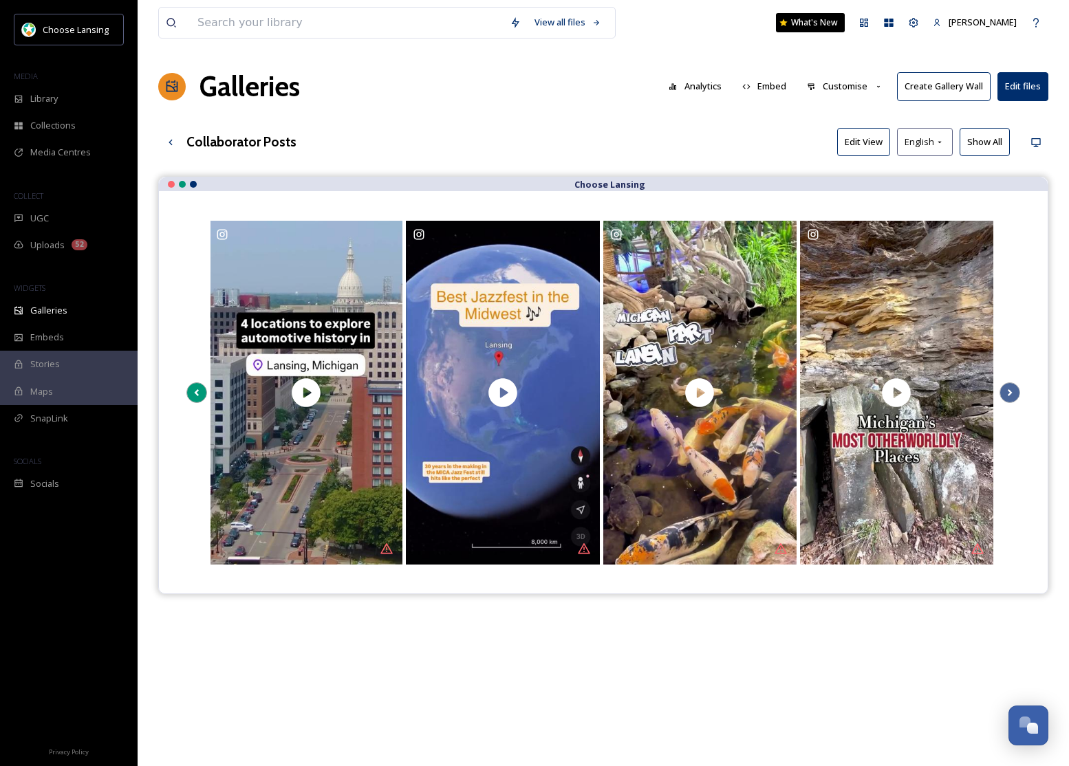
click at [197, 394] on icon at bounding box center [197, 392] width 5 height 7
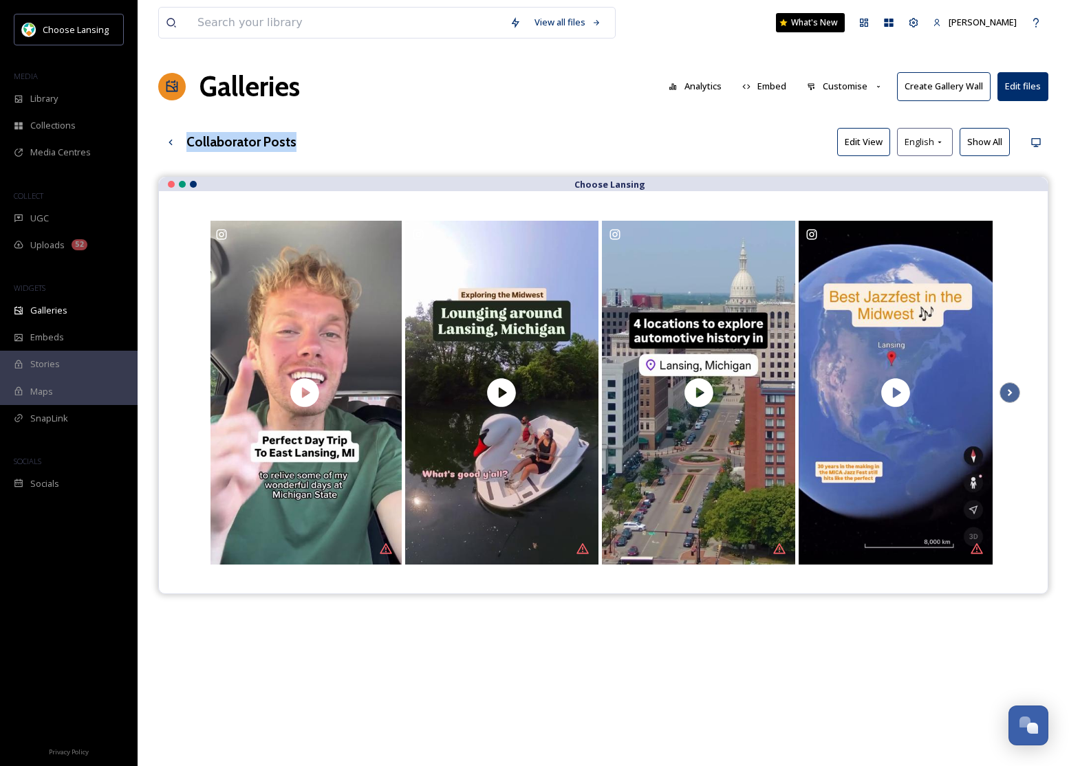
drag, startPoint x: 294, startPoint y: 143, endPoint x: 188, endPoint y: 142, distance: 106.6
click at [188, 142] on div "Collaborator Posts Edit View English Show All" at bounding box center [603, 142] width 890 height 28
copy h3 "Collaborator Posts"
